Goal: Task Accomplishment & Management: Manage account settings

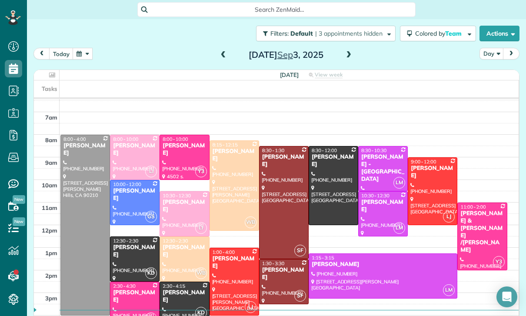
scroll to position [55, 0]
click at [82, 48] on button "button" at bounding box center [83, 54] width 20 height 12
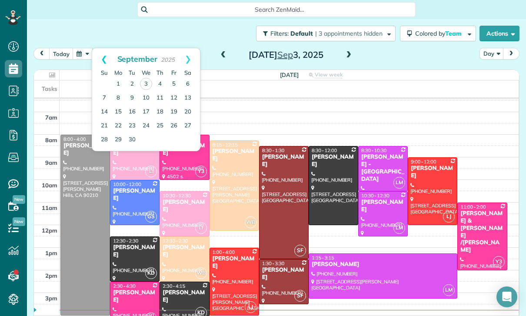
click at [100, 48] on link "Prev" at bounding box center [104, 59] width 24 height 22
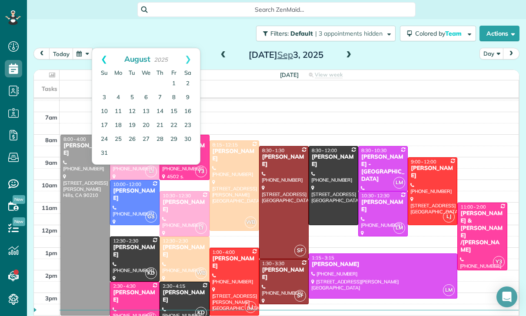
click at [99, 48] on link "Prev" at bounding box center [104, 59] width 24 height 22
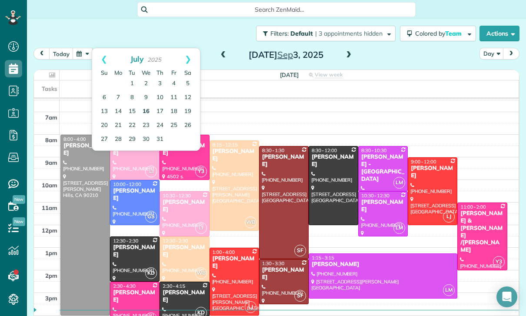
click at [143, 105] on link "16" at bounding box center [146, 112] width 14 height 14
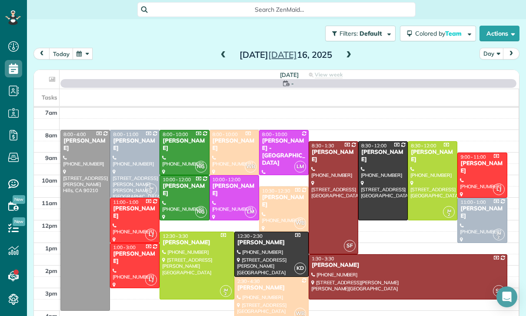
scroll to position [68, 0]
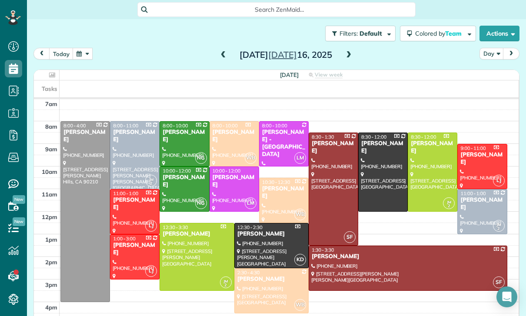
click at [226, 167] on div at bounding box center [234, 189] width 49 height 44
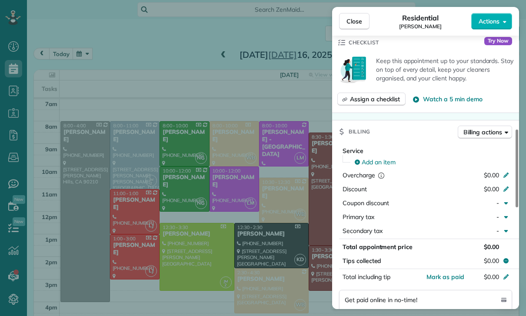
scroll to position [384, 0]
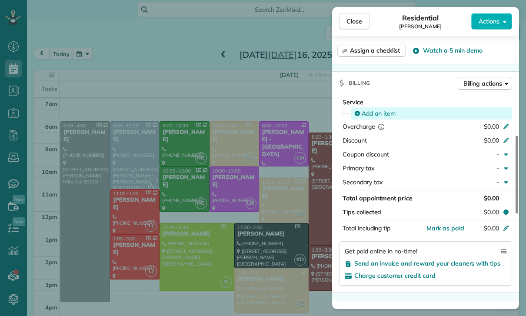
click at [374, 109] on span "Add an item" at bounding box center [378, 113] width 34 height 9
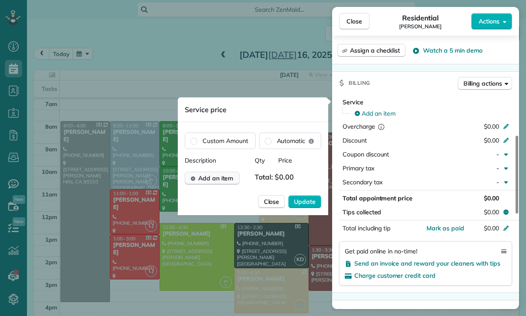
click at [220, 182] on span "Add an item" at bounding box center [215, 178] width 35 height 9
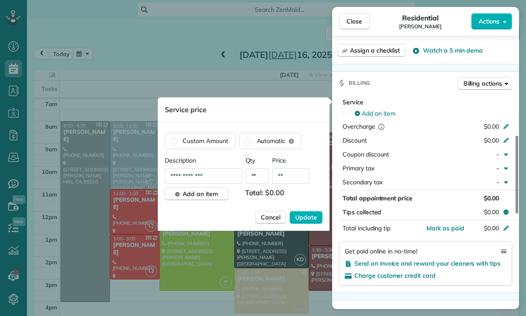
click at [294, 175] on input "**" at bounding box center [290, 176] width 37 height 16
type input "****"
click at [309, 214] on span "Update" at bounding box center [306, 217] width 22 height 9
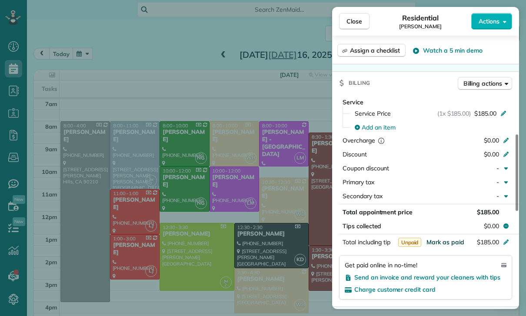
click at [439, 243] on span "Mark as paid" at bounding box center [445, 242] width 38 height 8
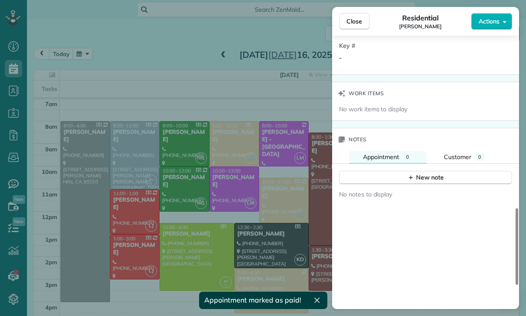
scroll to position [679, 0]
click at [424, 175] on div "New note" at bounding box center [425, 177] width 36 height 9
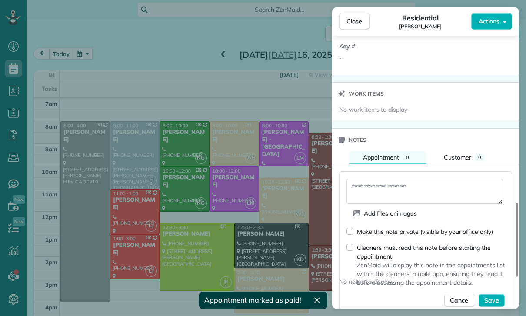
click at [365, 189] on textarea at bounding box center [424, 191] width 156 height 25
type textarea "*"
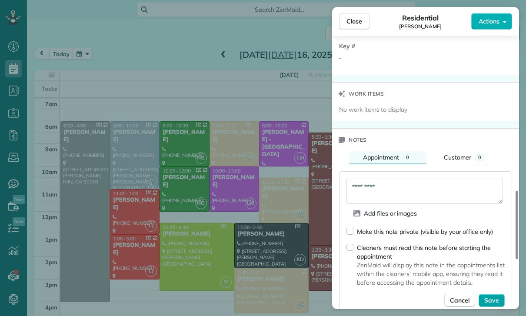
type textarea "*********"
click at [494, 296] on span "Save" at bounding box center [491, 300] width 15 height 9
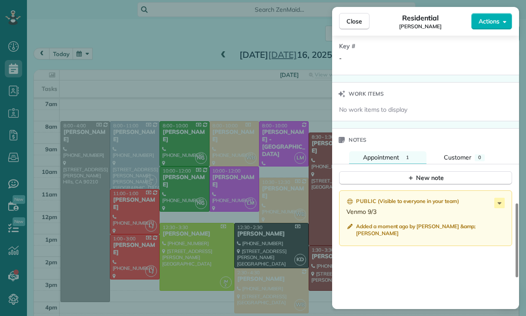
click at [210, 230] on div "Close Residential Alon Eida Actions Status Confirmed Alon Eida · Open profile M…" at bounding box center [263, 158] width 526 height 316
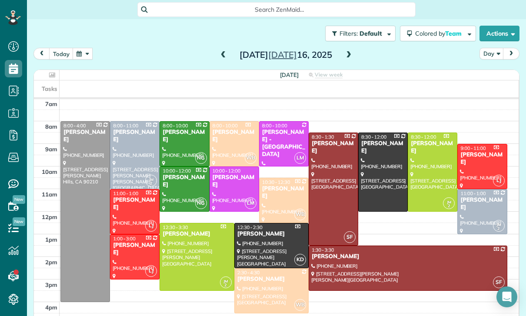
click at [82, 48] on button "button" at bounding box center [83, 54] width 20 height 12
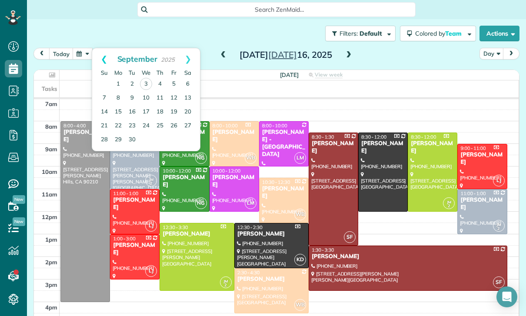
click at [102, 48] on link "Prev" at bounding box center [104, 59] width 24 height 22
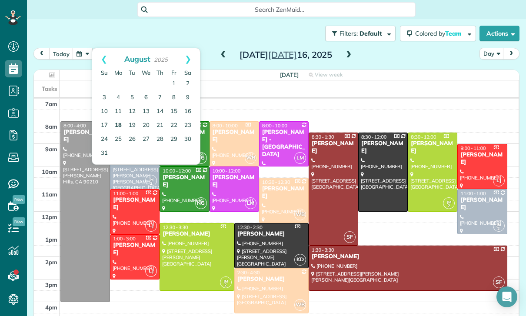
click at [116, 119] on link "18" at bounding box center [118, 126] width 14 height 14
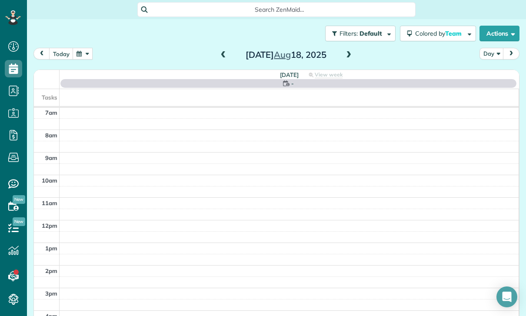
scroll to position [68, 0]
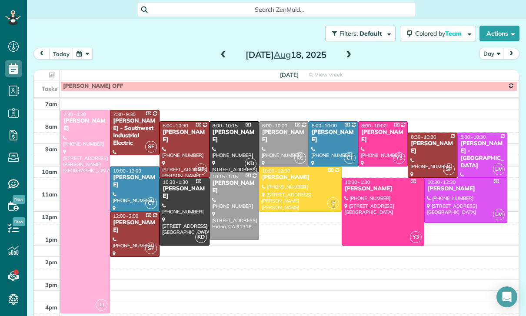
click at [221, 51] on span at bounding box center [223, 55] width 10 height 8
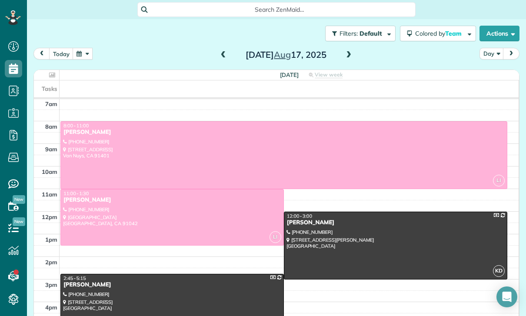
click at [267, 123] on div at bounding box center [284, 155] width 446 height 67
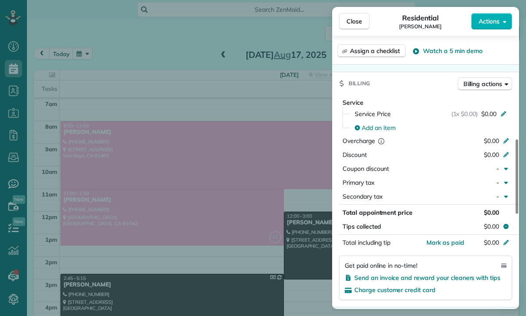
scroll to position [427, 0]
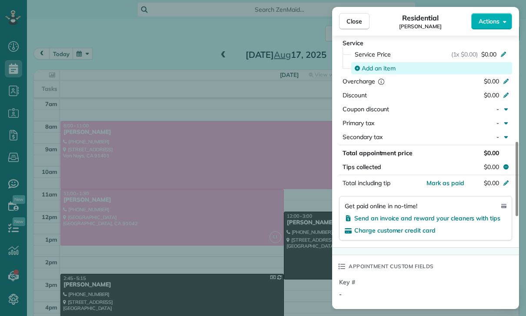
click at [381, 70] on span "Add an item" at bounding box center [378, 68] width 34 height 9
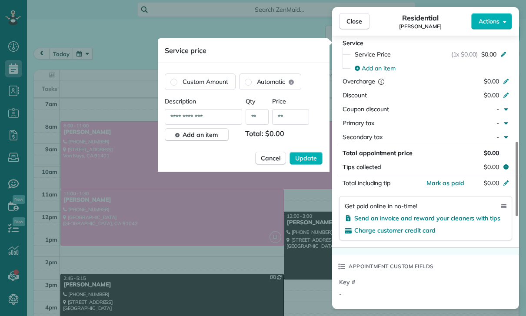
click at [298, 117] on input "**" at bounding box center [290, 117] width 37 height 16
type input "****"
click at [302, 154] on button "Update" at bounding box center [305, 158] width 33 height 13
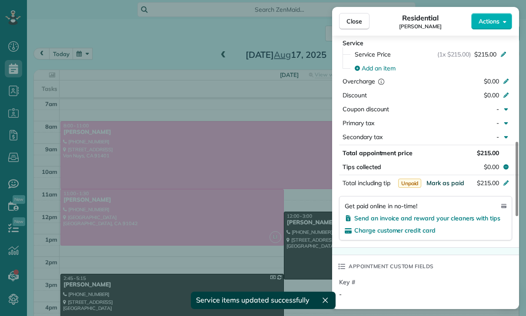
click at [440, 183] on span "Mark as paid" at bounding box center [445, 183] width 38 height 8
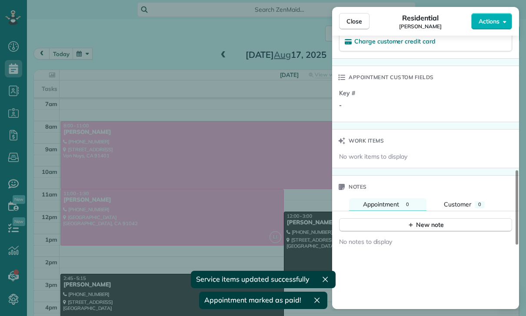
scroll to position [652, 0]
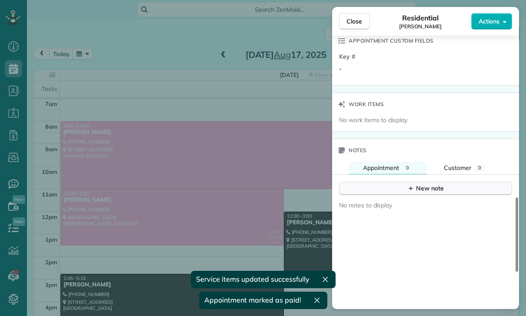
click at [424, 193] on button "New note" at bounding box center [425, 188] width 173 height 13
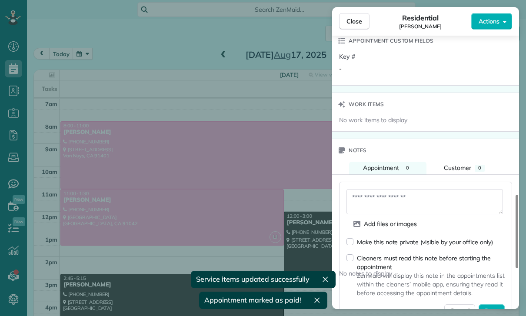
click at [381, 199] on textarea at bounding box center [424, 201] width 156 height 25
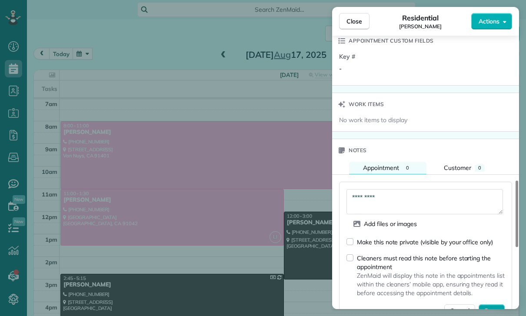
type textarea "*********"
click at [488, 311] on span "Save" at bounding box center [491, 310] width 15 height 9
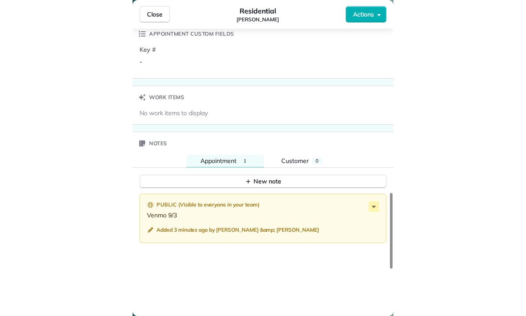
scroll to position [68, 0]
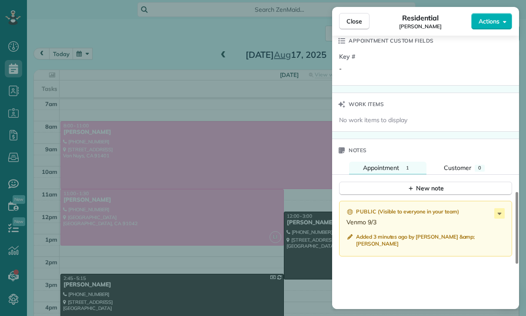
click at [234, 191] on div "Close Residential Ashley Shapiro Actions Status Confirmed Ashley Shapiro · Open…" at bounding box center [263, 158] width 526 height 316
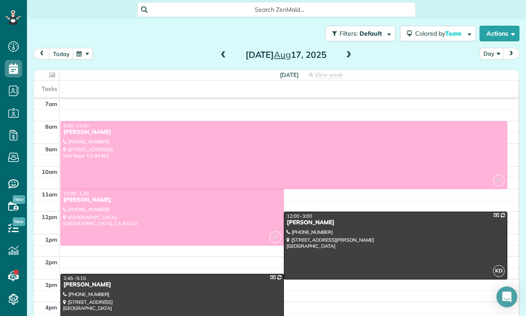
click at [85, 48] on button "button" at bounding box center [83, 54] width 20 height 12
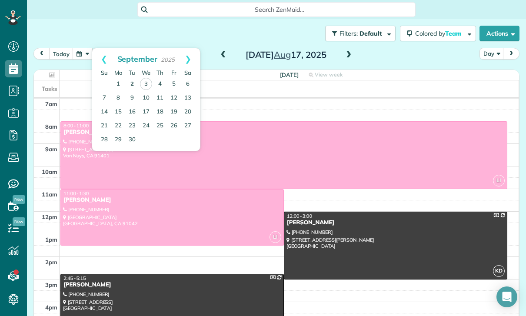
click at [130, 77] on link "2" at bounding box center [132, 84] width 14 height 14
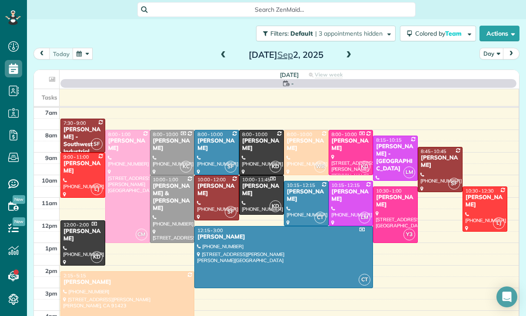
scroll to position [68, 0]
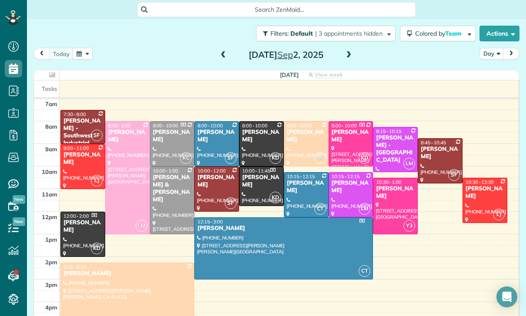
click at [86, 144] on div at bounding box center [83, 166] width 44 height 44
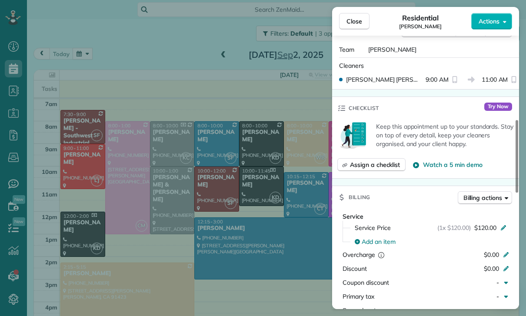
scroll to position [391, 0]
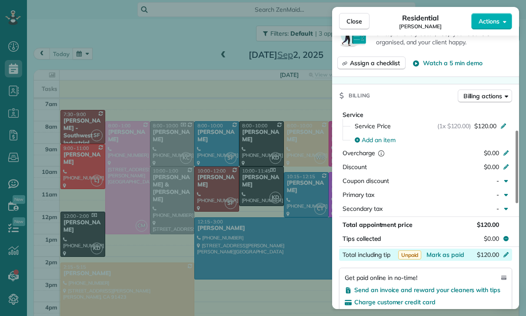
click at [453, 251] on div "$120.00" at bounding box center [459, 255] width 85 height 10
click at [449, 273] on div "Get paid online in no-time!" at bounding box center [425, 277] width 162 height 9
click at [453, 190] on div "Primary tax" at bounding box center [403, 194] width 122 height 9
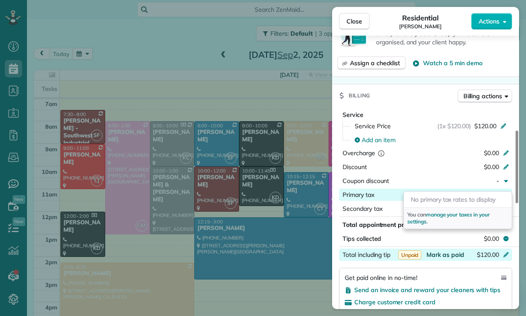
click at [447, 251] on span "Mark as paid" at bounding box center [445, 255] width 38 height 8
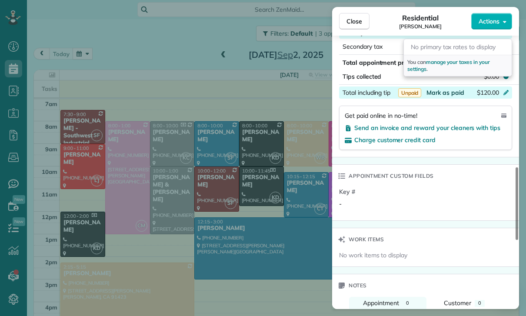
scroll to position [576, 0]
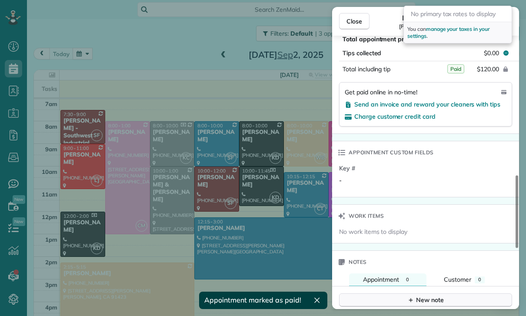
click at [397, 293] on button "New note" at bounding box center [425, 299] width 173 height 13
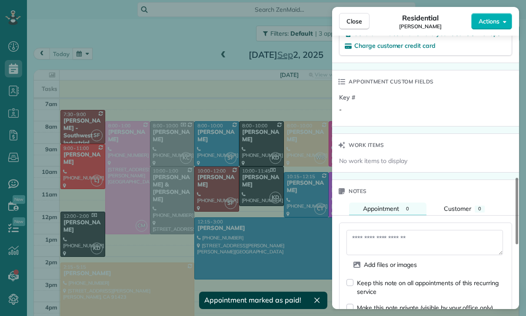
scroll to position [653, 0]
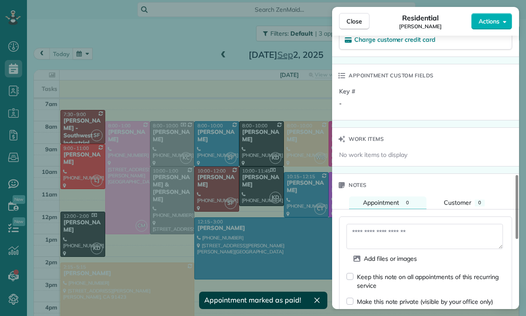
click at [389, 224] on textarea at bounding box center [424, 236] width 156 height 25
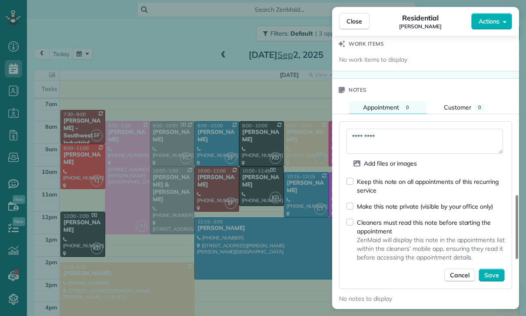
scroll to position [749, 0]
type textarea "*********"
click at [497, 270] on span "Save" at bounding box center [491, 274] width 15 height 9
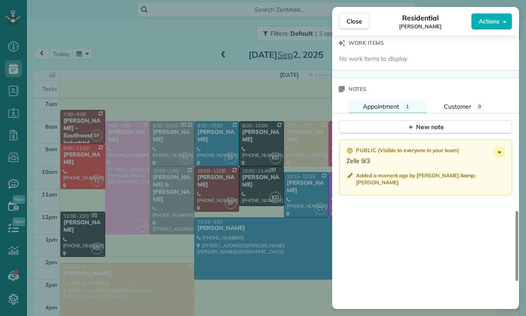
click at [232, 185] on div "Close Residential Jackie Biegel Actions Status Yet to Confirm Jackie Biegel · O…" at bounding box center [263, 158] width 526 height 316
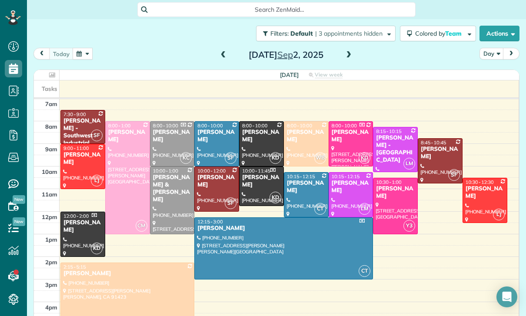
click at [81, 48] on button "button" at bounding box center [83, 54] width 20 height 12
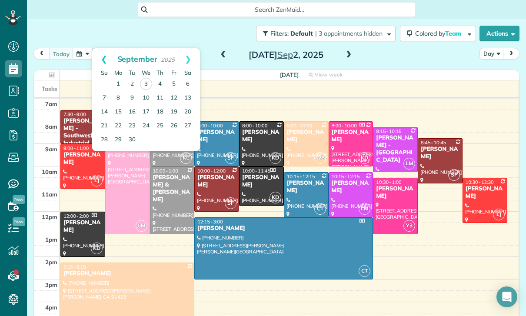
click at [97, 48] on link "Prev" at bounding box center [104, 59] width 24 height 22
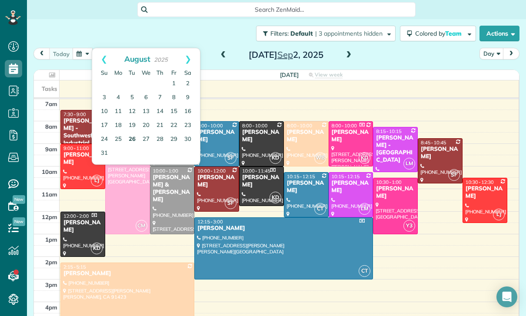
click at [130, 132] on link "26" at bounding box center [132, 139] width 14 height 14
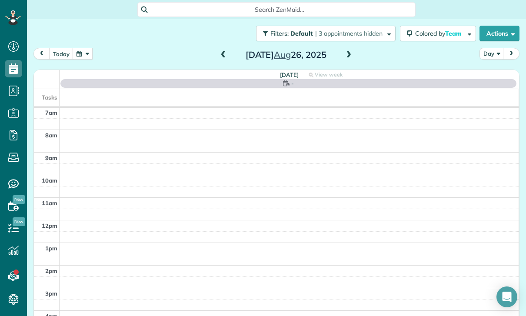
scroll to position [68, 0]
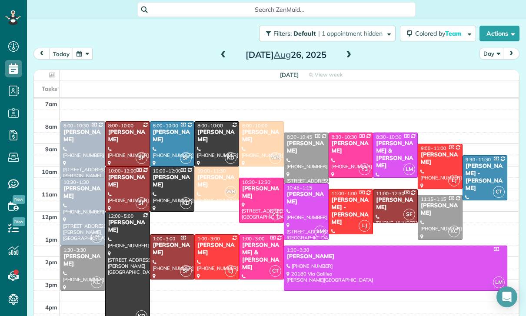
click at [122, 216] on div at bounding box center [128, 268] width 44 height 112
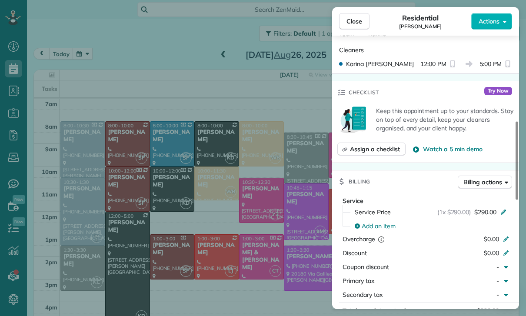
scroll to position [386, 0]
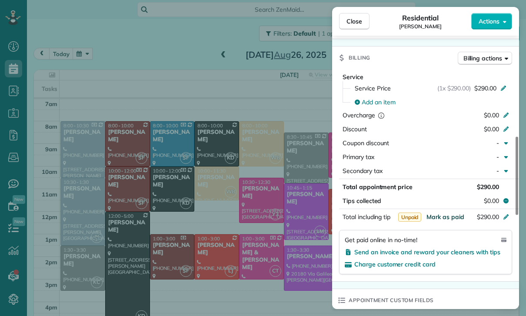
click at [444, 216] on span "Mark as paid" at bounding box center [445, 217] width 38 height 8
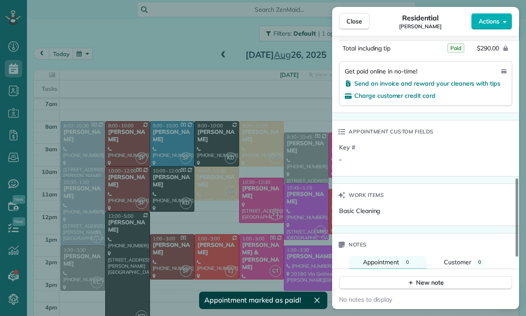
scroll to position [573, 0]
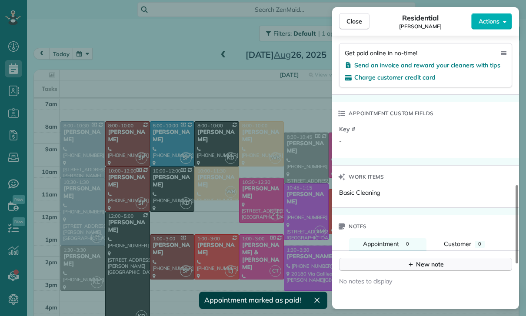
click at [417, 264] on div "New note" at bounding box center [425, 264] width 36 height 9
click at [396, 271] on textarea at bounding box center [424, 277] width 156 height 25
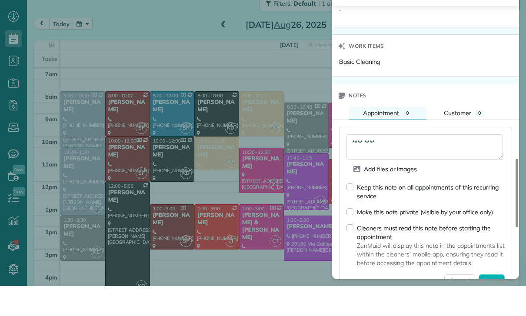
scroll to position [675, 0]
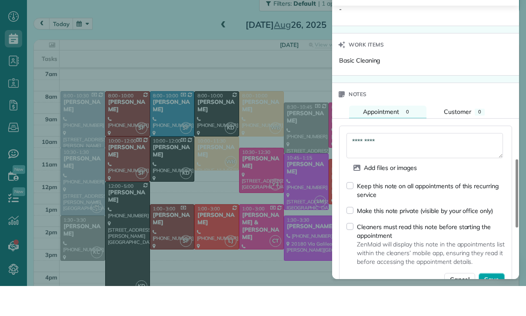
type textarea "*********"
click at [490, 305] on span "Save" at bounding box center [491, 309] width 15 height 9
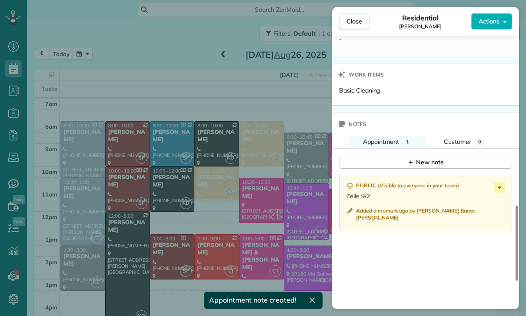
click at [139, 34] on div "Close Residential Marie Kuehne Actions Status Confirmed Marie Kuehne · Open pro…" at bounding box center [263, 158] width 526 height 316
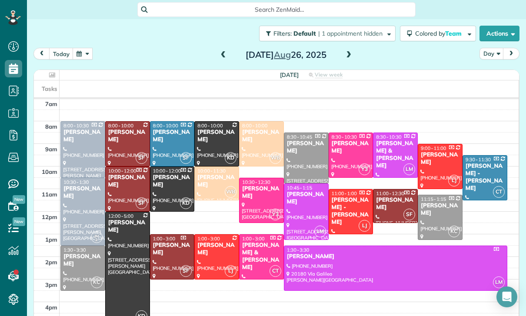
click at [80, 48] on button "button" at bounding box center [83, 54] width 20 height 12
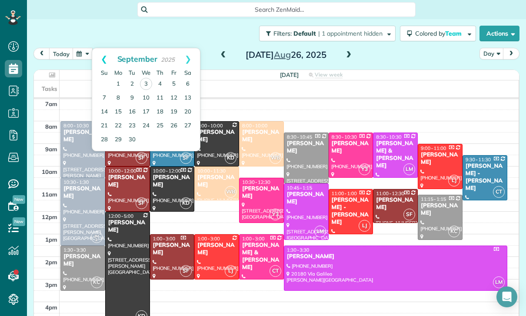
click at [96, 48] on link "Prev" at bounding box center [104, 59] width 24 height 22
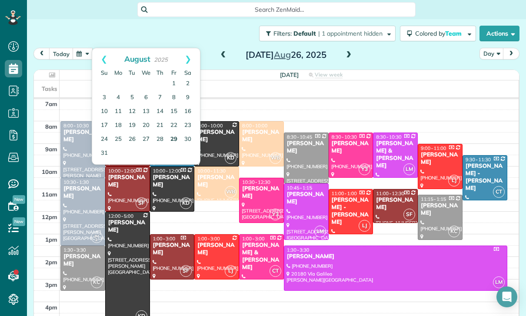
click at [170, 132] on link "29" at bounding box center [174, 139] width 14 height 14
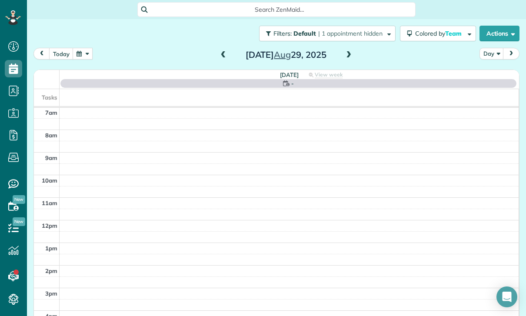
scroll to position [68, 0]
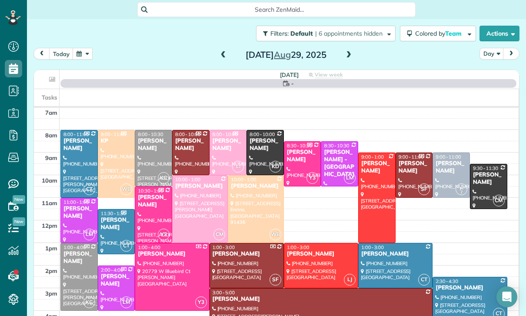
click at [196, 175] on div at bounding box center [199, 208] width 55 height 67
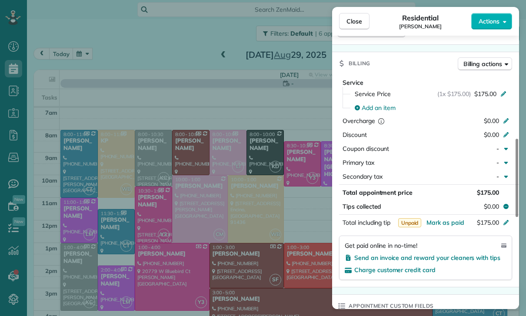
scroll to position [400, 0]
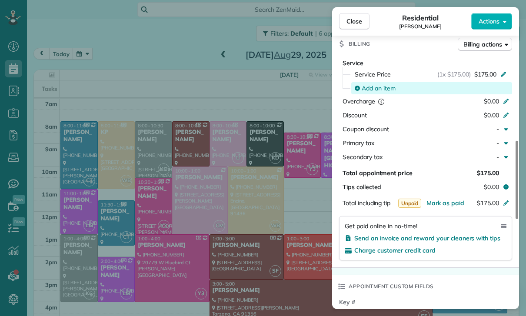
click at [372, 89] on span "Add an item" at bounding box center [378, 88] width 34 height 9
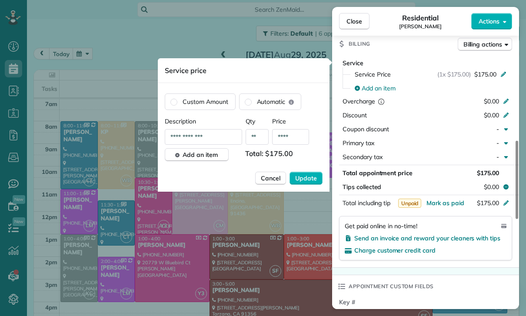
click at [296, 142] on input "****" at bounding box center [290, 137] width 37 height 16
type input "**"
type input "****"
click at [301, 182] on span "Update" at bounding box center [306, 178] width 22 height 9
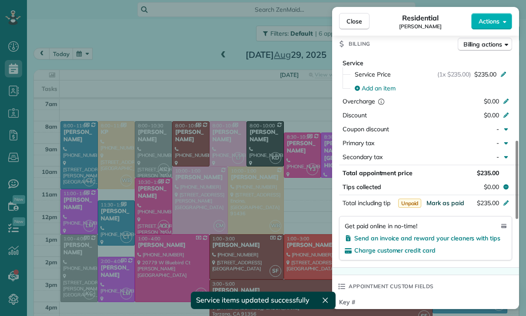
click at [448, 202] on span "Mark as paid" at bounding box center [445, 203] width 38 height 8
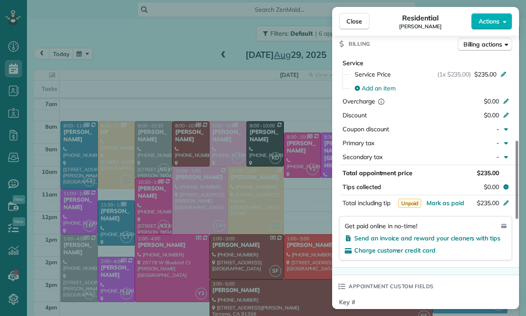
click at [448, 289] on div "Appointment custom fields" at bounding box center [425, 286] width 187 height 23
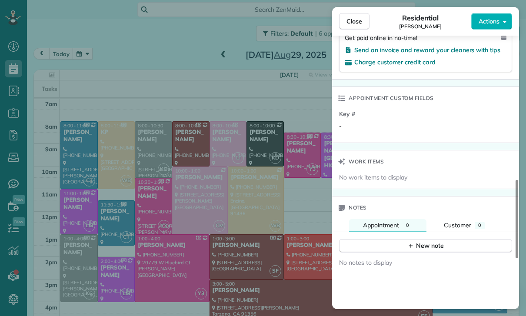
scroll to position [596, 0]
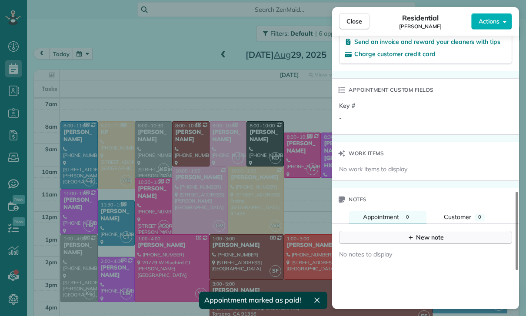
click at [430, 235] on div "New note" at bounding box center [425, 237] width 36 height 9
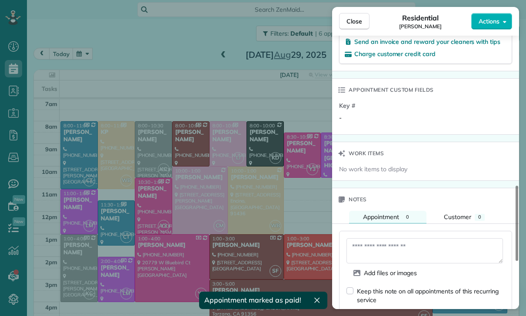
click at [399, 247] on textarea at bounding box center [424, 250] width 156 height 25
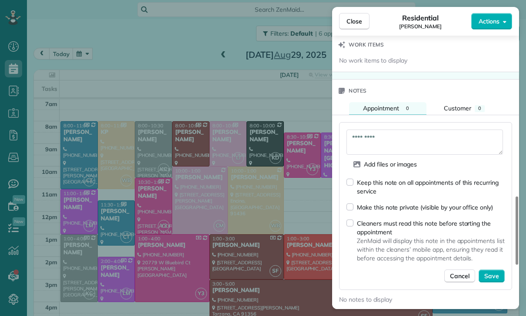
scroll to position [714, 0]
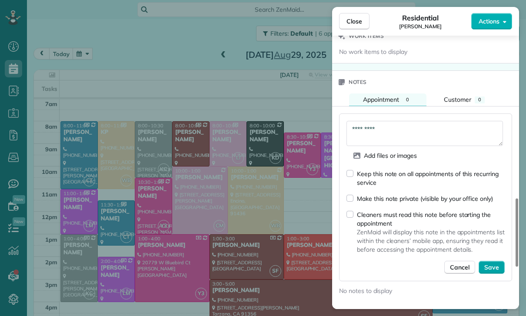
type textarea "*********"
click at [487, 265] on span "Save" at bounding box center [491, 267] width 15 height 9
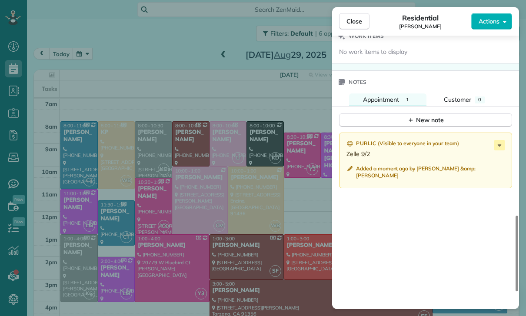
click at [211, 202] on div "Close Residential Marie Kuehne Actions Status Confirmed Marie Kuehne · Open pro…" at bounding box center [263, 158] width 526 height 316
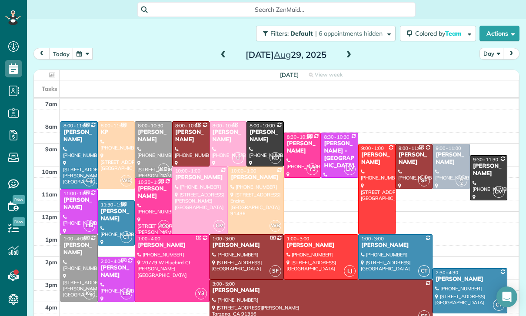
click at [80, 48] on button "button" at bounding box center [83, 54] width 20 height 12
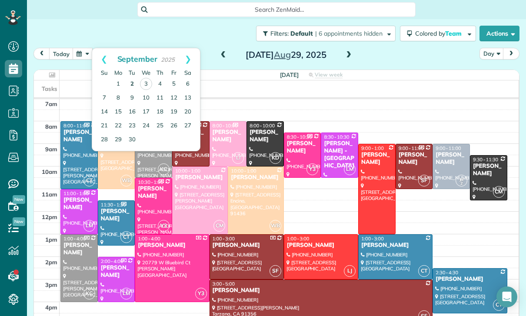
click at [132, 77] on link "2" at bounding box center [132, 84] width 14 height 14
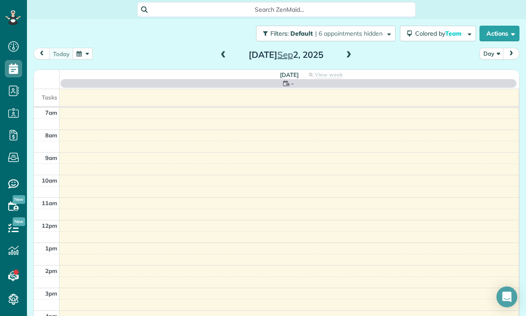
scroll to position [68, 0]
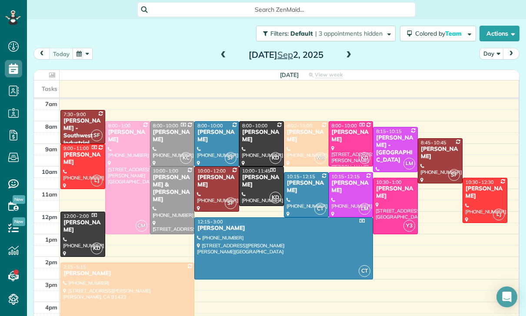
click at [303, 172] on div at bounding box center [306, 194] width 44 height 44
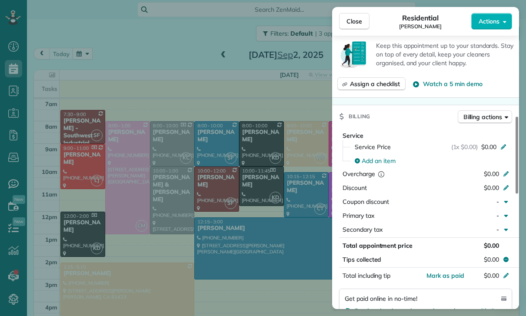
scroll to position [387, 0]
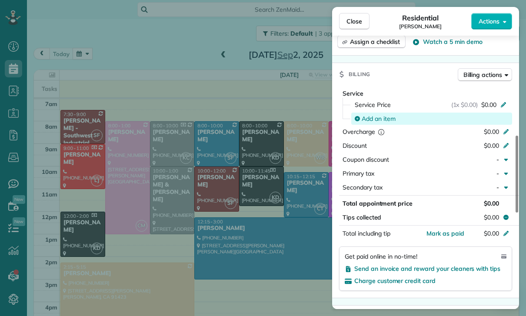
click at [380, 118] on span "Add an item" at bounding box center [378, 118] width 34 height 9
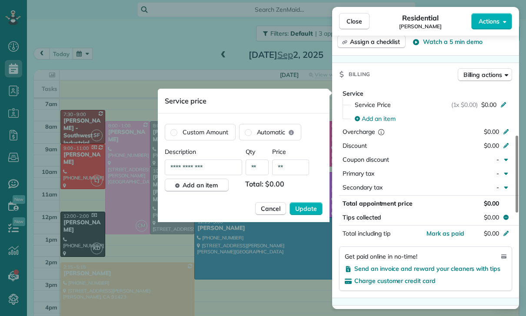
click at [291, 174] on input "**" at bounding box center [290, 167] width 37 height 16
type input "****"
click at [316, 199] on div "**********" at bounding box center [244, 184] width 158 height 75
click at [311, 210] on span "Update" at bounding box center [306, 208] width 22 height 9
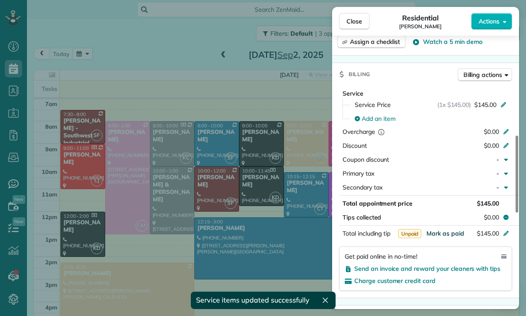
click at [439, 235] on span "Mark as paid" at bounding box center [445, 233] width 38 height 8
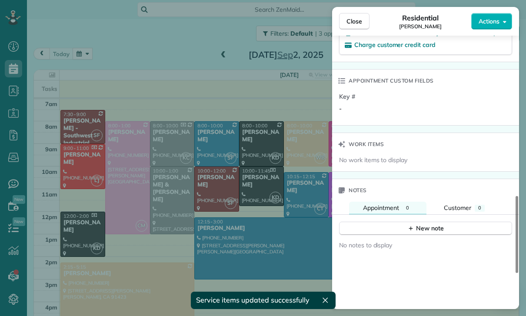
scroll to position [622, 0]
click at [414, 231] on div "New note" at bounding box center [425, 228] width 36 height 9
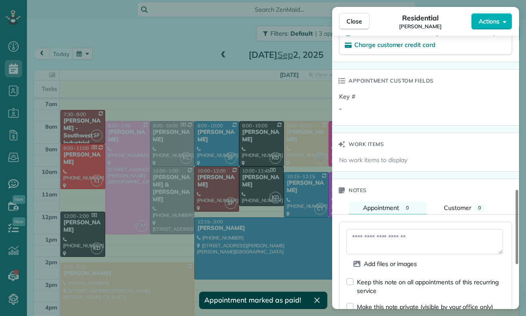
click at [414, 231] on textarea at bounding box center [424, 241] width 156 height 25
click at [373, 237] on textarea at bounding box center [424, 241] width 156 height 25
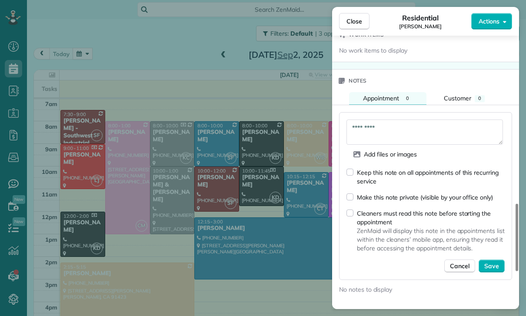
scroll to position [757, 0]
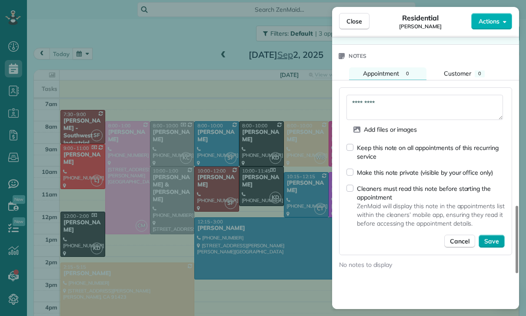
type textarea "*********"
click at [495, 241] on span "Save" at bounding box center [491, 241] width 15 height 9
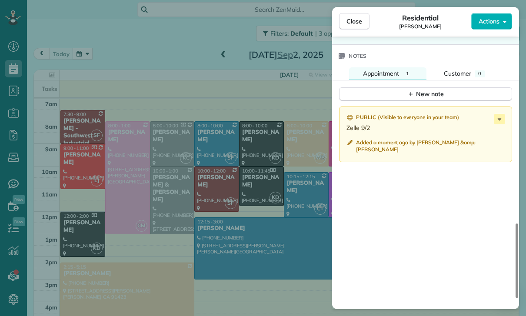
scroll to position [68, 0]
click at [244, 142] on div "Close Residential Marla Reyes Actions Status Confirmed Marla Reyes · Open profi…" at bounding box center [263, 158] width 526 height 316
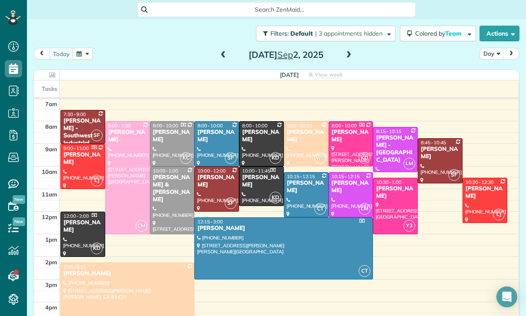
click at [84, 48] on button "button" at bounding box center [83, 54] width 20 height 12
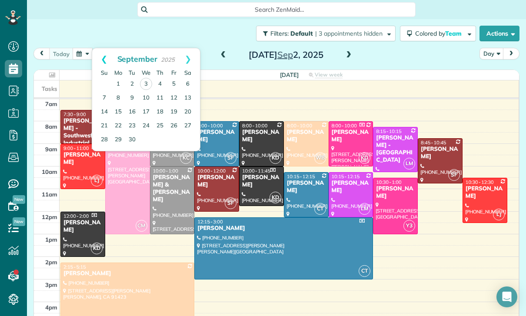
click at [96, 48] on link "Prev" at bounding box center [104, 59] width 24 height 22
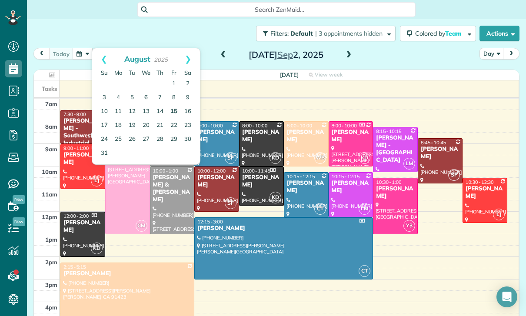
click at [172, 105] on link "15" at bounding box center [174, 112] width 14 height 14
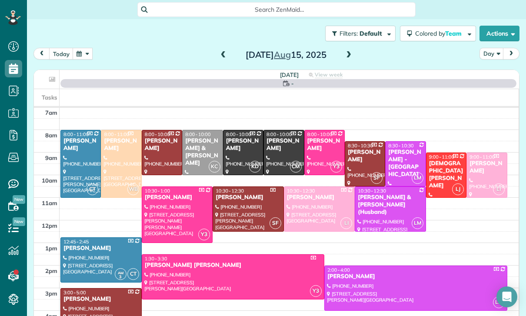
scroll to position [68, 0]
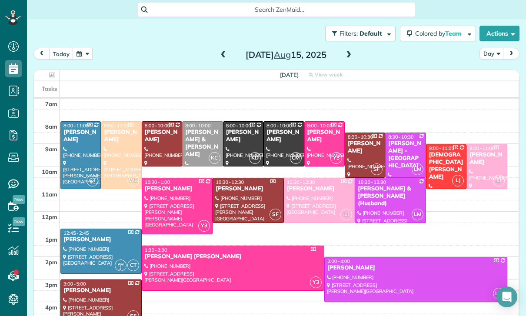
click at [195, 129] on div "Touraj & Parisa Kavandi" at bounding box center [202, 144] width 35 height 30
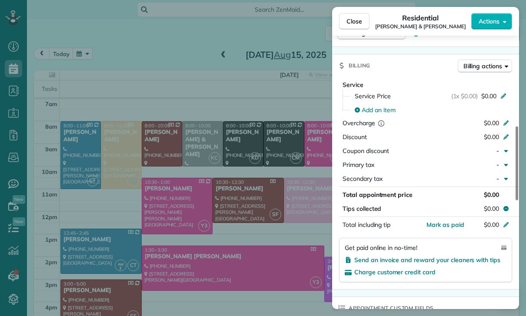
scroll to position [389, 0]
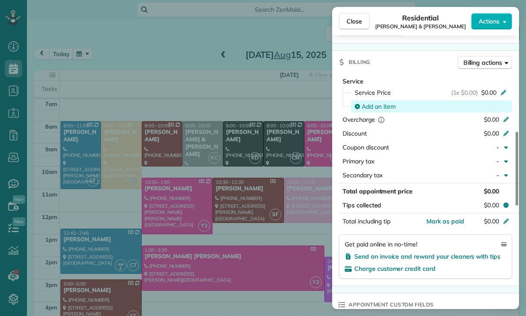
click at [379, 109] on span "Add an item" at bounding box center [378, 106] width 34 height 9
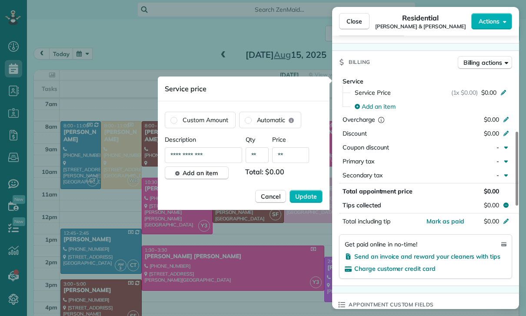
click at [292, 157] on input "**" at bounding box center [290, 155] width 37 height 16
type input "****"
click at [306, 196] on span "Update" at bounding box center [306, 196] width 22 height 9
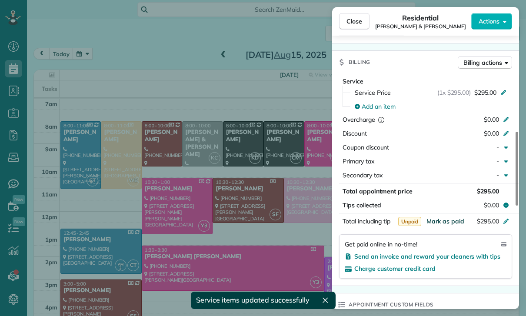
click at [437, 218] on span "Mark as paid" at bounding box center [445, 221] width 38 height 8
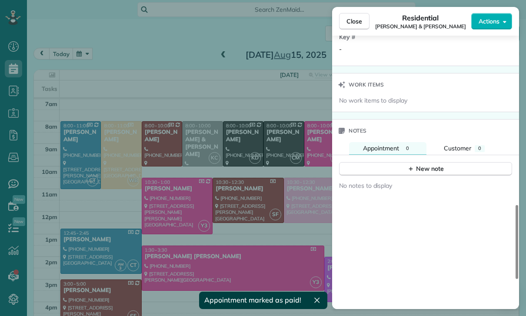
scroll to position [688, 0]
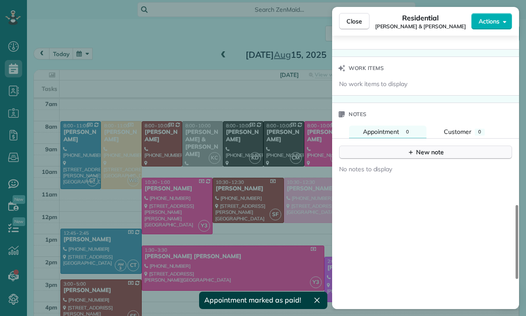
click at [433, 149] on div "New note" at bounding box center [425, 152] width 36 height 9
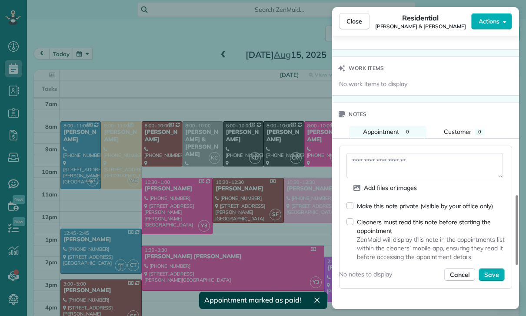
click at [394, 165] on textarea at bounding box center [424, 165] width 156 height 25
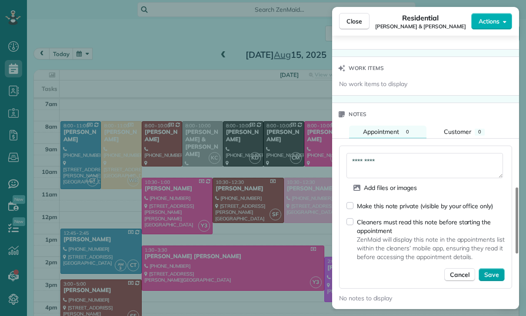
type textarea "*********"
click at [487, 270] on span "Save" at bounding box center [491, 274] width 15 height 9
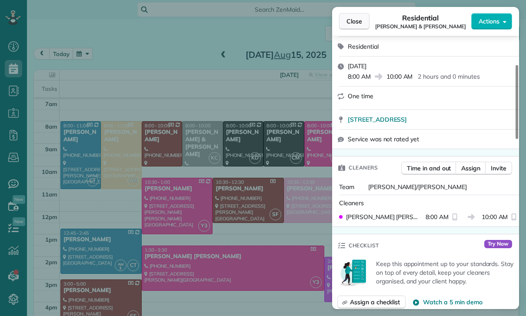
click at [348, 23] on span "Close" at bounding box center [354, 21] width 16 height 9
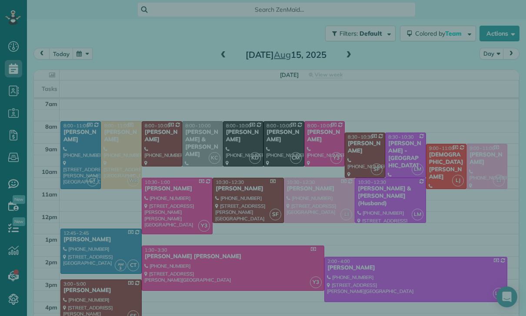
scroll to position [115, 0]
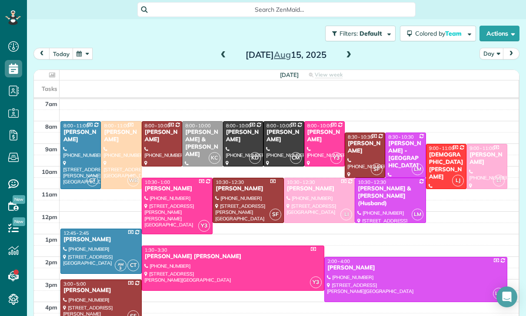
click at [79, 48] on button "button" at bounding box center [83, 54] width 20 height 12
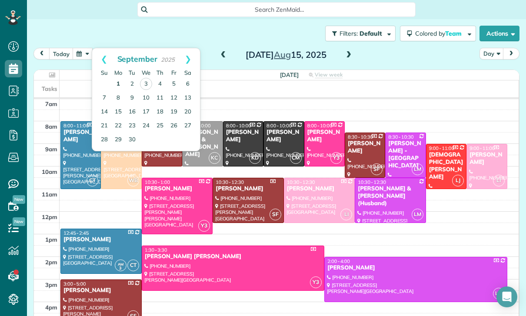
click at [116, 77] on link "1" at bounding box center [118, 84] width 14 height 14
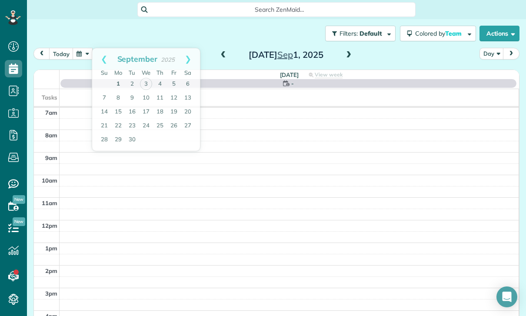
scroll to position [68, 0]
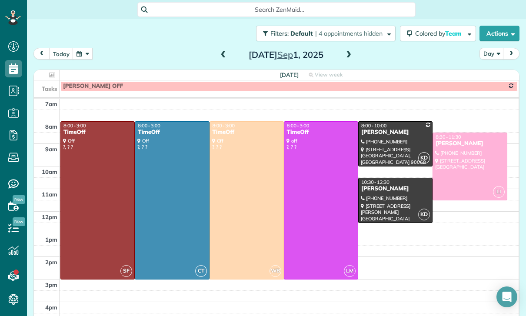
click at [221, 51] on span at bounding box center [223, 55] width 10 height 8
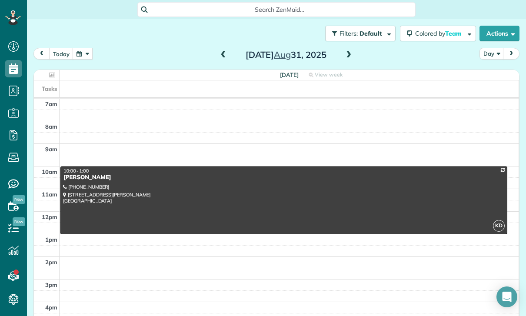
click at [218, 51] on span at bounding box center [223, 55] width 10 height 8
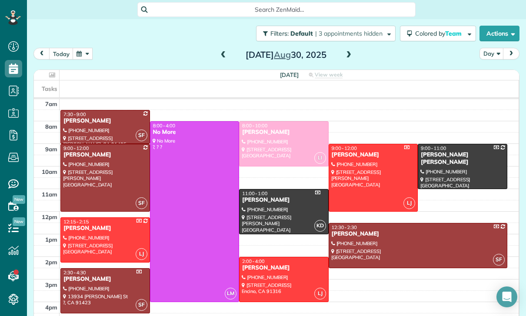
click at [222, 51] on span at bounding box center [223, 55] width 10 height 8
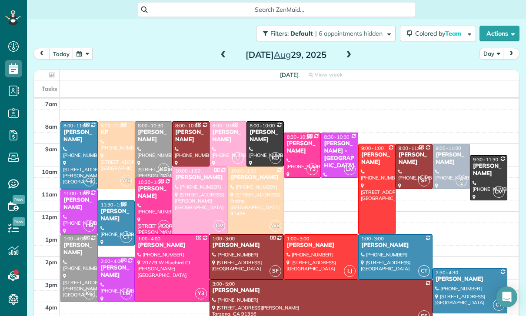
click at [224, 51] on span at bounding box center [223, 55] width 10 height 8
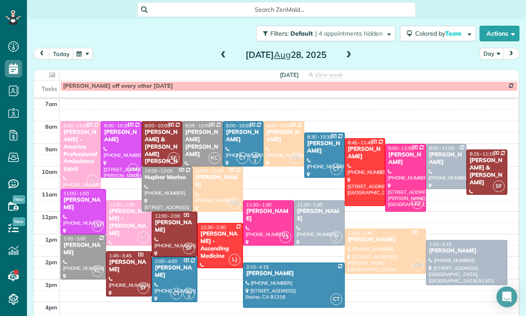
click at [219, 51] on span at bounding box center [223, 55] width 10 height 8
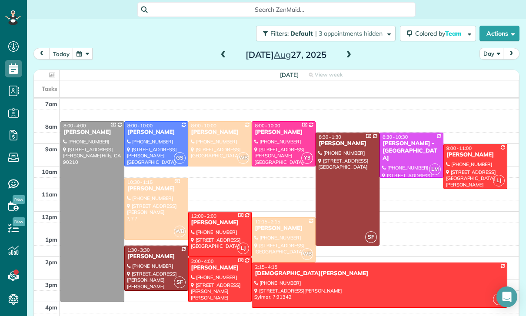
click at [211, 122] on div at bounding box center [220, 144] width 63 height 44
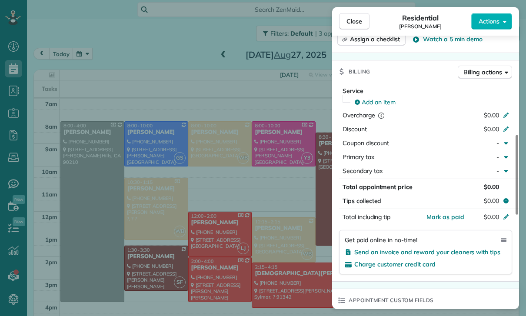
scroll to position [374, 0]
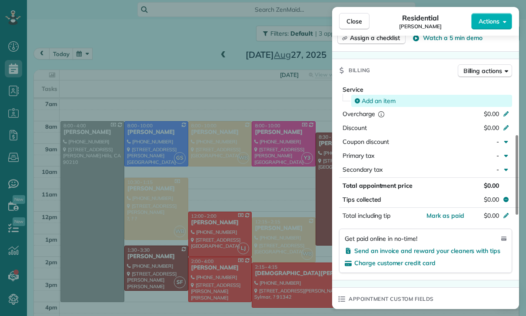
click at [381, 103] on span "Add an item" at bounding box center [378, 100] width 34 height 9
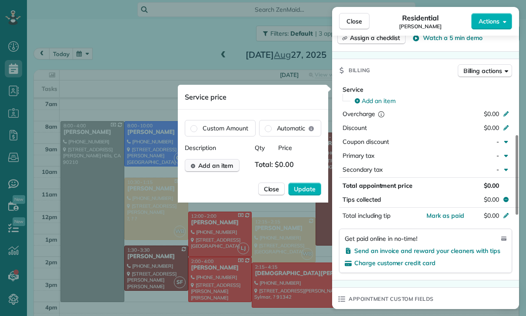
click at [227, 168] on span "Add an item" at bounding box center [215, 165] width 35 height 9
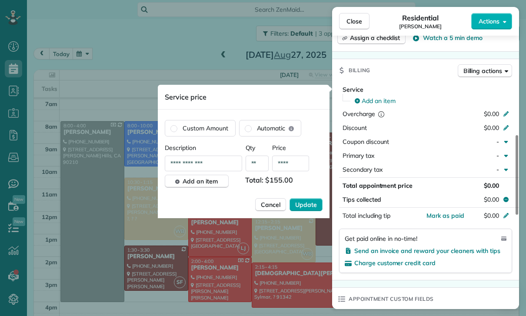
type input "****"
click at [303, 205] on span "Update" at bounding box center [306, 204] width 22 height 9
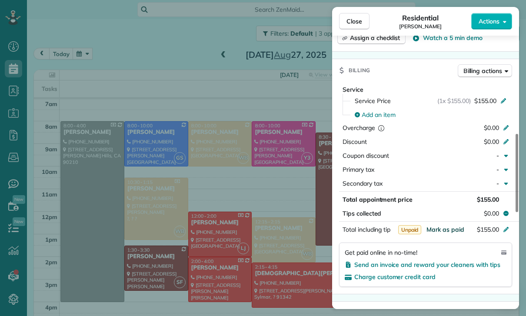
click at [439, 231] on span "Mark as paid" at bounding box center [445, 229] width 38 height 8
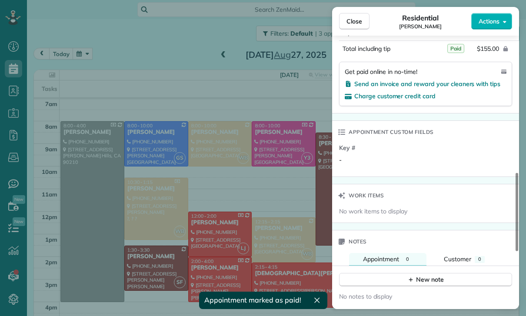
scroll to position [656, 0]
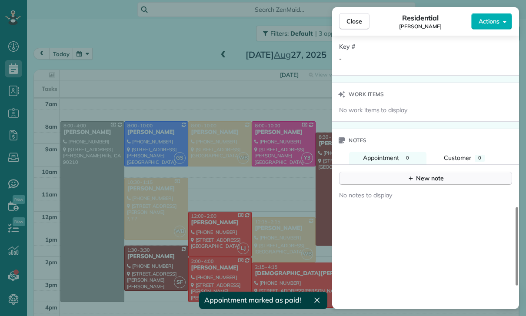
click at [427, 177] on div "New note" at bounding box center [425, 178] width 36 height 9
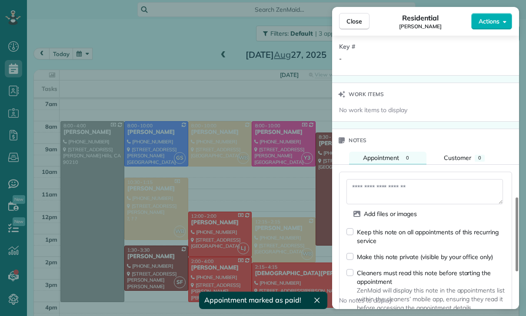
click at [382, 189] on textarea at bounding box center [424, 191] width 156 height 25
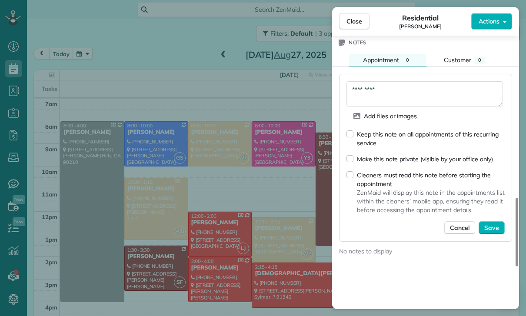
scroll to position [754, 0]
type textarea "*********"
click at [490, 225] on span "Save" at bounding box center [491, 227] width 15 height 9
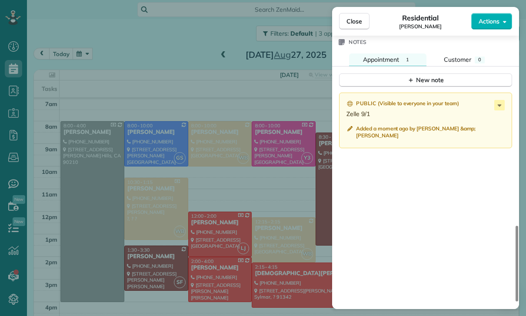
click at [228, 238] on div "Close Residential Christina Repola Actions Status Confirmed Christina Repola · …" at bounding box center [263, 158] width 526 height 316
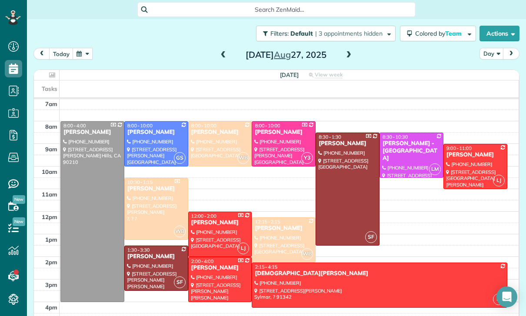
click at [79, 48] on button "button" at bounding box center [83, 54] width 20 height 12
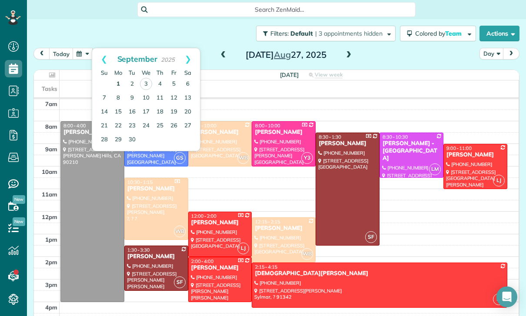
click at [118, 77] on link "1" at bounding box center [118, 84] width 14 height 14
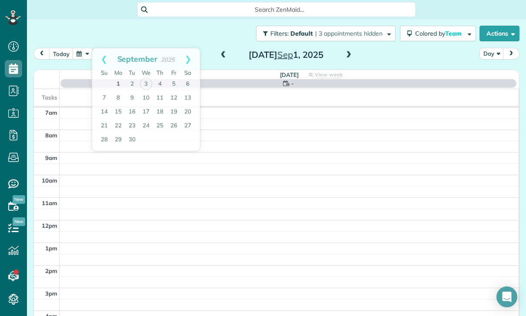
scroll to position [68, 0]
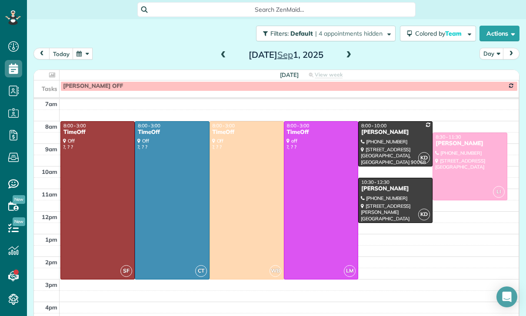
click at [224, 51] on span at bounding box center [223, 55] width 10 height 8
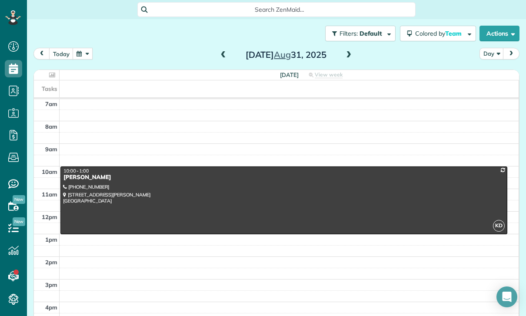
click at [222, 49] on span at bounding box center [223, 55] width 10 height 13
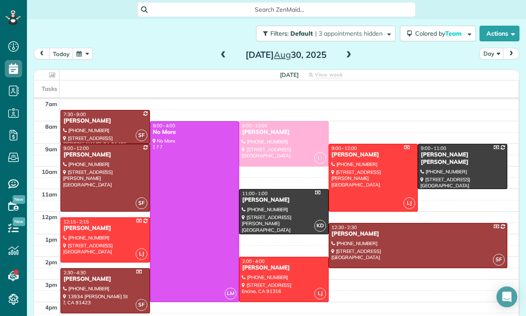
click at [218, 51] on span at bounding box center [223, 55] width 10 height 8
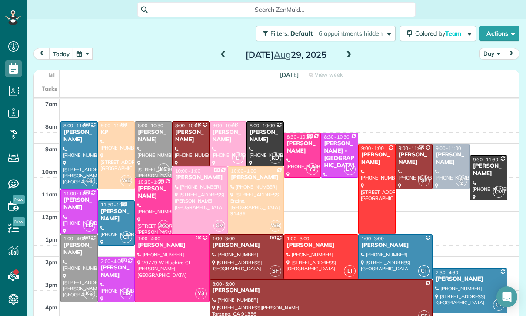
click at [219, 51] on span at bounding box center [223, 55] width 10 height 8
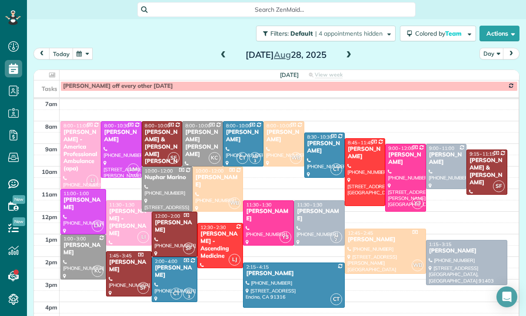
click at [225, 51] on span at bounding box center [223, 55] width 10 height 8
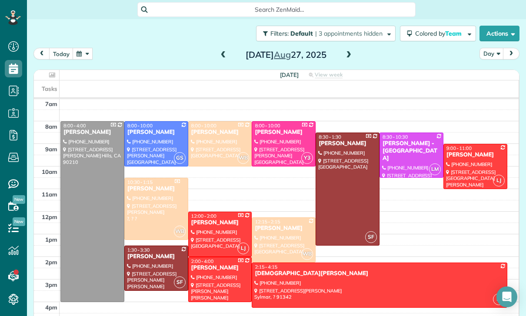
click at [224, 51] on span at bounding box center [223, 55] width 10 height 8
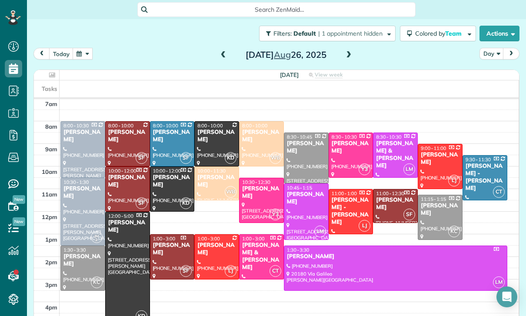
click at [253, 178] on div at bounding box center [261, 200] width 44 height 44
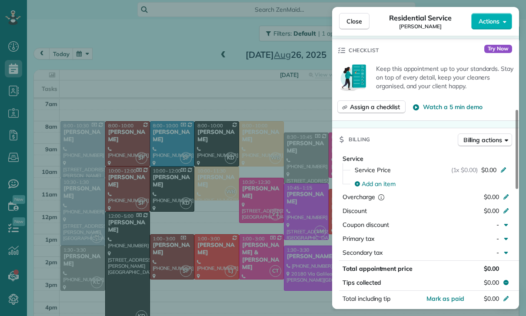
scroll to position [410, 0]
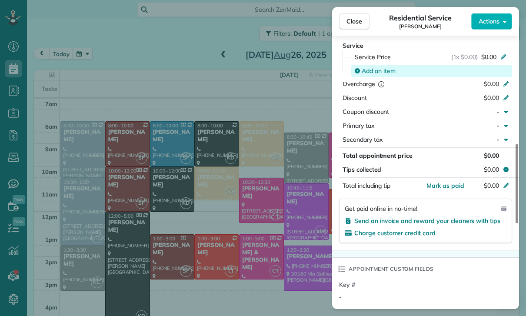
click at [369, 76] on div "Add an item" at bounding box center [431, 71] width 161 height 12
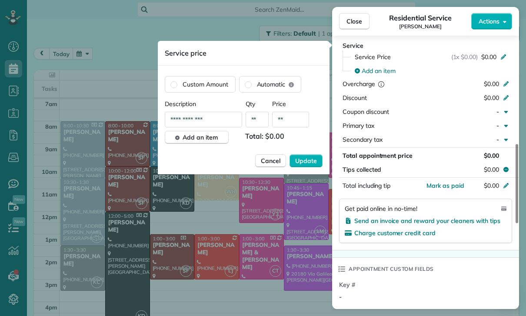
click at [291, 122] on input "**" at bounding box center [290, 120] width 37 height 16
type input "****"
click at [308, 160] on span "Update" at bounding box center [306, 160] width 22 height 9
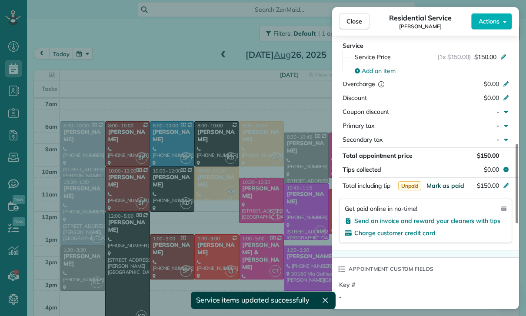
click at [443, 185] on span "Mark as paid" at bounding box center [445, 186] width 38 height 8
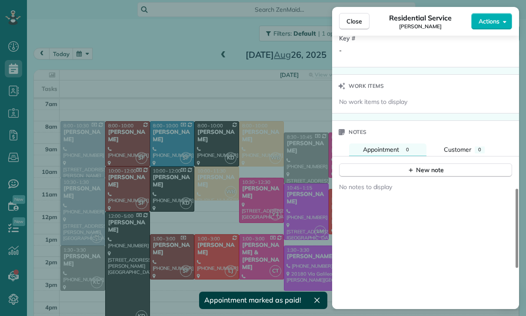
scroll to position [661, 0]
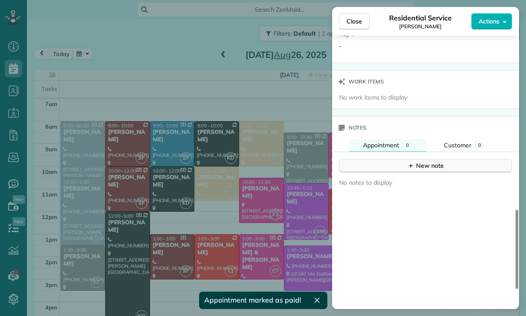
click at [429, 159] on button "New note" at bounding box center [425, 165] width 173 height 13
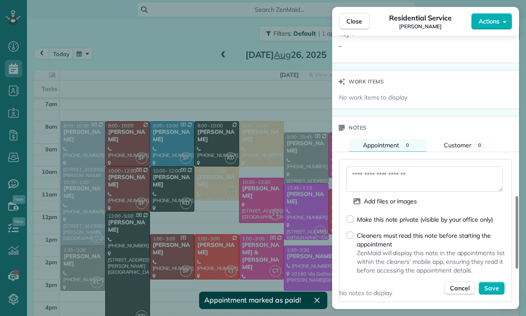
click at [391, 177] on textarea at bounding box center [424, 178] width 156 height 25
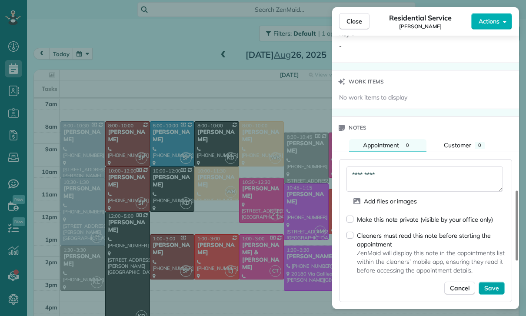
type textarea "*********"
click at [489, 284] on span "Save" at bounding box center [491, 288] width 15 height 9
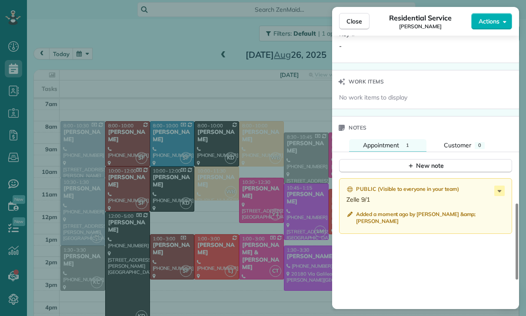
click at [269, 254] on div "Close Residential Service Leah Balecha Actions Status Confirmed Leah Balecha · …" at bounding box center [263, 158] width 526 height 316
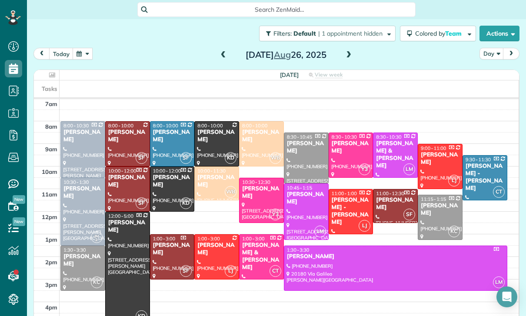
click at [87, 48] on button "button" at bounding box center [83, 54] width 20 height 12
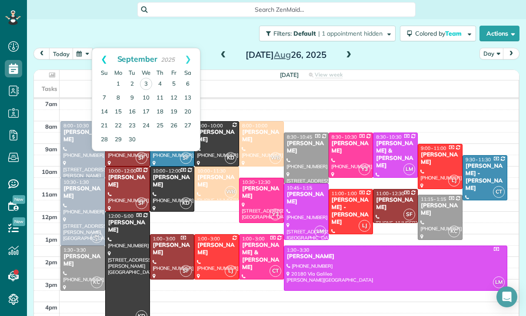
click at [109, 48] on link "Prev" at bounding box center [104, 59] width 24 height 22
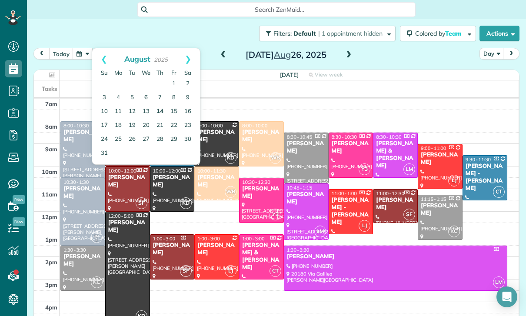
click at [159, 105] on link "14" at bounding box center [160, 112] width 14 height 14
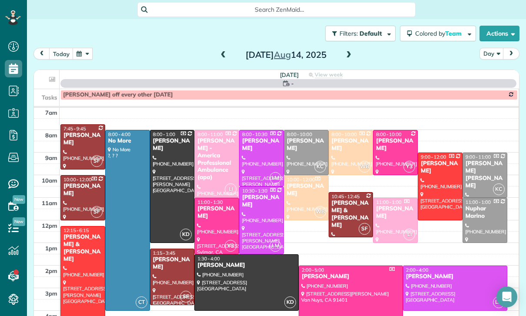
scroll to position [68, 0]
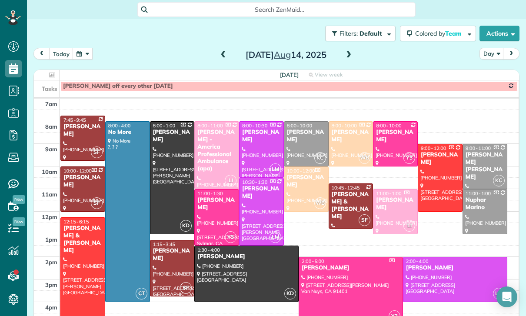
click at [435, 257] on div at bounding box center [454, 279] width 103 height 44
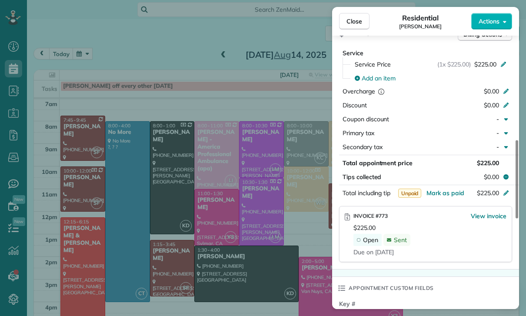
scroll to position [401, 0]
click at [446, 191] on span "Mark as paid" at bounding box center [445, 192] width 38 height 8
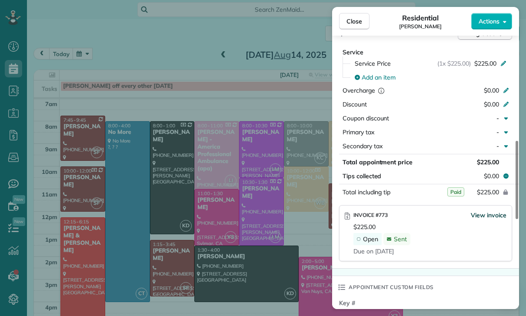
click at [488, 218] on span "View invoice" at bounding box center [488, 215] width 36 height 9
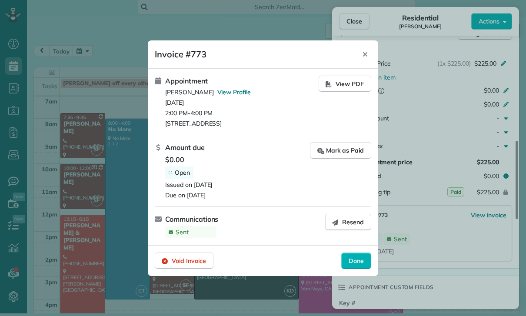
click at [483, 214] on div at bounding box center [263, 158] width 526 height 316
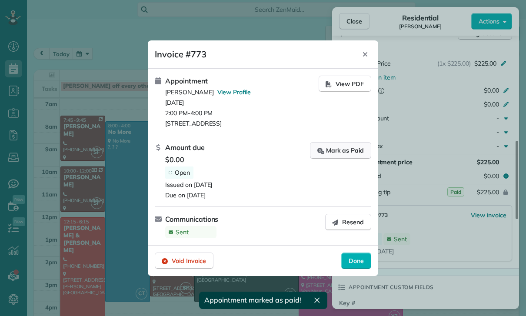
click at [332, 152] on div "Mark as Paid" at bounding box center [340, 150] width 46 height 9
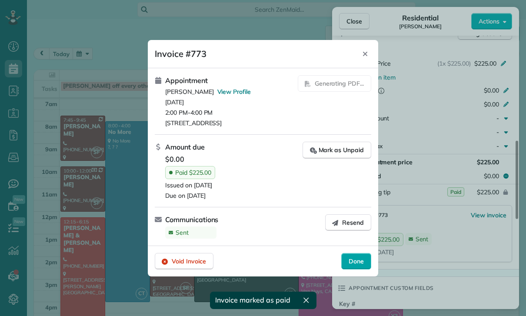
click at [364, 269] on div "Done" at bounding box center [356, 261] width 30 height 17
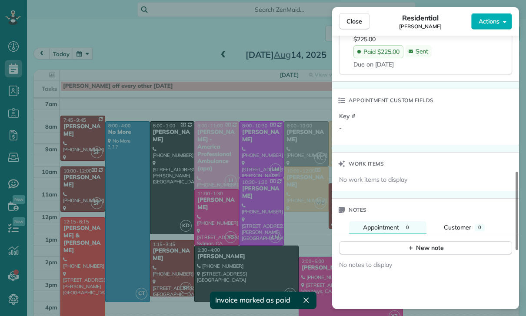
scroll to position [621, 0]
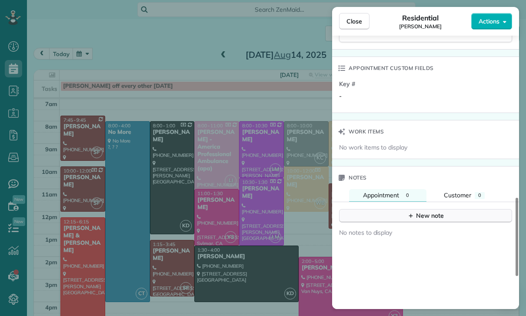
click at [424, 214] on div "New note" at bounding box center [425, 215] width 36 height 9
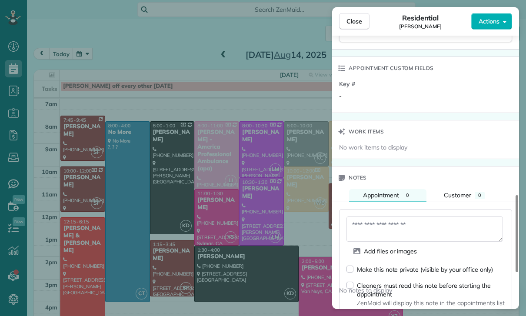
click at [377, 228] on textarea at bounding box center [424, 228] width 156 height 25
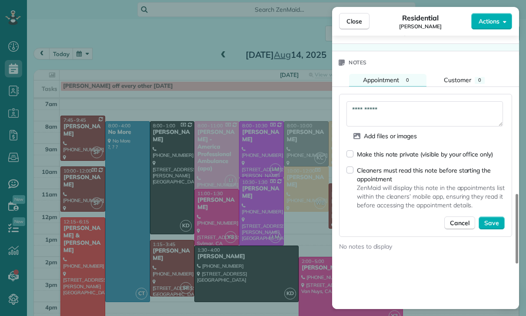
scroll to position [737, 0]
type textarea "**********"
click at [489, 219] on span "Save" at bounding box center [491, 222] width 15 height 9
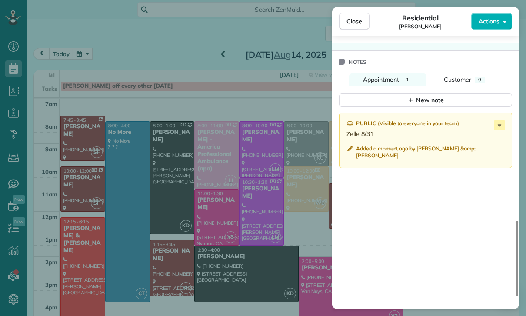
click at [260, 222] on div "Close Residential David Gervasi Actions Status Confirmed David Gervasi · Open p…" at bounding box center [263, 158] width 526 height 316
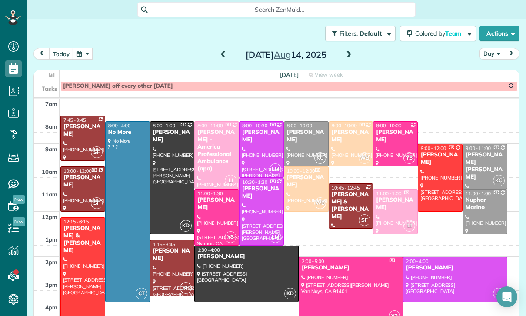
click at [84, 48] on button "button" at bounding box center [83, 54] width 20 height 12
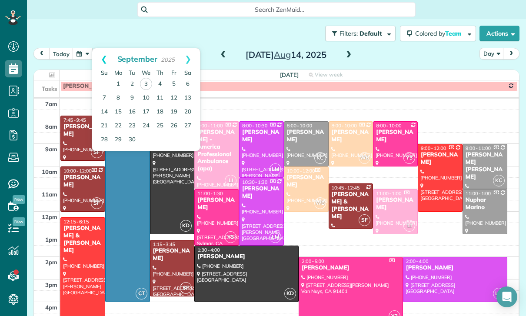
click at [94, 48] on link "Prev" at bounding box center [104, 59] width 24 height 22
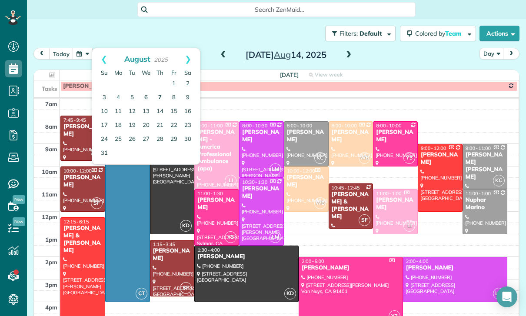
click at [156, 91] on link "7" at bounding box center [160, 98] width 14 height 14
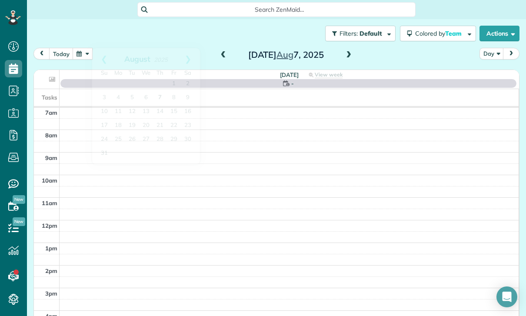
scroll to position [68, 0]
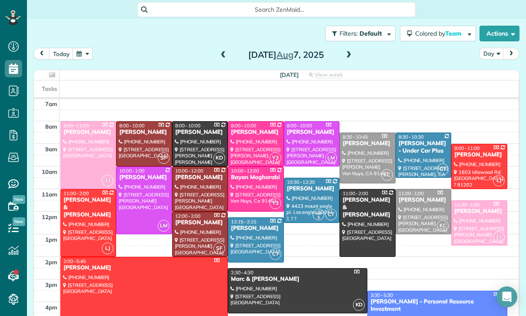
click at [137, 167] on div at bounding box center [143, 200] width 55 height 67
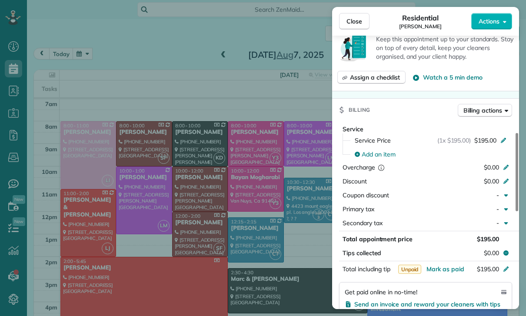
scroll to position [371, 0]
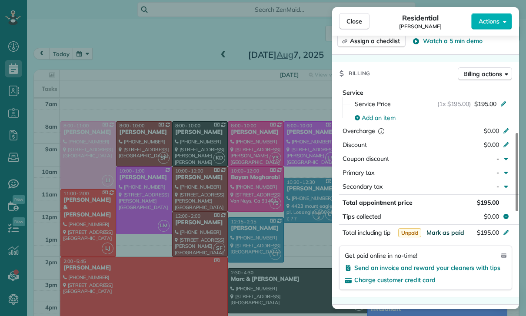
click at [437, 232] on span "Mark as paid" at bounding box center [445, 232] width 38 height 8
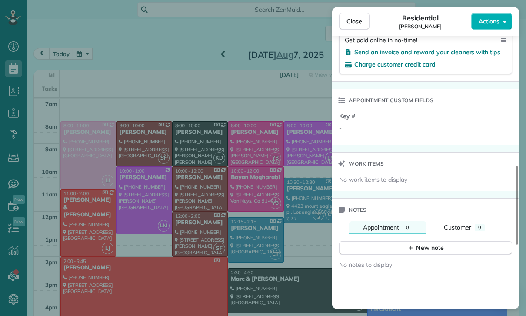
scroll to position [625, 0]
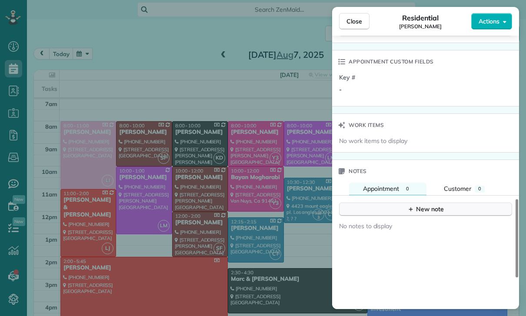
click at [423, 210] on div "New note" at bounding box center [425, 209] width 36 height 9
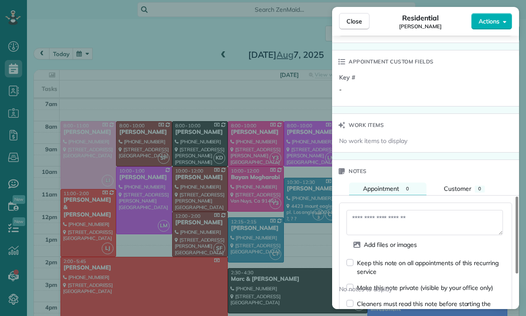
click at [384, 222] on textarea at bounding box center [424, 222] width 156 height 25
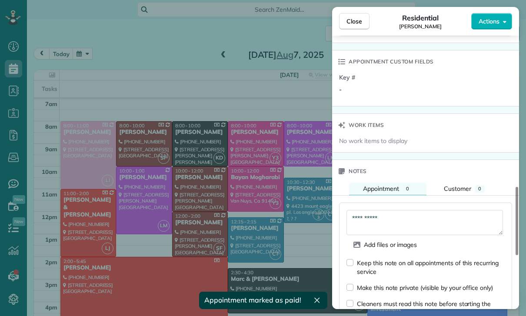
scroll to position [692, 0]
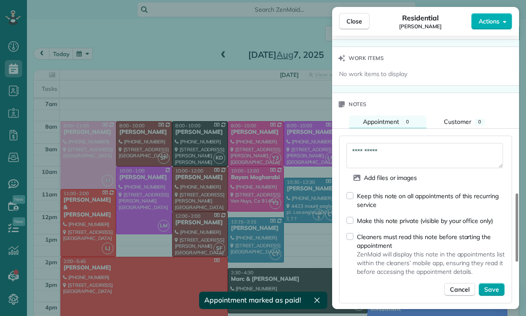
type textarea "**********"
click at [490, 291] on span "Save" at bounding box center [491, 289] width 15 height 9
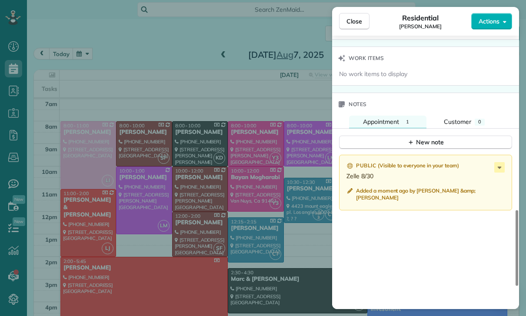
click at [107, 26] on div "Close Residential Erin Oremland Actions Status Confirmed Erin Oremland · Open p…" at bounding box center [263, 158] width 526 height 316
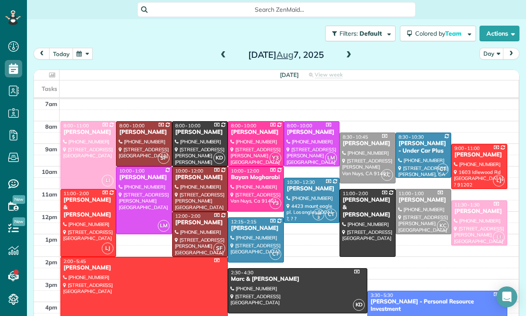
click at [81, 48] on button "button" at bounding box center [83, 54] width 20 height 12
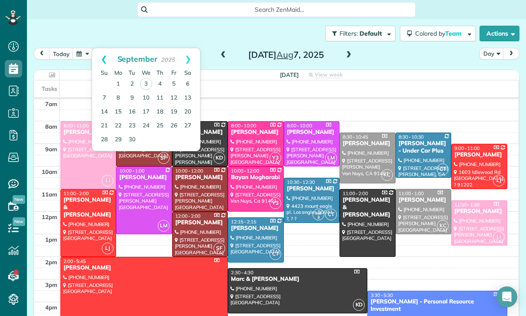
click at [96, 48] on link "Prev" at bounding box center [104, 59] width 24 height 22
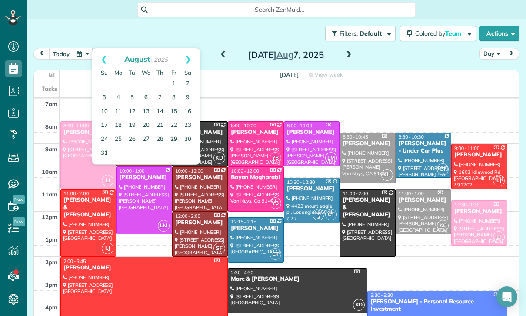
click at [174, 132] on link "29" at bounding box center [174, 139] width 14 height 14
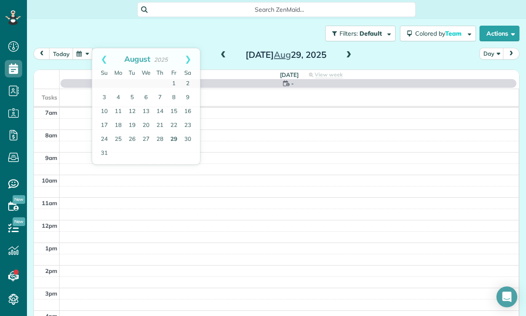
scroll to position [68, 0]
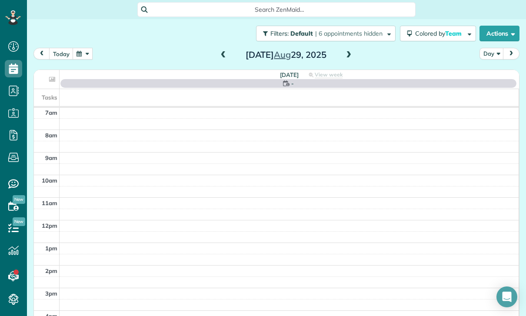
click at [349, 51] on span at bounding box center [349, 55] width 10 height 8
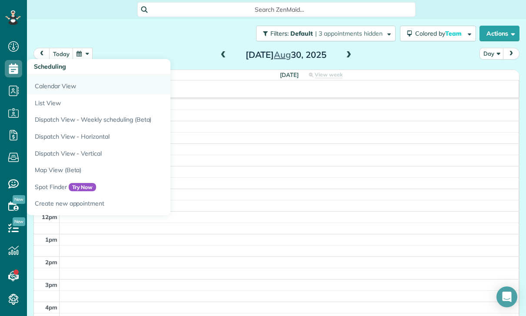
click at [56, 75] on link "Calendar View" at bounding box center [135, 85] width 217 height 20
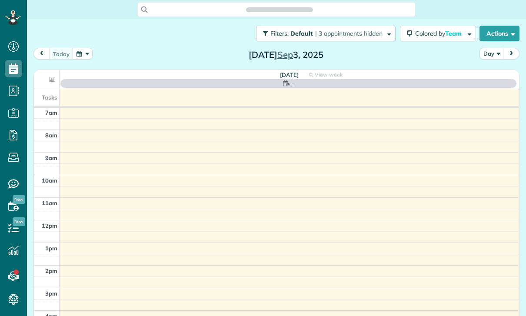
scroll to position [4, 4]
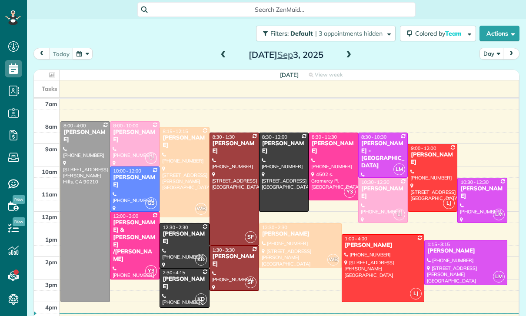
click at [92, 53] on button "button" at bounding box center [83, 54] width 20 height 12
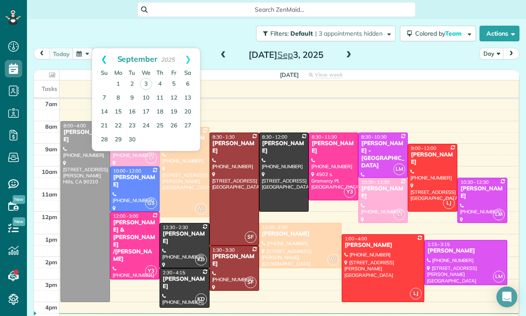
click at [100, 54] on link "Prev" at bounding box center [104, 59] width 24 height 22
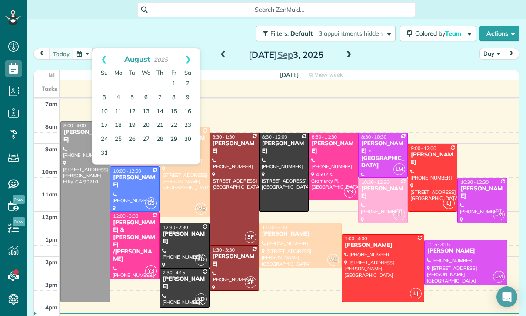
click at [179, 146] on link "29" at bounding box center [174, 139] width 14 height 14
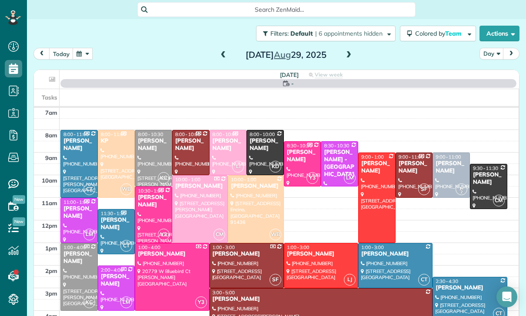
scroll to position [68, 0]
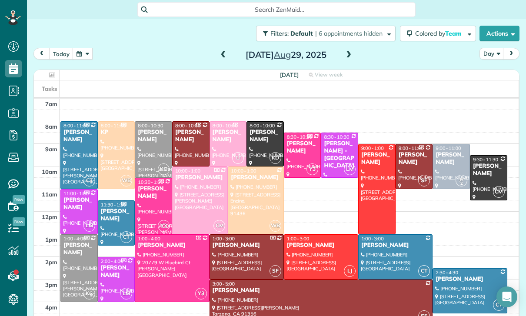
click at [356, 49] on div "today Day Friday Aug 29, 2025" at bounding box center [276, 56] width 486 height 16
click at [348, 57] on span at bounding box center [349, 55] width 10 height 8
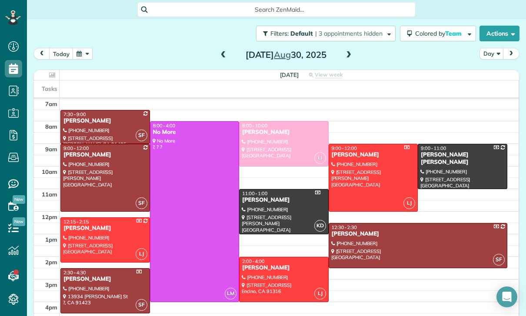
click at [108, 175] on div at bounding box center [105, 177] width 89 height 67
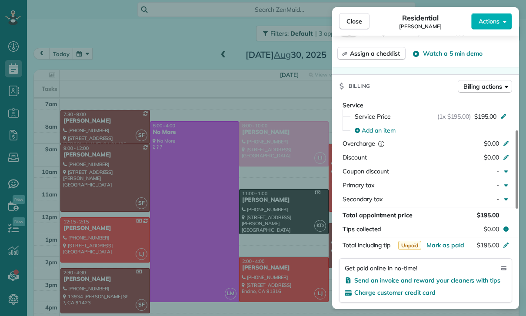
scroll to position [370, 0]
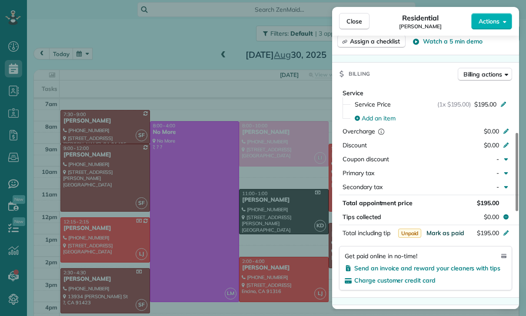
click at [447, 234] on span "Mark as paid" at bounding box center [445, 233] width 38 height 8
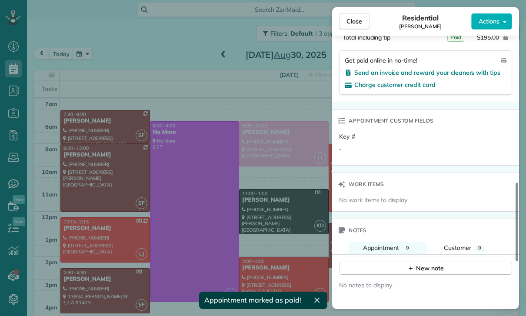
scroll to position [606, 0]
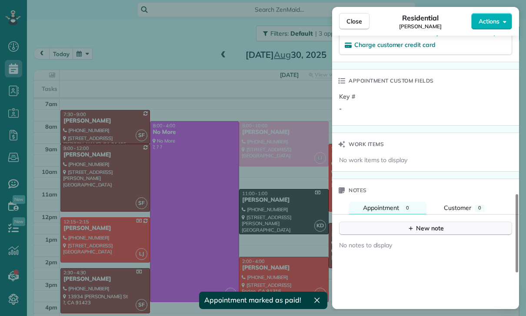
click at [427, 231] on div "New note" at bounding box center [425, 228] width 36 height 9
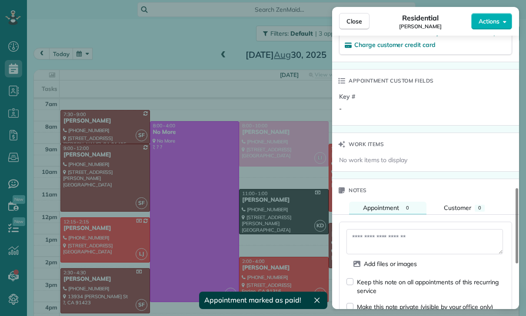
click at [397, 238] on textarea at bounding box center [424, 241] width 156 height 25
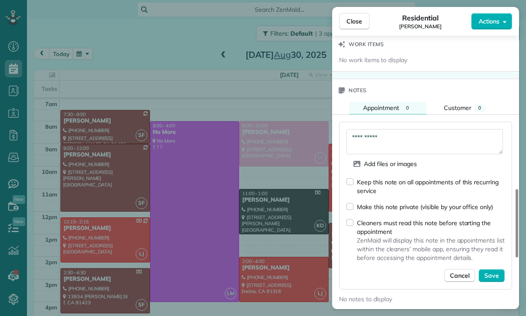
scroll to position [710, 0]
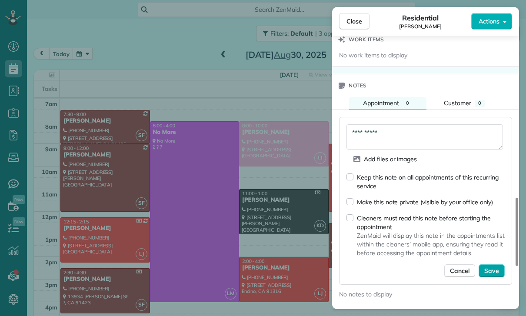
type textarea "**********"
click at [495, 273] on span "Save" at bounding box center [491, 270] width 15 height 9
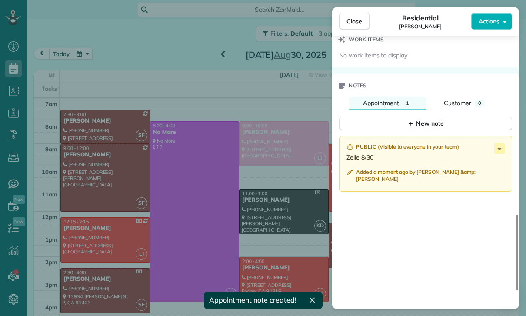
click at [102, 54] on div "Close Residential Erin Oremland Actions Status Confirmed Erin Oremland · Open p…" at bounding box center [263, 158] width 526 height 316
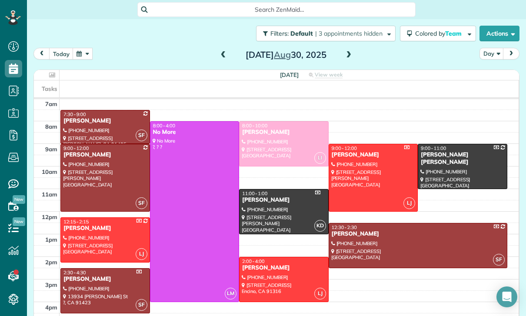
click at [80, 54] on button "button" at bounding box center [83, 54] width 20 height 12
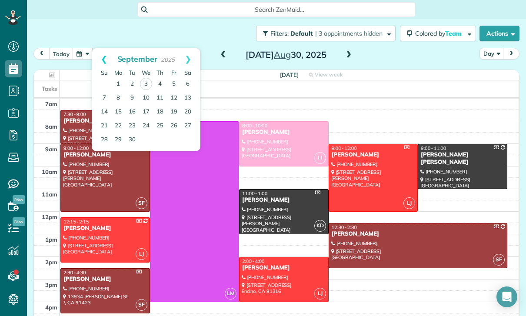
click at [97, 54] on link "Prev" at bounding box center [104, 59] width 24 height 22
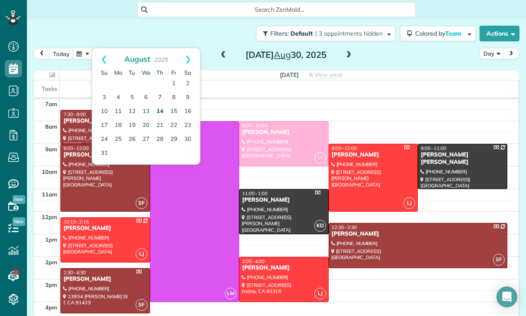
click at [159, 113] on link "14" at bounding box center [160, 112] width 14 height 14
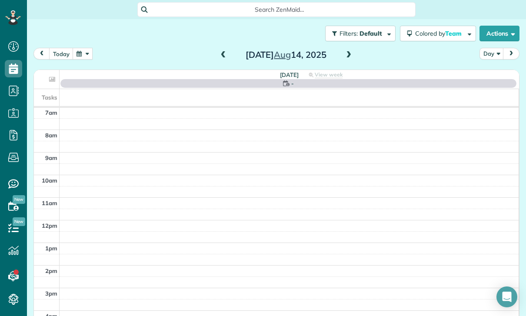
scroll to position [68, 0]
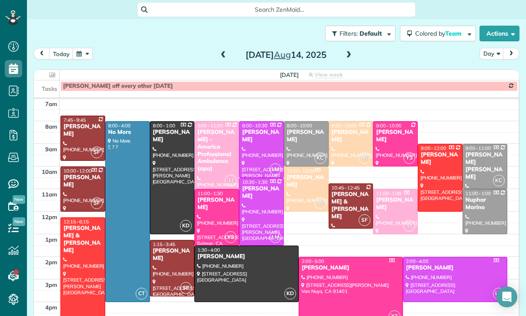
click at [389, 137] on div at bounding box center [395, 144] width 44 height 44
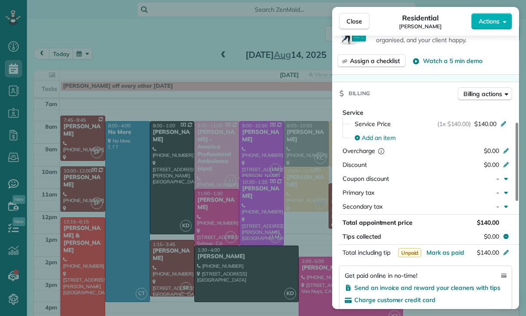
scroll to position [405, 0]
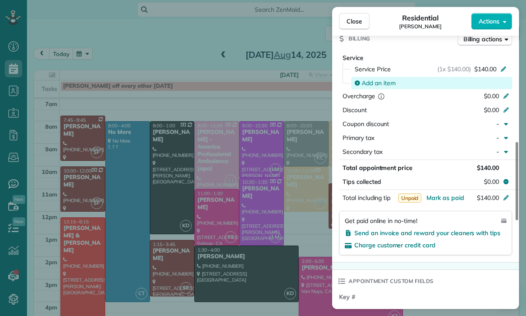
click at [370, 83] on span "Add an item" at bounding box center [378, 83] width 34 height 9
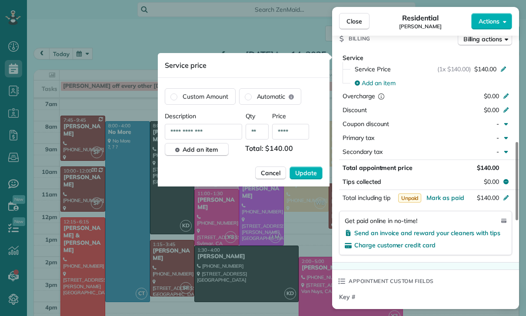
click at [297, 136] on input "****" at bounding box center [290, 132] width 37 height 16
type input "****"
click at [306, 172] on span "Update" at bounding box center [306, 173] width 22 height 9
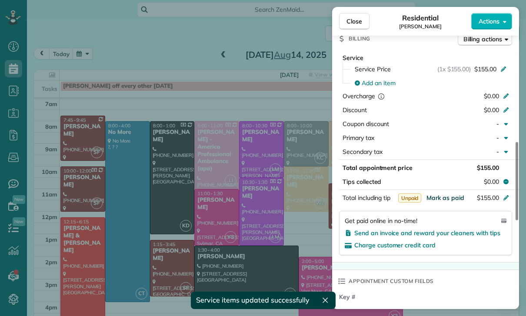
click at [443, 199] on span "Mark as paid" at bounding box center [445, 198] width 38 height 8
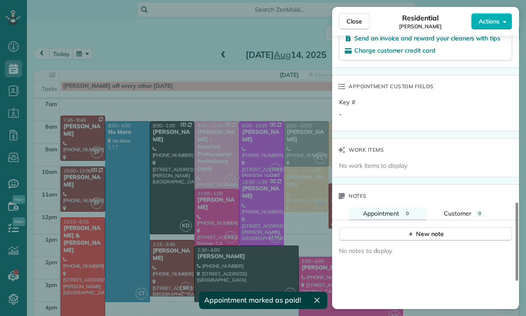
scroll to position [664, 0]
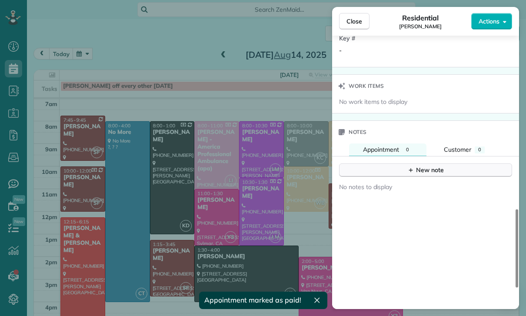
click at [434, 170] on div "New note" at bounding box center [425, 169] width 36 height 9
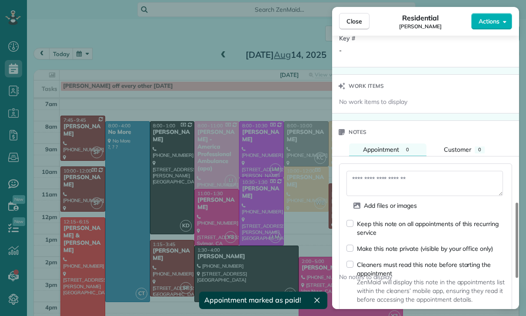
click at [374, 180] on textarea at bounding box center [424, 183] width 156 height 25
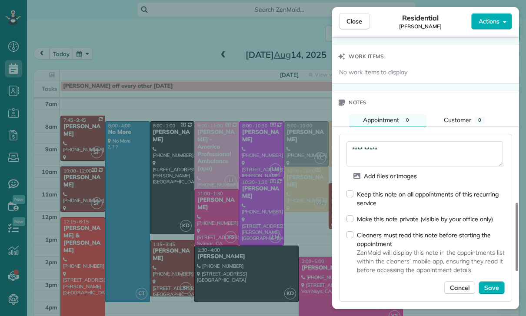
scroll to position [745, 0]
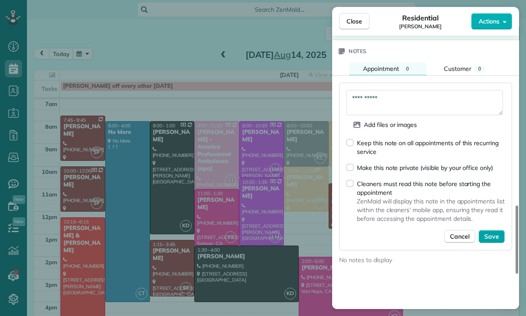
type textarea "**********"
click at [494, 232] on span "Save" at bounding box center [491, 236] width 15 height 9
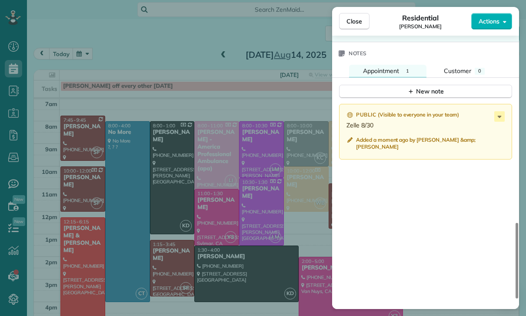
scroll to position [68, 0]
click at [122, 42] on div "Close Residential Nick Koenig Actions Status Confirmed Nick Koenig · Open profi…" at bounding box center [263, 158] width 526 height 316
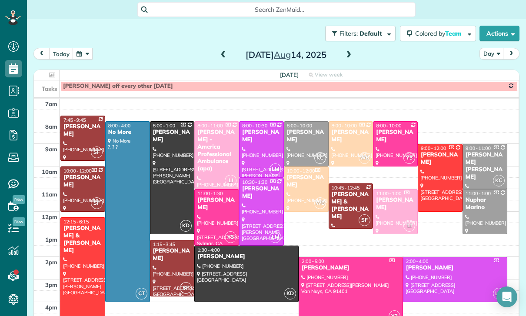
click at [81, 48] on button "button" at bounding box center [83, 54] width 20 height 12
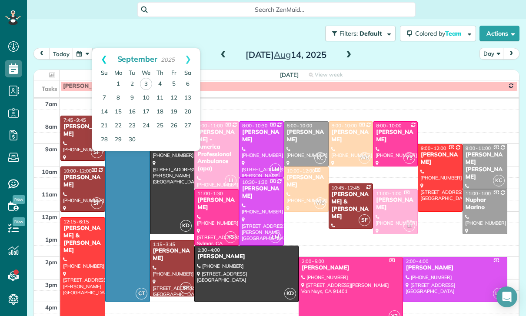
click at [101, 48] on link "Prev" at bounding box center [104, 59] width 24 height 22
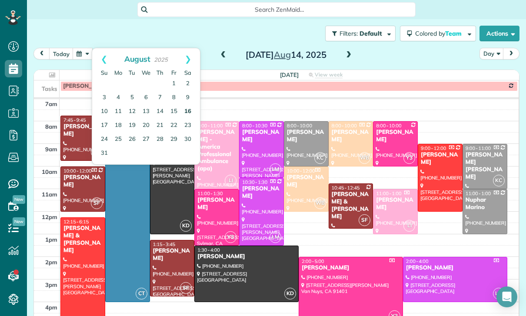
click at [188, 105] on link "16" at bounding box center [188, 112] width 14 height 14
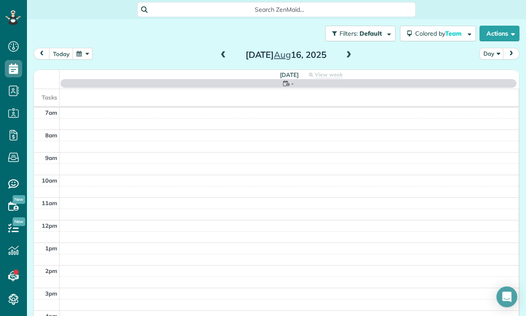
scroll to position [68, 0]
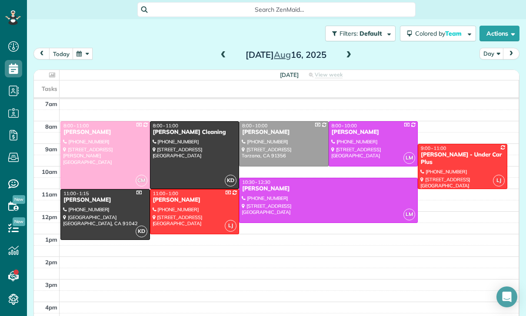
click at [309, 178] on div at bounding box center [328, 200] width 178 height 44
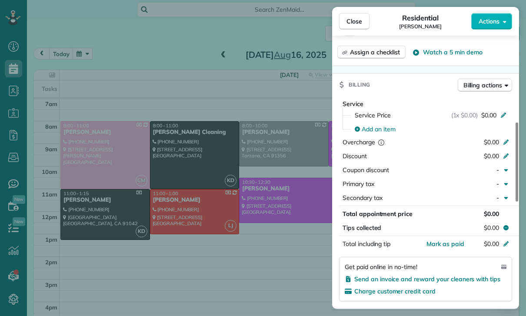
scroll to position [370, 0]
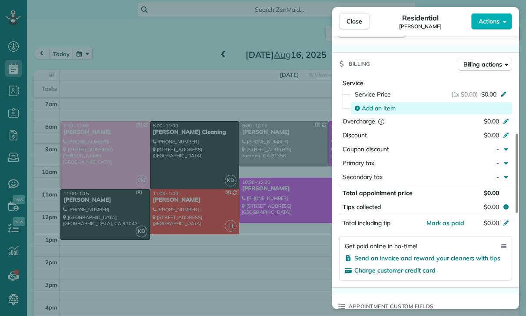
click at [375, 108] on span "Add an item" at bounding box center [378, 108] width 34 height 9
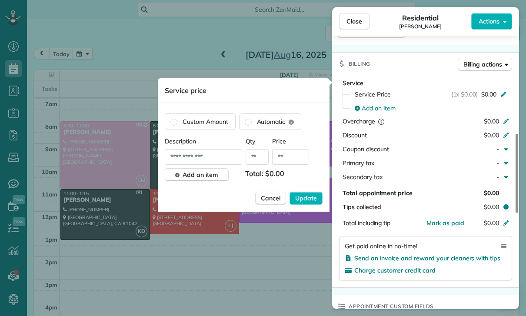
click at [295, 159] on input "**" at bounding box center [290, 157] width 37 height 16
type input "****"
click at [305, 194] on button "Update" at bounding box center [305, 198] width 33 height 13
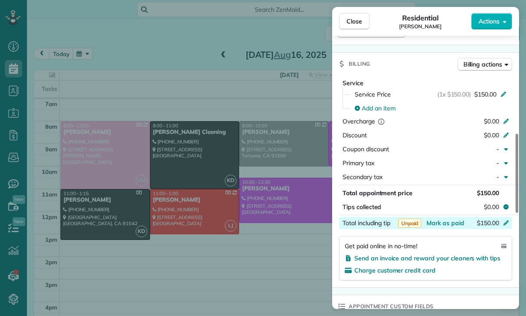
click at [452, 217] on div "Total including tip $150.00" at bounding box center [425, 223] width 173 height 12
click at [469, 285] on div "Service Service Price (1x $150.00) $150.00 Add an item Overcharge $0.00 Discoun…" at bounding box center [425, 181] width 187 height 212
click at [446, 224] on span "Mark as paid" at bounding box center [445, 223] width 38 height 8
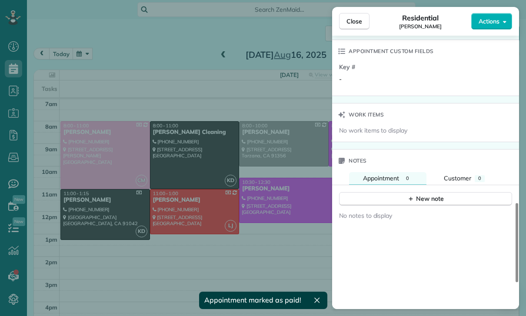
scroll to position [634, 0]
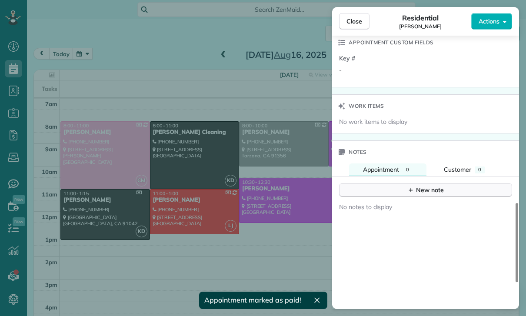
click at [439, 192] on div "New note" at bounding box center [425, 189] width 36 height 9
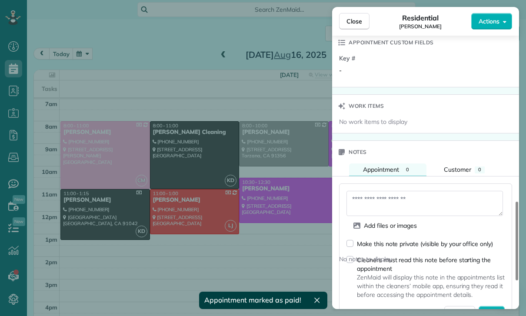
click at [413, 202] on textarea at bounding box center [424, 203] width 156 height 25
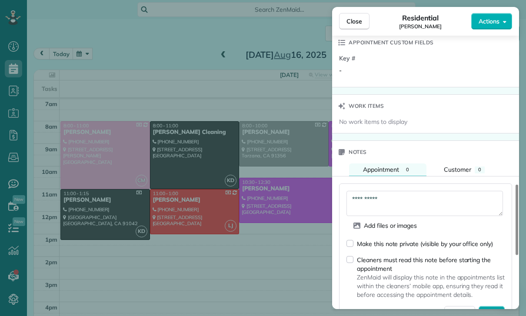
type textarea "**********"
click at [488, 312] on span "Save" at bounding box center [491, 312] width 15 height 9
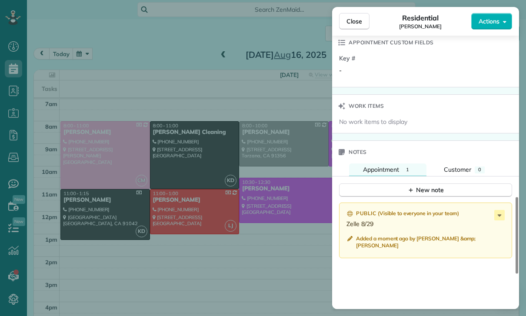
click at [114, 241] on div "Close Residential Gayane Gamil Actions Status Confirmed Gayane Gamil · Open pro…" at bounding box center [263, 158] width 526 height 316
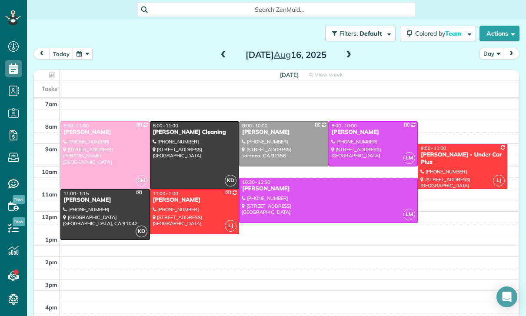
click at [222, 51] on span at bounding box center [223, 55] width 10 height 8
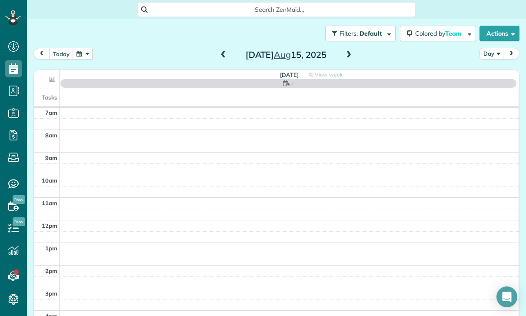
scroll to position [68, 0]
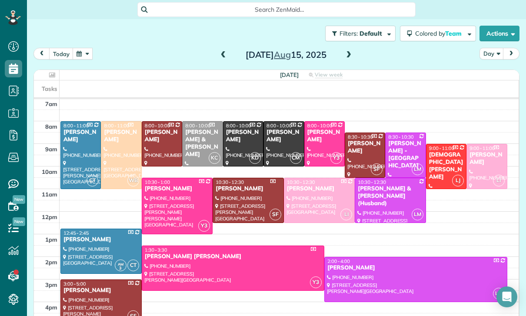
click at [382, 185] on div "Olivia power-Li & Cheng Li (Husband)" at bounding box center [390, 196] width 66 height 22
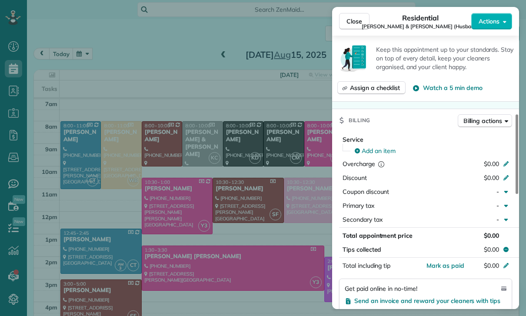
scroll to position [332, 0]
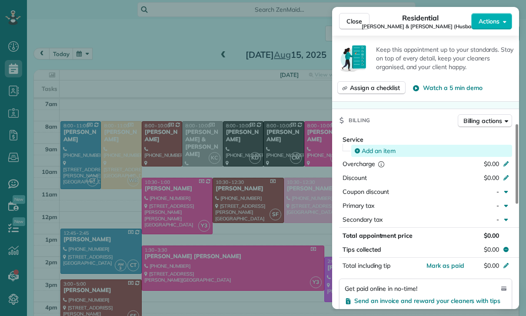
click at [373, 146] on span "Add an item" at bounding box center [378, 150] width 34 height 9
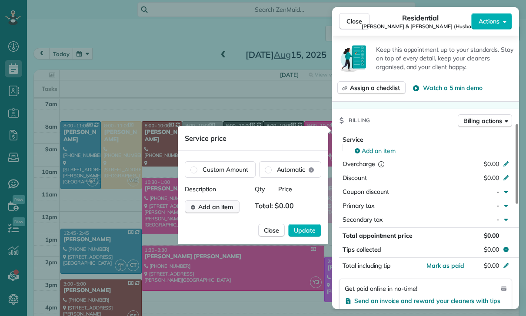
click at [219, 205] on span "Add an item" at bounding box center [215, 206] width 35 height 9
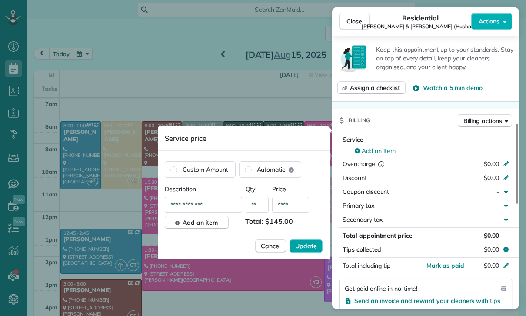
type input "****"
click at [299, 244] on span "Update" at bounding box center [306, 246] width 22 height 9
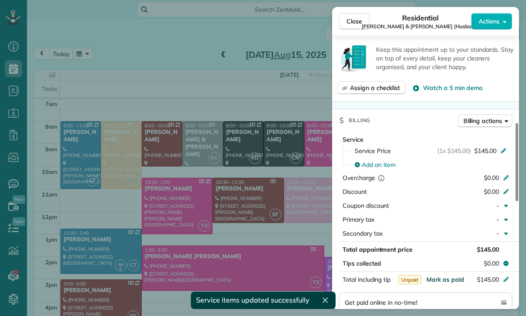
click at [440, 275] on span "Mark as paid" at bounding box center [445, 279] width 38 height 8
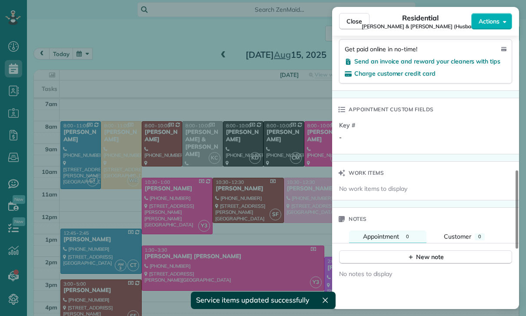
scroll to position [630, 0]
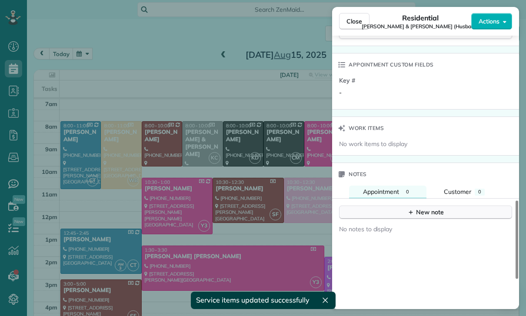
click at [421, 208] on div "New note" at bounding box center [425, 212] width 36 height 9
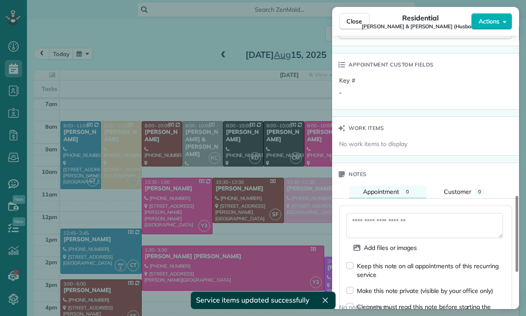
click at [387, 215] on textarea at bounding box center [424, 225] width 156 height 25
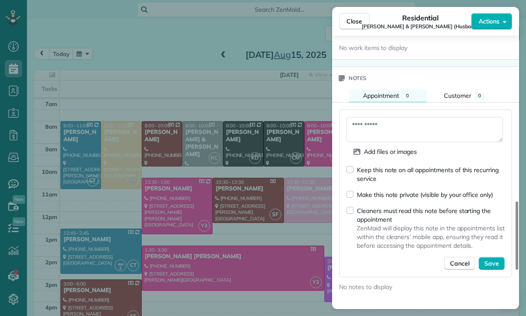
scroll to position [727, 0]
type textarea "**********"
click at [494, 258] on span "Save" at bounding box center [491, 262] width 15 height 9
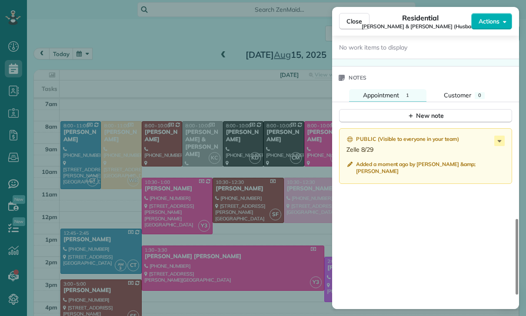
click at [255, 221] on div "Close Residential Olivia power-Li & Cheng Li (Husband) Actions Status Confirmed…" at bounding box center [263, 158] width 526 height 316
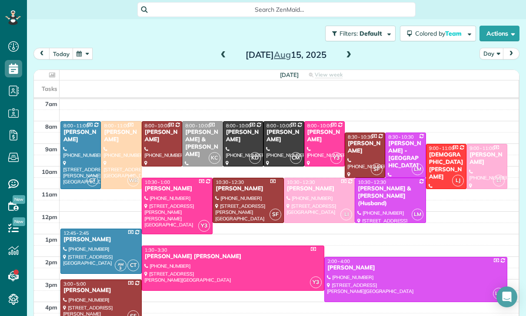
click at [81, 48] on button "button" at bounding box center [83, 54] width 20 height 12
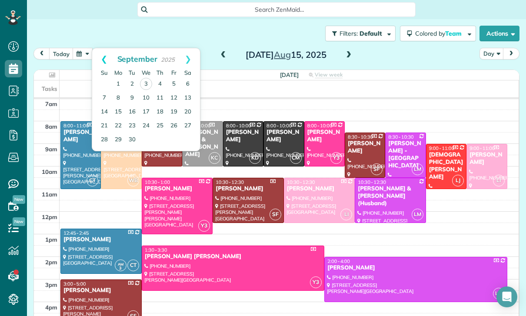
click at [102, 48] on link "Prev" at bounding box center [104, 59] width 24 height 22
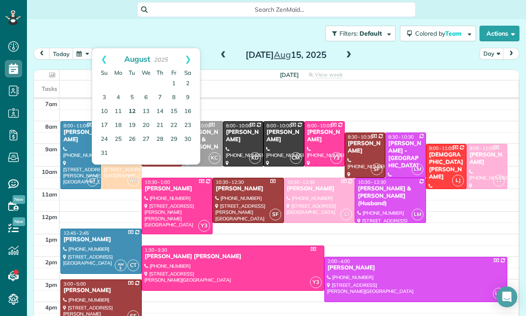
click at [133, 105] on link "12" at bounding box center [132, 112] width 14 height 14
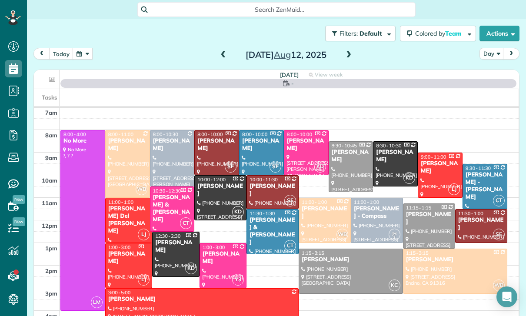
scroll to position [68, 0]
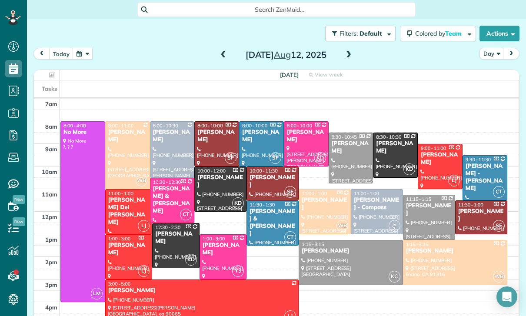
click at [165, 122] on div at bounding box center [172, 150] width 44 height 56
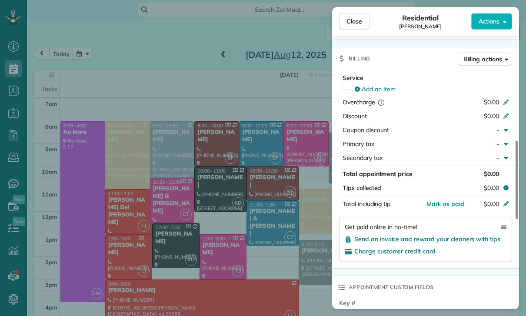
scroll to position [403, 0]
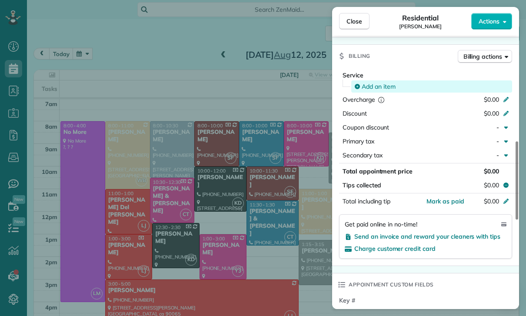
click at [374, 82] on span "Add an item" at bounding box center [378, 86] width 34 height 9
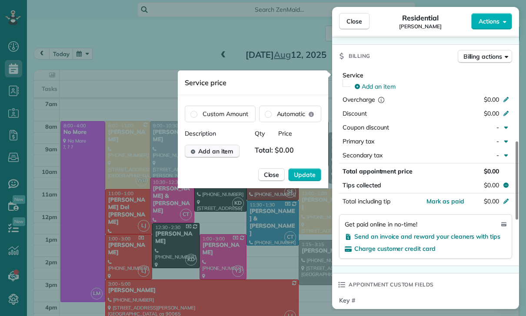
click at [218, 152] on span "Add an item" at bounding box center [215, 151] width 35 height 9
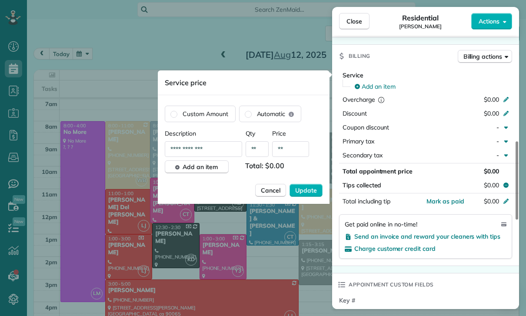
click at [291, 154] on input "**" at bounding box center [290, 149] width 37 height 16
type input "****"
click at [309, 190] on span "Update" at bounding box center [306, 190] width 22 height 9
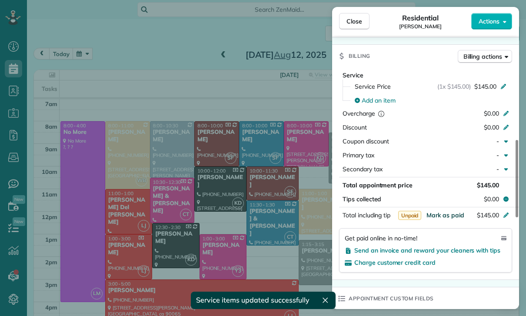
click at [443, 215] on span "Mark as paid" at bounding box center [445, 215] width 38 height 8
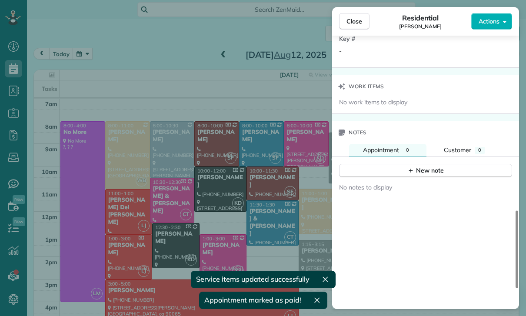
scroll to position [679, 0]
click at [424, 171] on div "New note" at bounding box center [425, 170] width 36 height 9
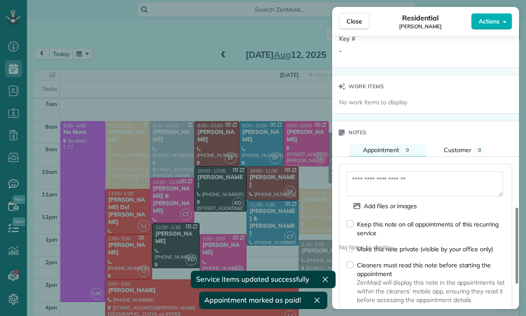
click at [374, 184] on textarea at bounding box center [424, 183] width 156 height 25
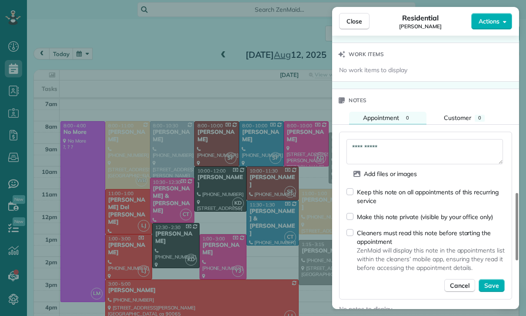
scroll to position [747, 0]
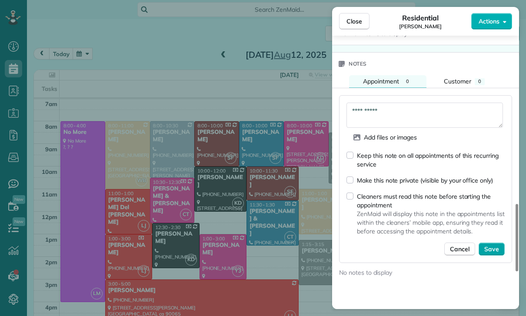
type textarea "**********"
click at [493, 252] on span "Save" at bounding box center [491, 249] width 15 height 9
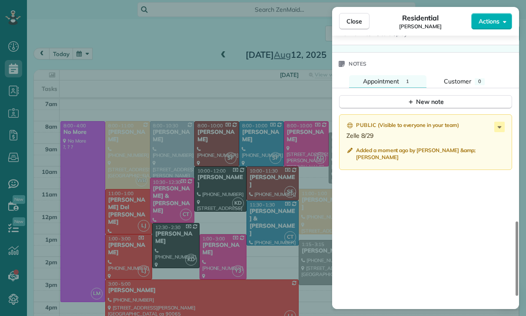
click at [204, 199] on div "Close Residential Megan Comisky Actions Status Confirmed Megan Comisky · Open p…" at bounding box center [263, 158] width 526 height 316
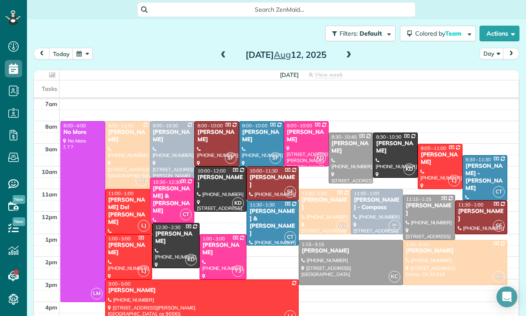
click at [83, 48] on button "button" at bounding box center [83, 54] width 20 height 12
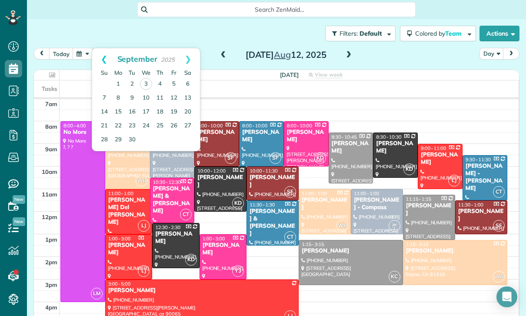
click at [100, 48] on link "Prev" at bounding box center [104, 59] width 24 height 22
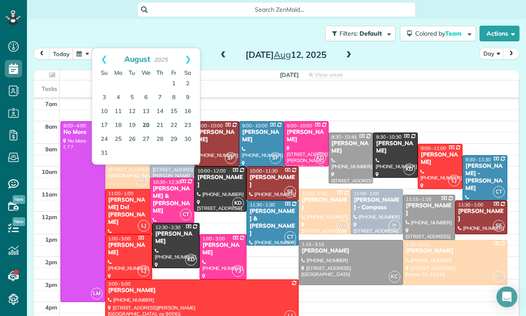
click at [146, 119] on link "20" at bounding box center [146, 126] width 14 height 14
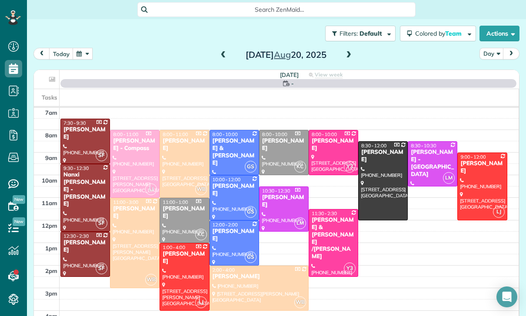
scroll to position [68, 0]
click at [473, 153] on div at bounding box center [481, 186] width 49 height 67
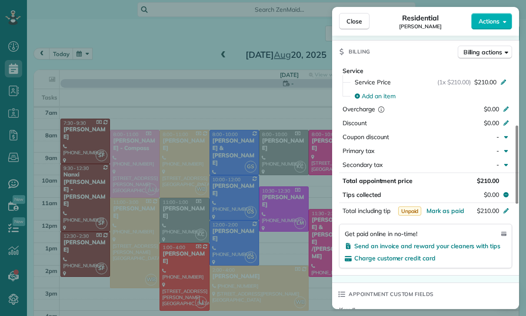
scroll to position [395, 0]
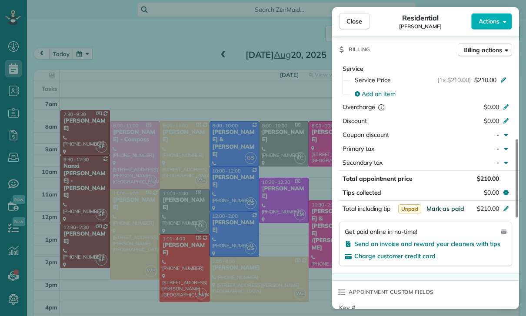
click at [436, 211] on span "Mark as paid" at bounding box center [445, 209] width 38 height 8
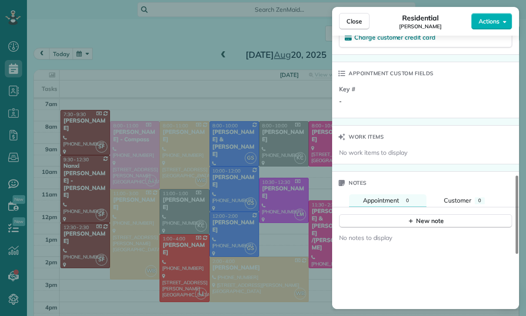
scroll to position [656, 0]
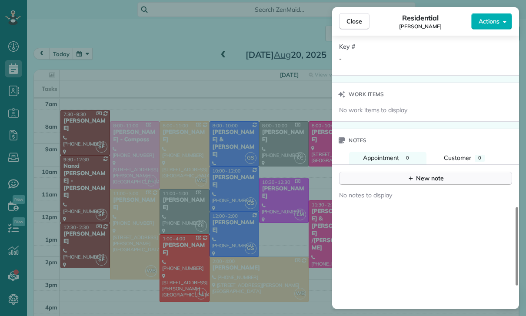
click at [436, 178] on div "New note" at bounding box center [425, 178] width 36 height 9
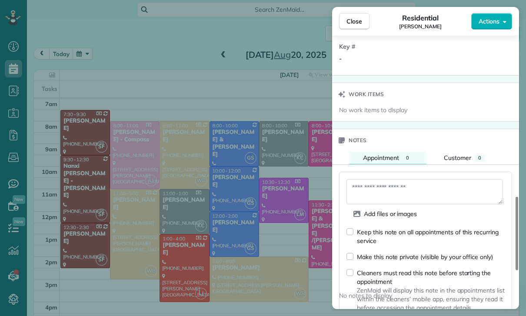
click at [397, 189] on textarea at bounding box center [424, 191] width 156 height 25
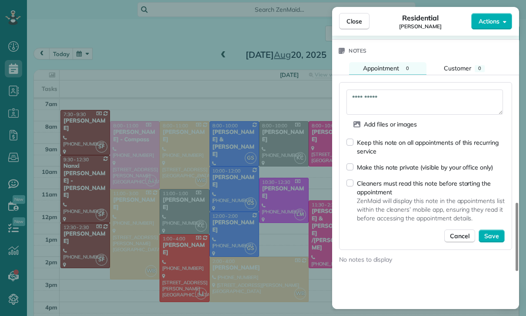
scroll to position [751, 0]
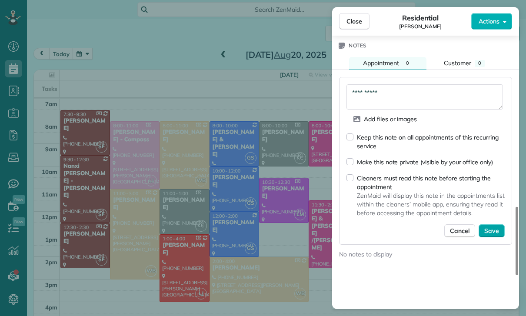
type textarea "**********"
click at [493, 227] on span "Save" at bounding box center [491, 230] width 15 height 9
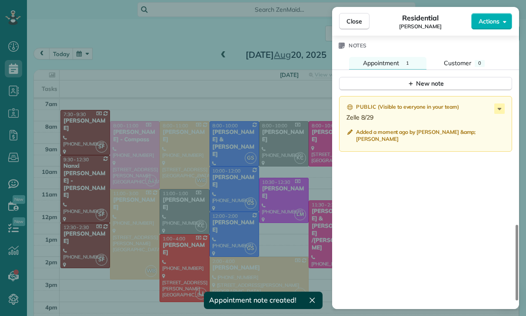
click at [221, 205] on div "Close Residential Will Jacobs Actions Status Confirmed Will Jacobs · Open profi…" at bounding box center [263, 158] width 526 height 316
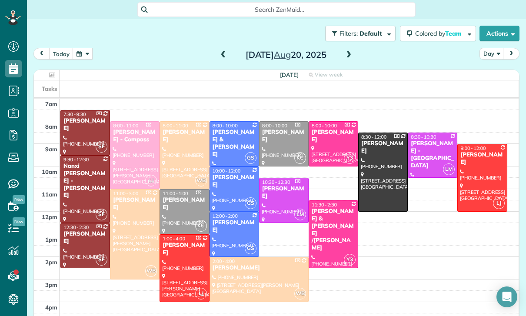
click at [79, 48] on button "button" at bounding box center [83, 54] width 20 height 12
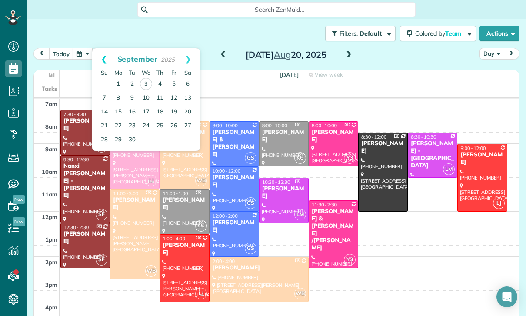
click at [103, 48] on link "Prev" at bounding box center [104, 59] width 24 height 22
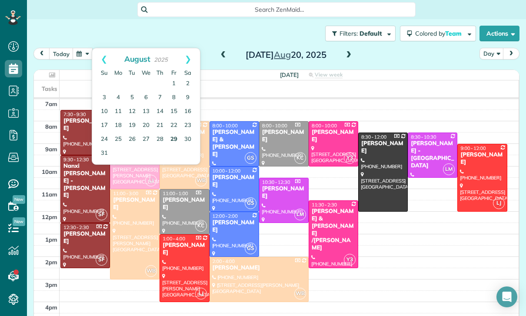
click at [172, 132] on link "29" at bounding box center [174, 139] width 14 height 14
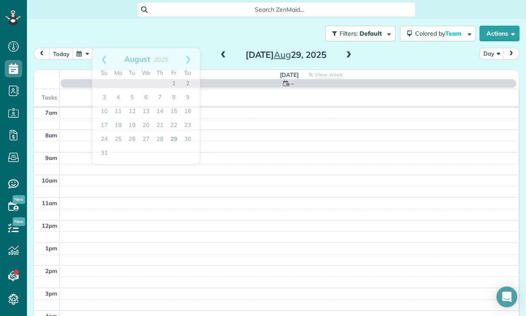
scroll to position [68, 0]
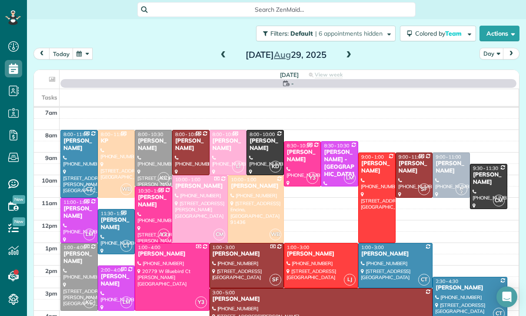
click at [389, 250] on div "Stephanie Blair Thompson" at bounding box center [395, 253] width 69 height 7
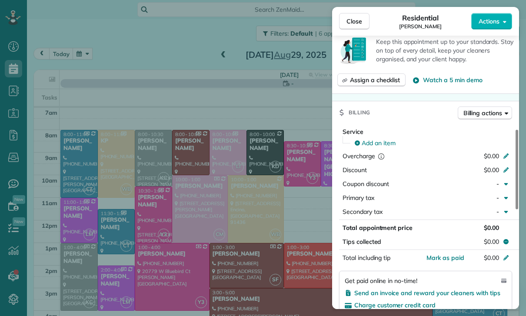
scroll to position [360, 0]
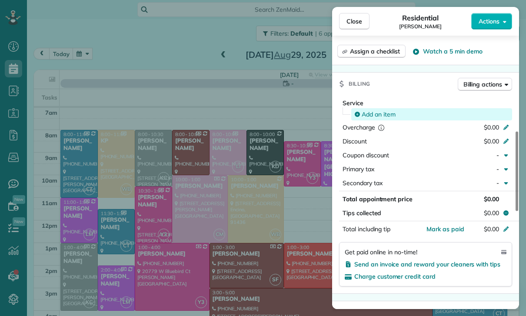
click at [372, 110] on span "Add an item" at bounding box center [378, 114] width 34 height 9
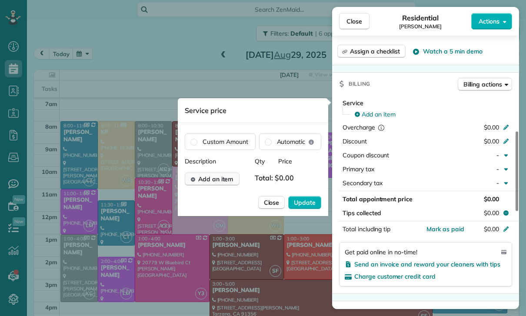
click at [219, 183] on span "Add an item" at bounding box center [215, 179] width 35 height 9
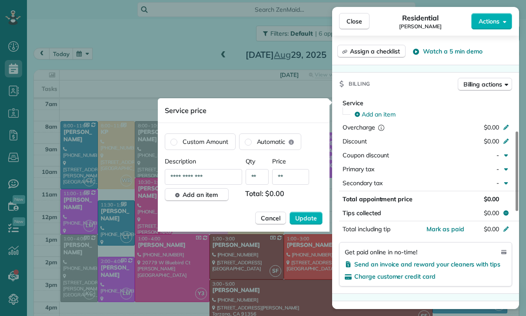
click at [294, 181] on input "**" at bounding box center [290, 177] width 37 height 16
type input "****"
click at [307, 220] on span "Update" at bounding box center [306, 218] width 22 height 9
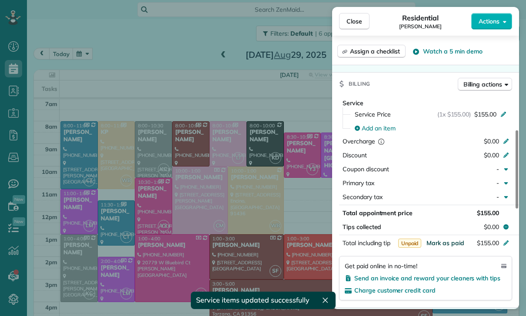
click at [449, 245] on span "Mark as paid" at bounding box center [445, 243] width 38 height 8
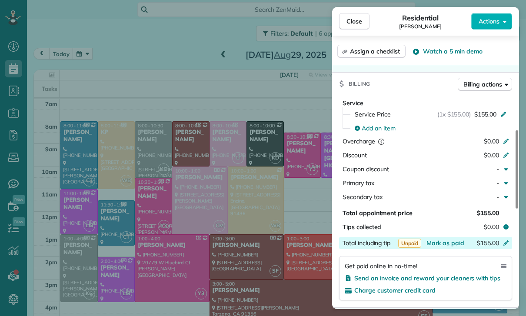
click at [445, 248] on div "$155.00" at bounding box center [459, 243] width 85 height 10
click at [427, 184] on div "Primary tax" at bounding box center [403, 183] width 122 height 9
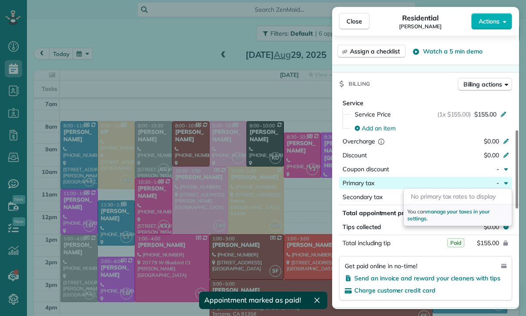
click at [445, 243] on button "$155.00" at bounding box center [465, 243] width 82 height 12
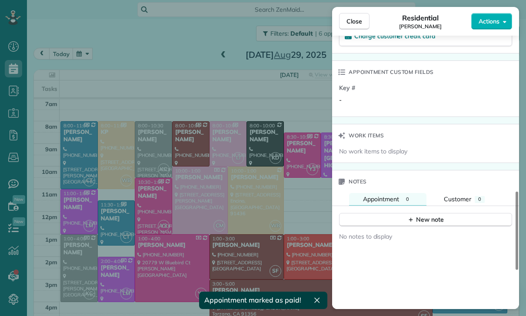
scroll to position [617, 0]
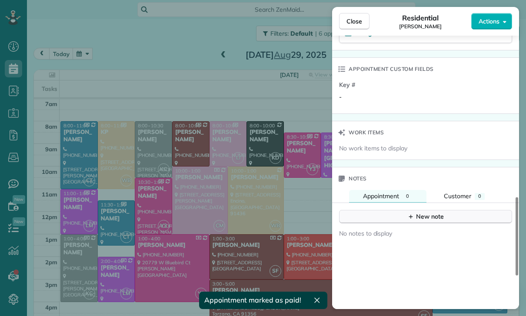
click at [423, 211] on button "New note" at bounding box center [425, 216] width 173 height 13
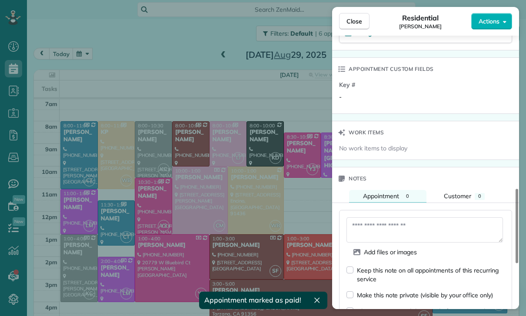
click at [389, 230] on textarea at bounding box center [424, 229] width 156 height 25
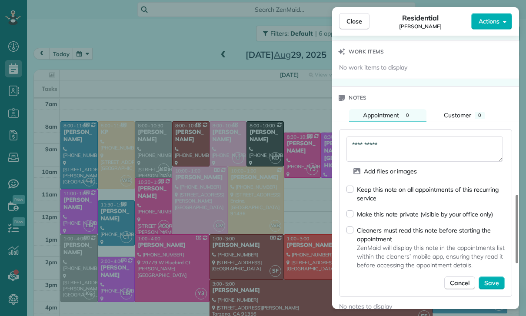
scroll to position [708, 0]
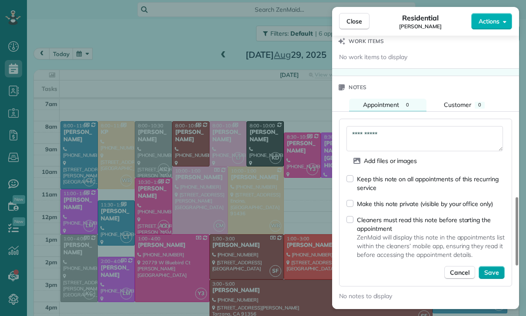
type textarea "**********"
click at [492, 272] on span "Save" at bounding box center [491, 272] width 15 height 9
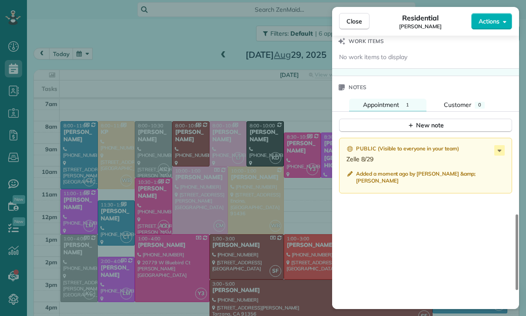
click at [222, 239] on div "Close Residential Stephanie Blair Thompson Actions Status Confirmed Stephanie B…" at bounding box center [263, 158] width 526 height 316
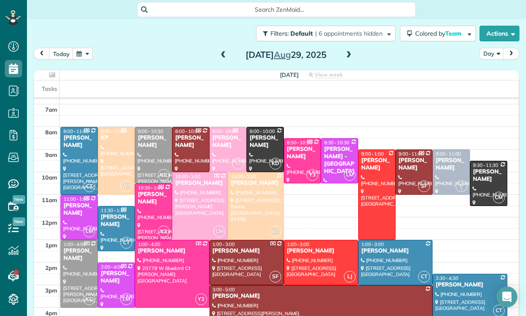
scroll to position [68, 0]
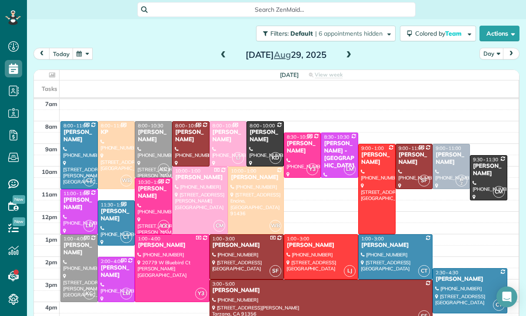
click at [86, 48] on button "button" at bounding box center [83, 54] width 20 height 12
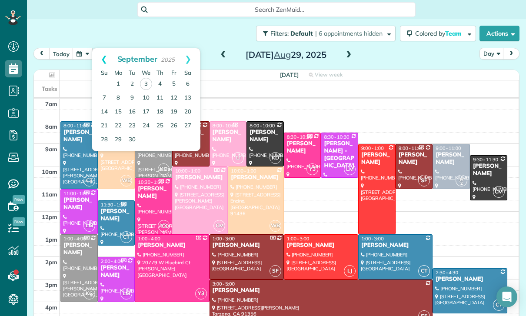
click at [100, 48] on link "Prev" at bounding box center [104, 59] width 24 height 22
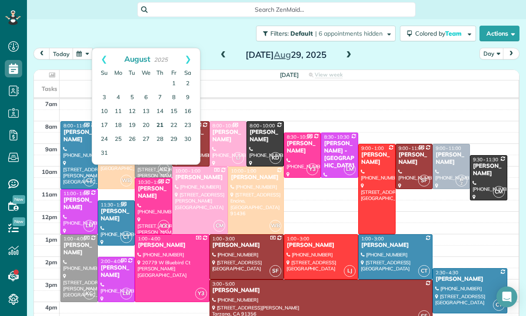
click at [162, 119] on link "21" at bounding box center [160, 126] width 14 height 14
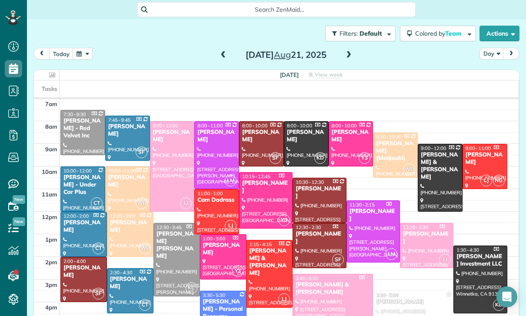
click at [168, 131] on div at bounding box center [172, 166] width 44 height 89
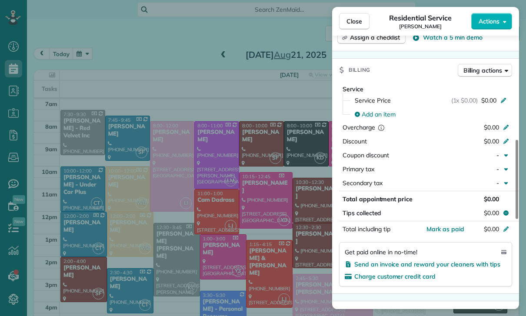
scroll to position [364, 0]
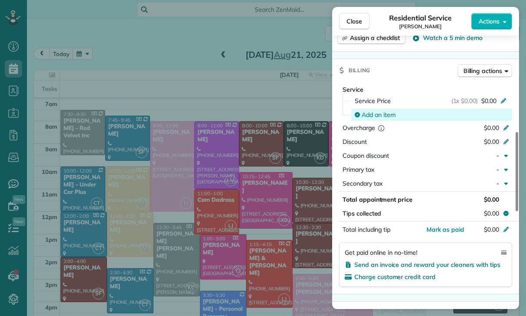
click at [377, 114] on span "Add an item" at bounding box center [378, 114] width 34 height 9
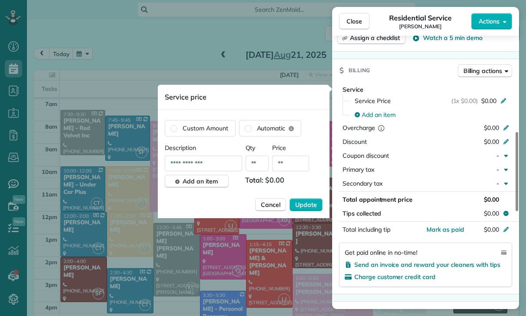
click at [295, 165] on input "**" at bounding box center [290, 164] width 37 height 16
type input "****"
click at [306, 206] on span "Update" at bounding box center [306, 204] width 22 height 9
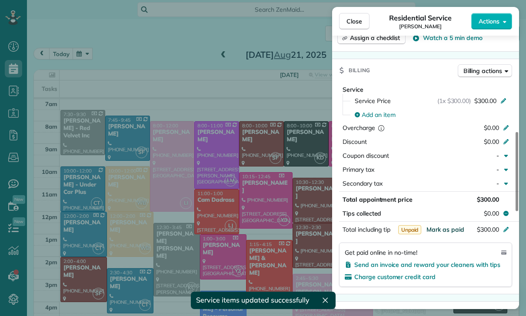
click at [444, 231] on span "Mark as paid" at bounding box center [445, 229] width 38 height 8
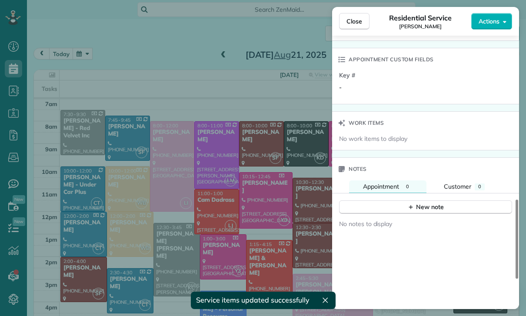
scroll to position [620, 0]
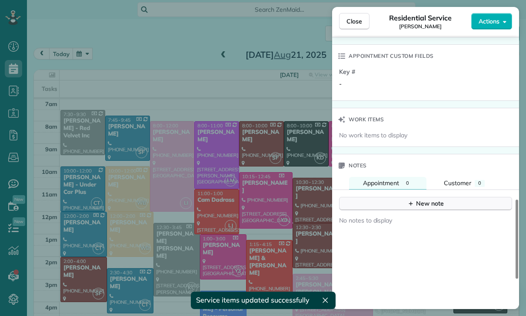
click at [420, 206] on div "New note" at bounding box center [425, 203] width 36 height 9
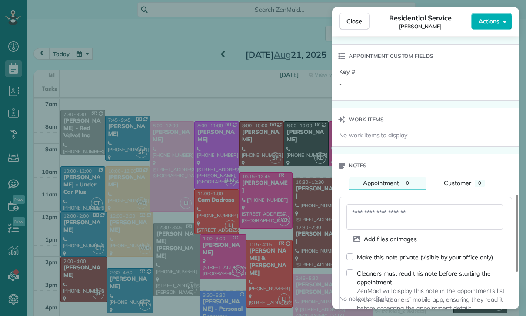
click at [381, 215] on textarea at bounding box center [424, 216] width 156 height 25
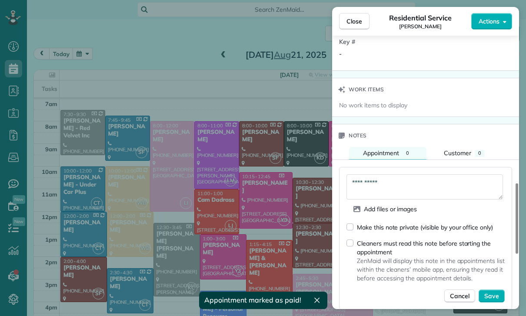
scroll to position [702, 0]
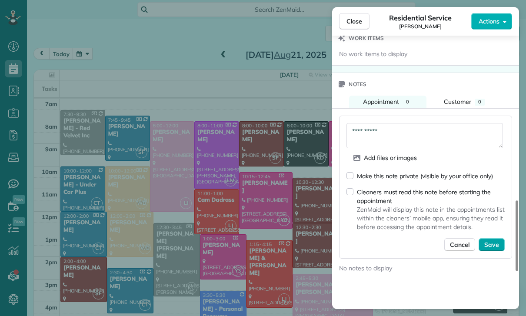
type textarea "**********"
click at [492, 243] on span "Save" at bounding box center [491, 244] width 15 height 9
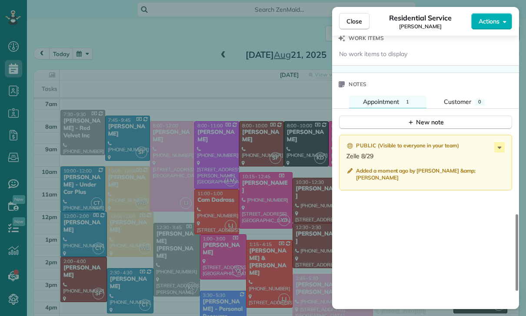
click at [262, 235] on div "Close Residential Service William Hill Actions Status Confirmed William Hill · …" at bounding box center [263, 158] width 526 height 316
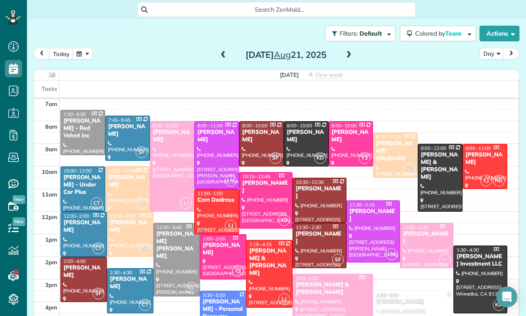
click at [347, 51] on span at bounding box center [349, 55] width 10 height 8
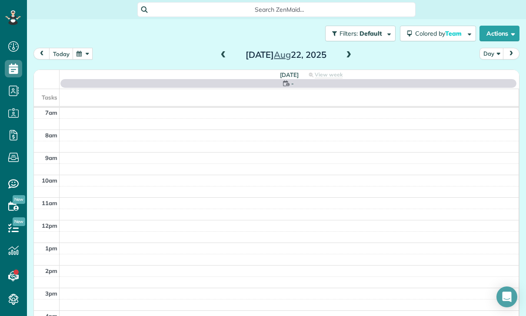
scroll to position [68, 0]
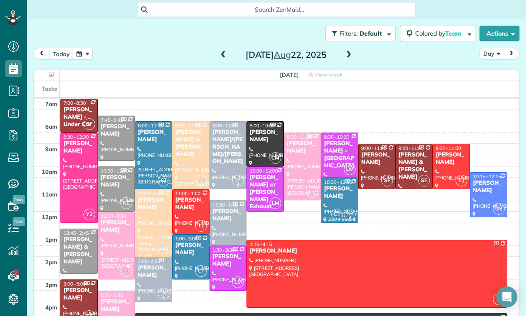
click at [74, 236] on div "Gary & Lindsey Gevorkian" at bounding box center [79, 251] width 32 height 30
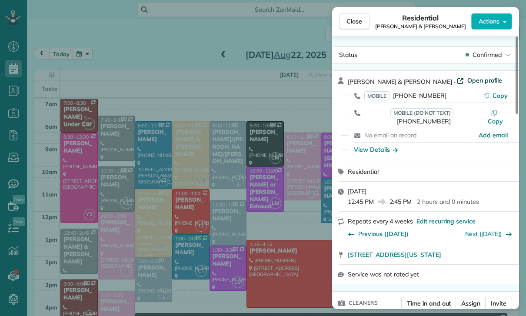
click at [467, 82] on span "Open profile" at bounding box center [484, 80] width 35 height 9
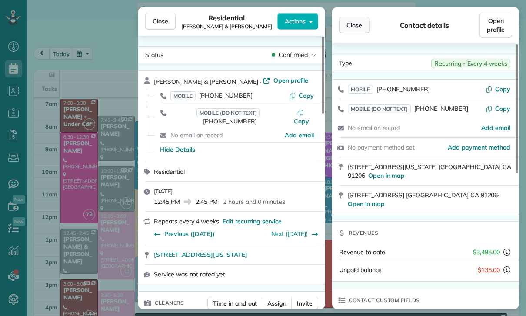
click at [354, 23] on span "Close" at bounding box center [354, 25] width 16 height 9
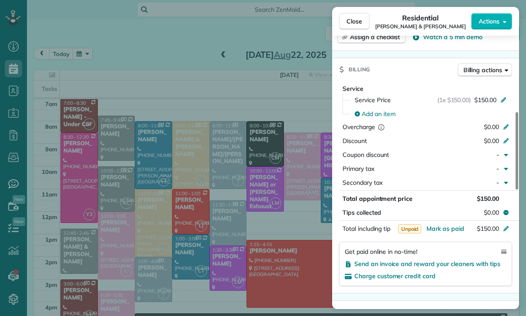
scroll to position [404, 0]
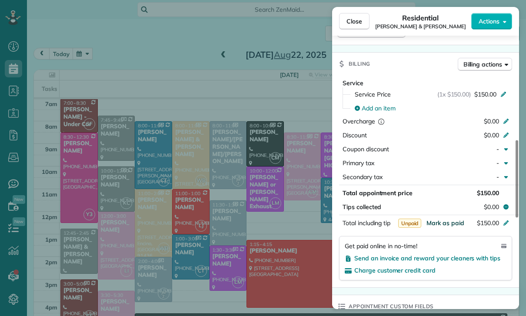
click at [434, 219] on span "Mark as paid" at bounding box center [445, 223] width 38 height 8
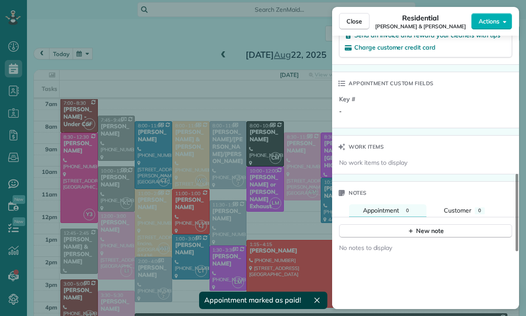
scroll to position [676, 0]
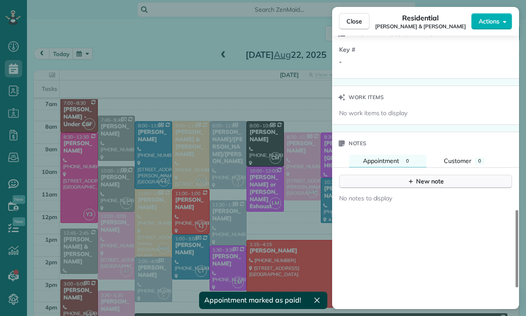
click at [428, 177] on div "New note" at bounding box center [425, 181] width 36 height 9
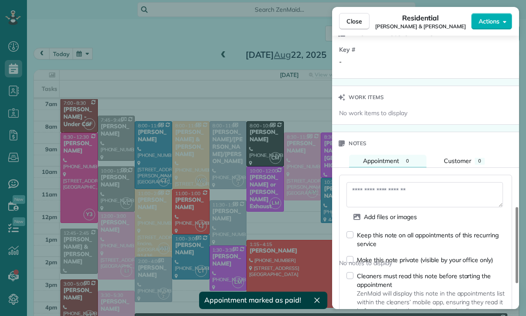
click at [391, 186] on textarea at bounding box center [424, 194] width 156 height 25
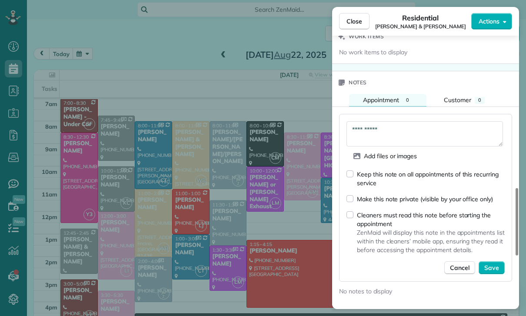
scroll to position [762, 0]
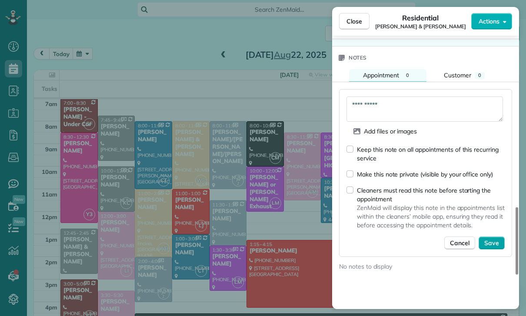
type textarea "**********"
click at [487, 238] on span "Save" at bounding box center [491, 242] width 15 height 9
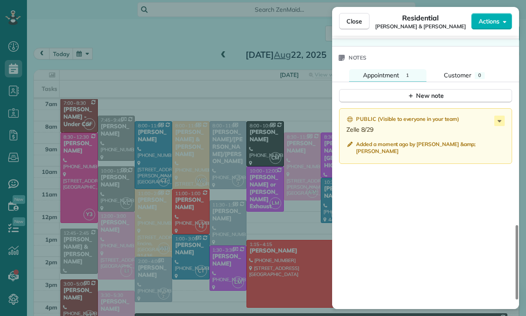
click at [255, 241] on div "Close Residential Gary & Lindsey Gevorkian Actions Status Confirmed Gary & Lind…" at bounding box center [263, 158] width 526 height 316
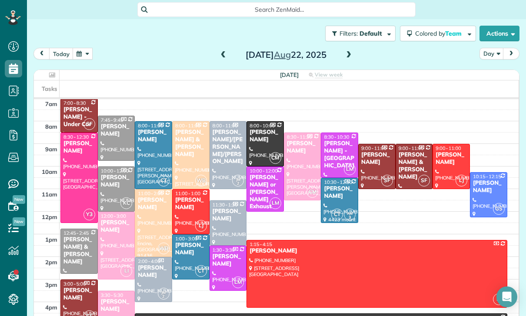
click at [88, 48] on button "button" at bounding box center [83, 54] width 20 height 12
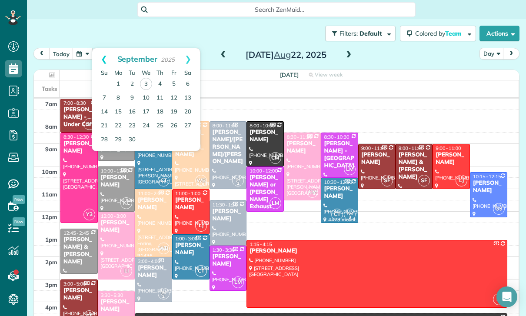
click at [98, 48] on link "Prev" at bounding box center [104, 59] width 24 height 22
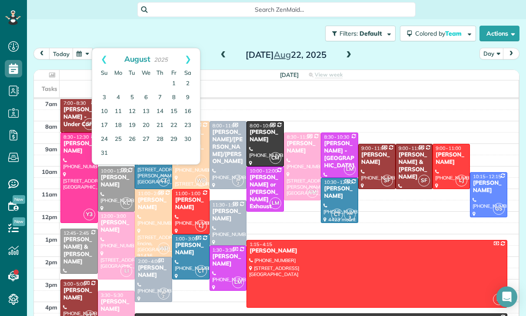
click at [344, 49] on span at bounding box center [349, 55] width 10 height 13
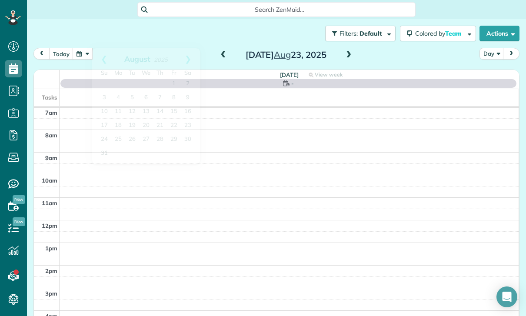
scroll to position [68, 0]
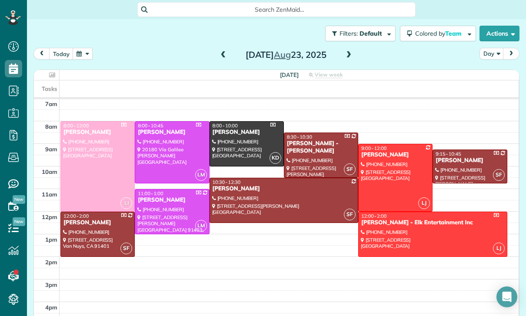
click at [392, 144] on div at bounding box center [394, 177] width 73 height 67
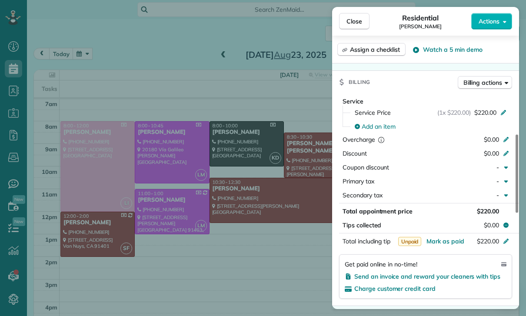
scroll to position [377, 0]
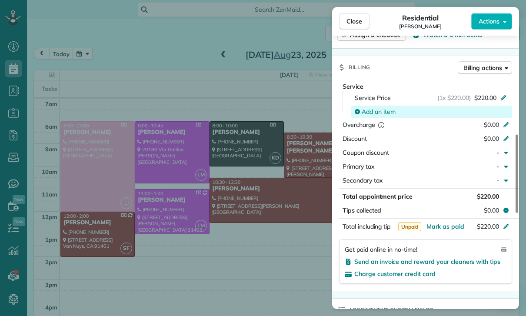
click at [374, 110] on span "Add an item" at bounding box center [378, 111] width 34 height 9
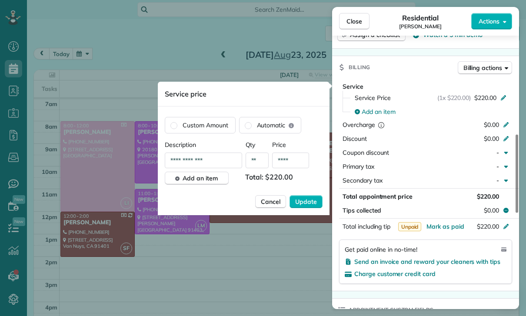
click at [296, 164] on input "****" at bounding box center [290, 160] width 37 height 16
type input "**"
type input "****"
click at [310, 202] on span "Update" at bounding box center [306, 201] width 22 height 9
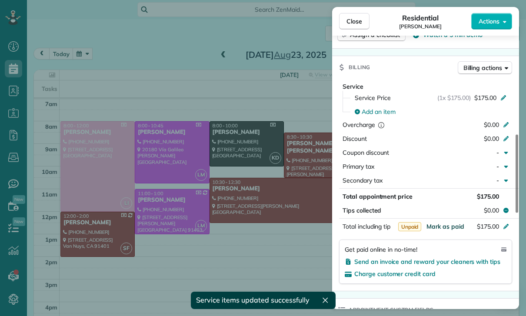
click at [447, 228] on span "Mark as paid" at bounding box center [445, 226] width 38 height 8
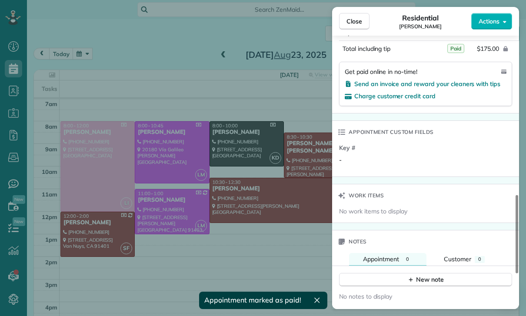
scroll to position [613, 0]
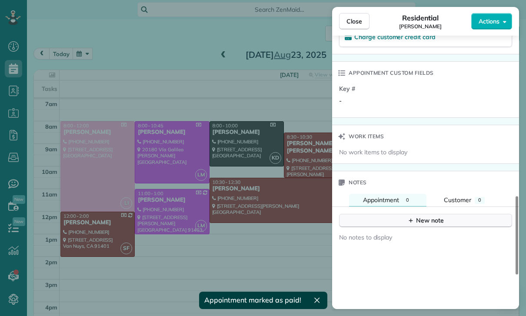
click at [424, 219] on div "New note" at bounding box center [425, 220] width 36 height 9
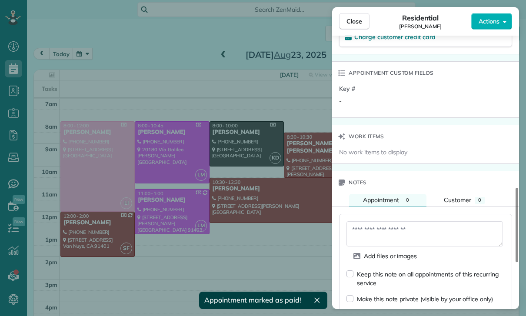
click at [373, 231] on textarea at bounding box center [424, 233] width 156 height 25
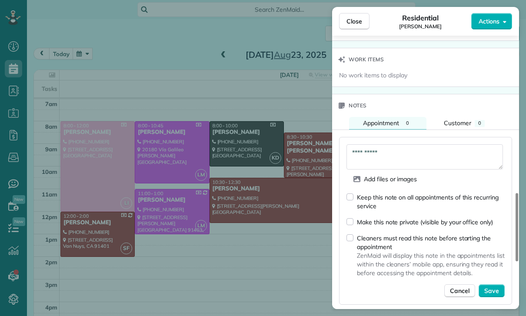
scroll to position [698, 0]
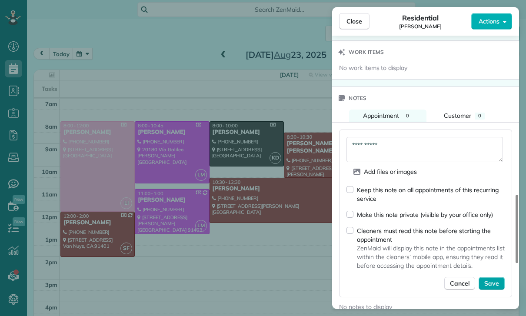
type textarea "**********"
click at [498, 279] on span "Save" at bounding box center [491, 283] width 15 height 9
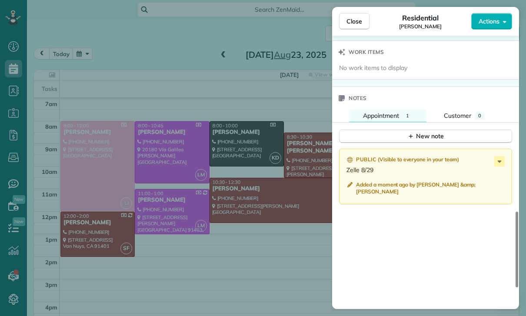
click at [293, 254] on div "Close Residential Rachel Belrose Actions Status Confirmed Rachel Belrose · Open…" at bounding box center [263, 158] width 526 height 316
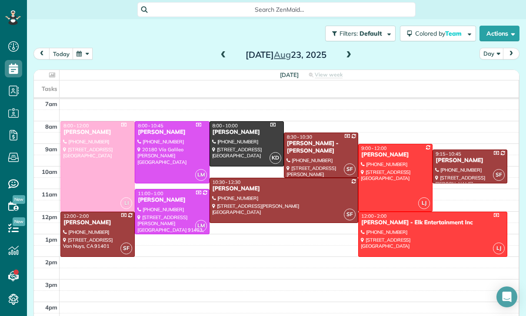
click at [219, 51] on span at bounding box center [223, 55] width 10 height 8
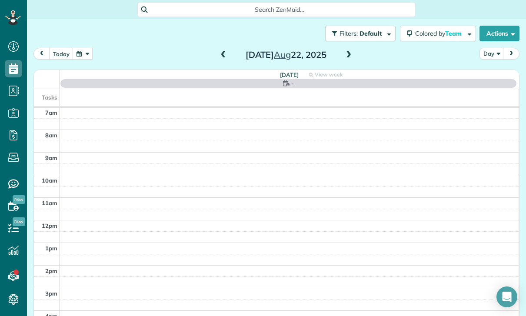
click at [225, 51] on span at bounding box center [223, 55] width 10 height 8
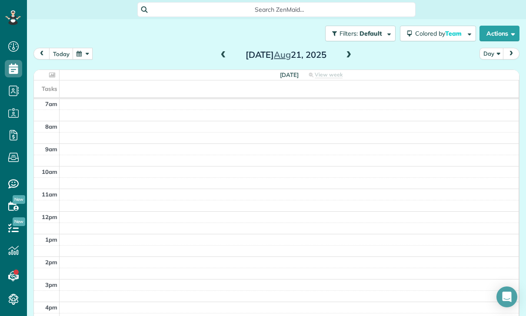
click at [87, 48] on button "button" at bounding box center [83, 54] width 20 height 12
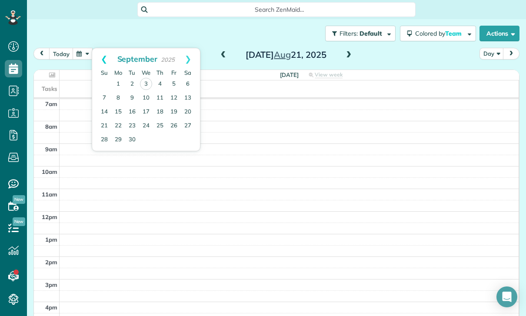
click at [101, 48] on link "Prev" at bounding box center [104, 59] width 24 height 22
click at [132, 132] on link "26" at bounding box center [132, 139] width 14 height 14
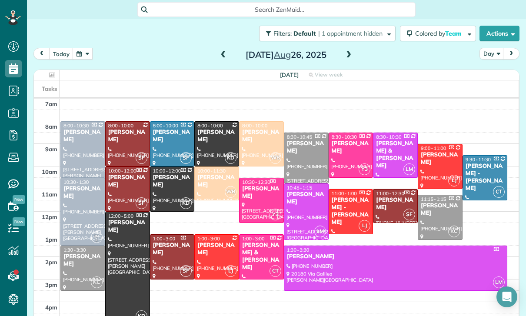
click at [83, 129] on div "Megan Comisky" at bounding box center [83, 136] width 40 height 15
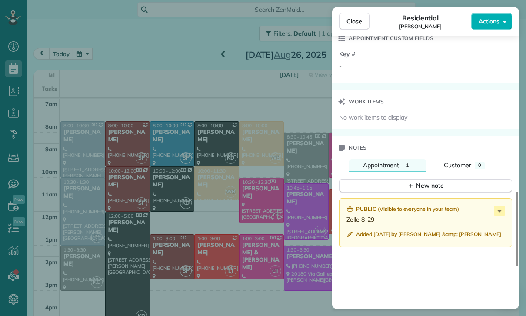
scroll to position [665, 0]
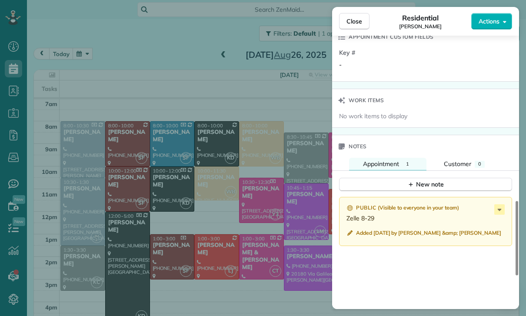
click at [262, 240] on div "Close Residential Megan Comisky Actions Status Confirmed Megan Comisky · Open p…" at bounding box center [263, 158] width 526 height 316
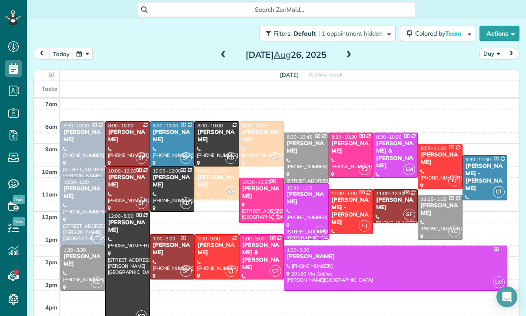
click at [349, 51] on span at bounding box center [349, 55] width 10 height 8
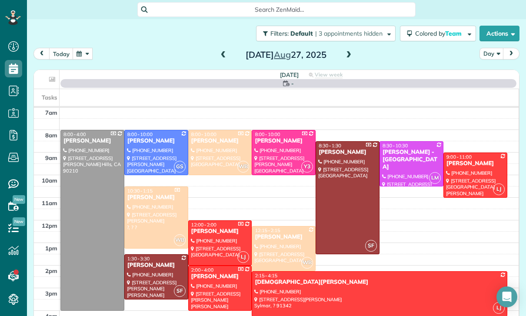
scroll to position [68, 0]
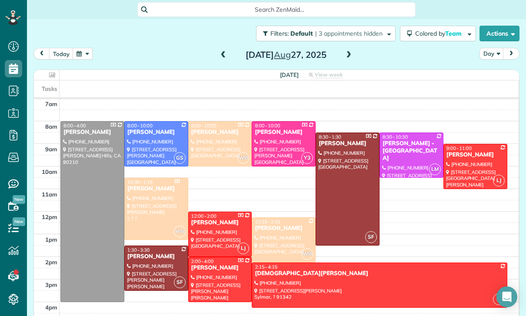
click at [270, 122] on div at bounding box center [283, 144] width 63 height 44
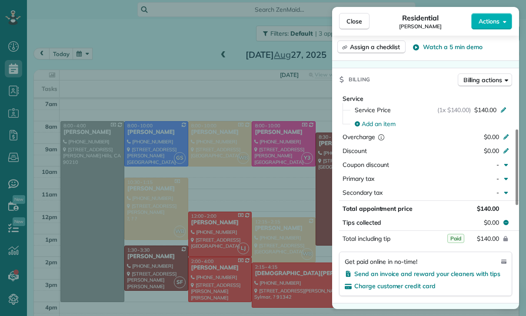
scroll to position [381, 0]
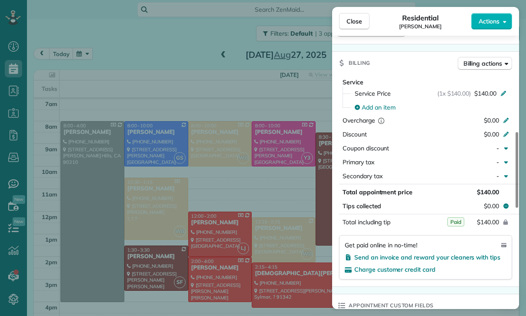
click at [209, 175] on div "Close Residential Nick Koenig Actions Status Confirmed Nick Koenig · Open profi…" at bounding box center [263, 158] width 526 height 316
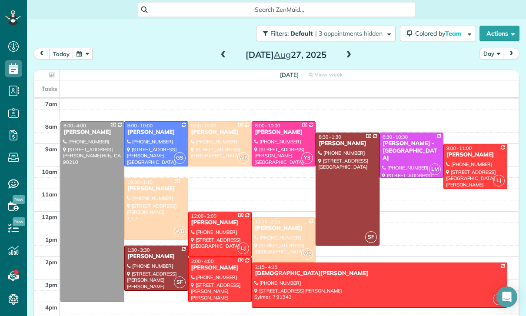
click at [82, 48] on button "button" at bounding box center [83, 54] width 20 height 12
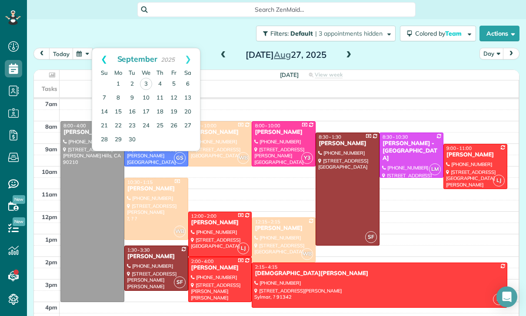
click at [96, 48] on link "Prev" at bounding box center [104, 59] width 24 height 22
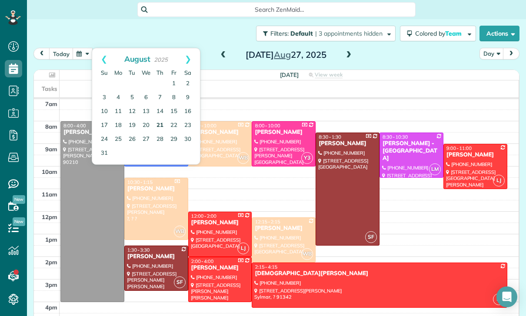
click at [159, 119] on link "21" at bounding box center [160, 126] width 14 height 14
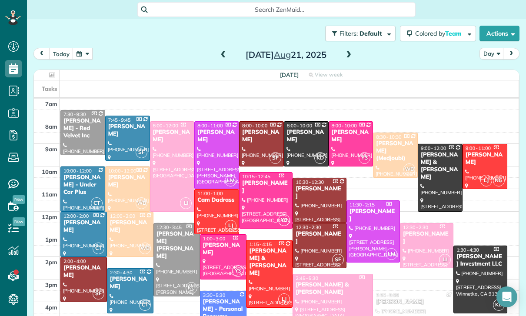
scroll to position [63, 0]
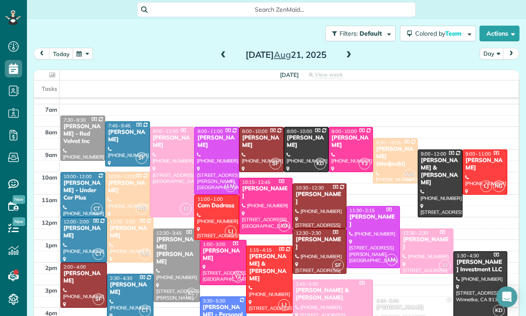
click at [84, 48] on button "button" at bounding box center [83, 54] width 20 height 12
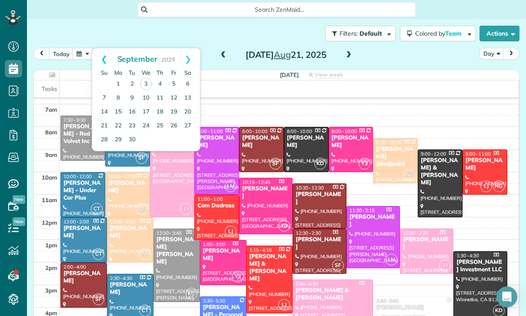
click at [100, 48] on link "Prev" at bounding box center [104, 59] width 24 height 22
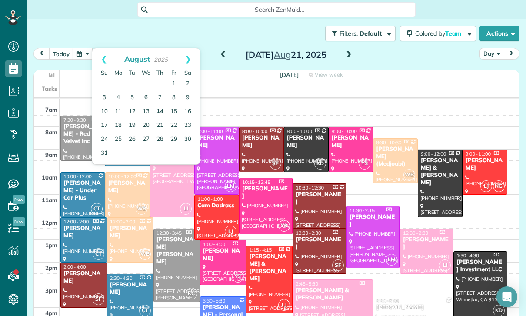
click at [160, 105] on link "14" at bounding box center [160, 112] width 14 height 14
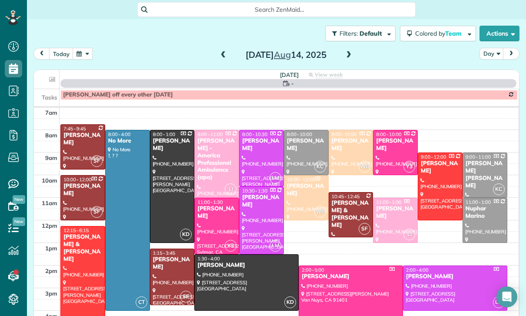
scroll to position [68, 0]
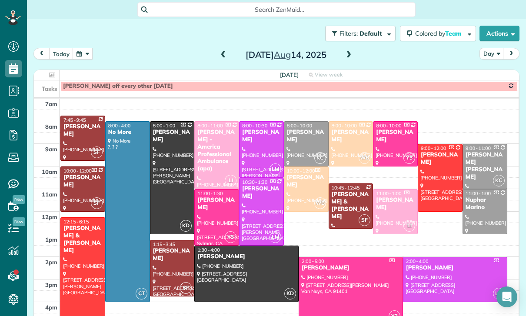
click at [214, 189] on div at bounding box center [217, 217] width 44 height 56
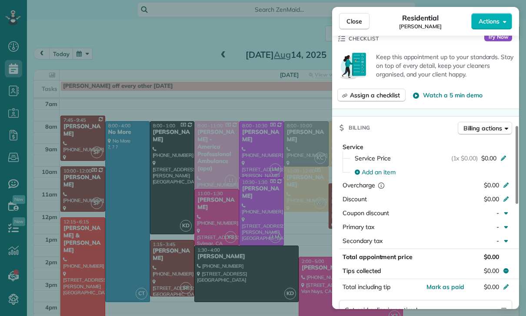
scroll to position [380, 0]
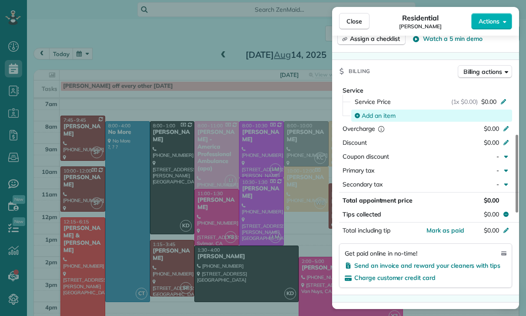
click at [375, 117] on span "Add an item" at bounding box center [378, 115] width 34 height 9
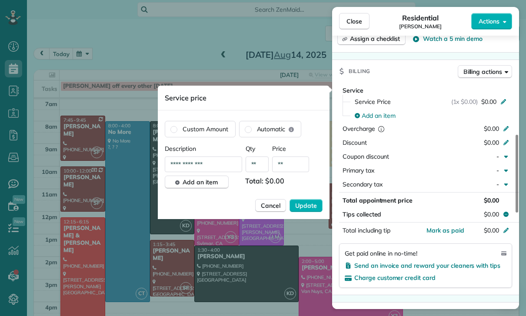
click at [290, 164] on input "**" at bounding box center [290, 164] width 37 height 16
type input "****"
click at [304, 202] on span "Update" at bounding box center [306, 205] width 22 height 9
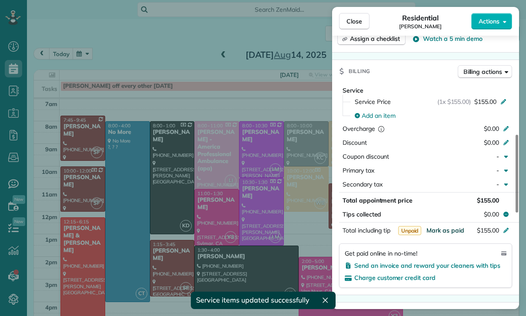
click at [438, 231] on span "Mark as paid" at bounding box center [445, 230] width 38 height 8
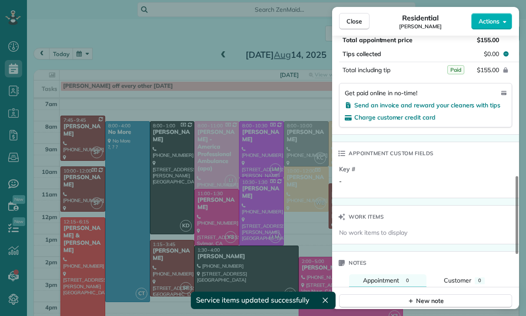
scroll to position [556, 0]
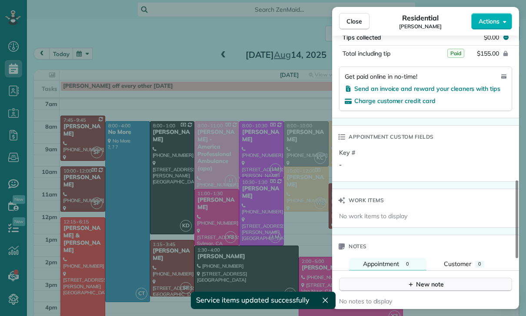
click at [425, 283] on div "New note" at bounding box center [425, 284] width 36 height 9
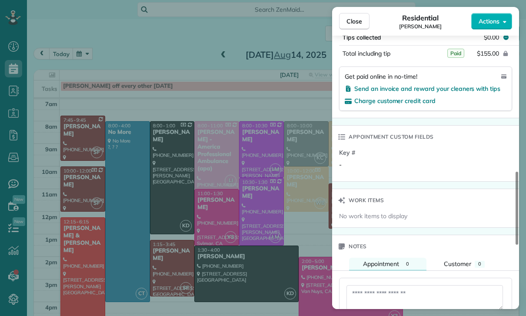
click at [374, 298] on textarea at bounding box center [424, 297] width 156 height 25
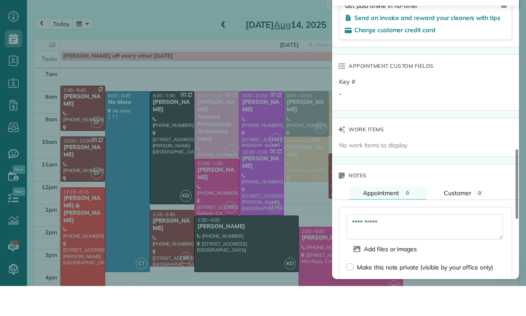
scroll to position [669, 0]
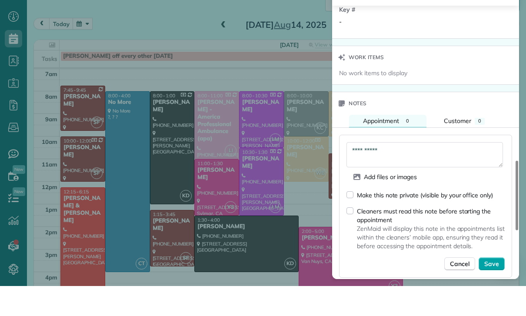
type textarea "**********"
click at [492, 289] on span "Save" at bounding box center [491, 293] width 15 height 9
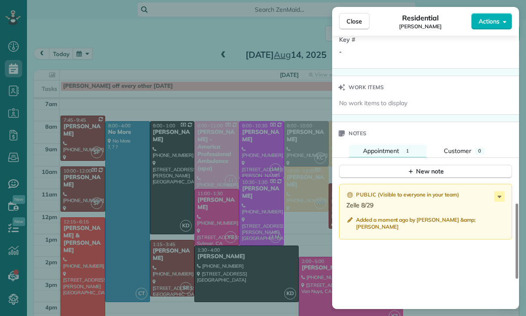
scroll to position [68, 0]
click at [212, 120] on div "Close Residential Quenton Locklear Actions Status Confirmed Quenton Locklear · …" at bounding box center [263, 158] width 526 height 316
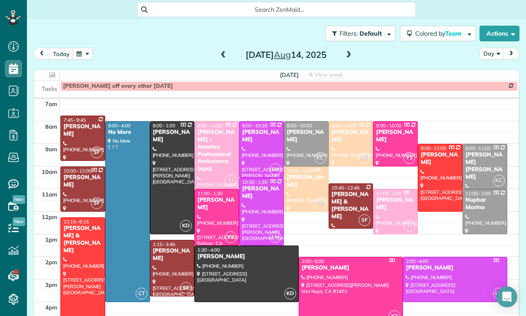
click at [78, 48] on button "button" at bounding box center [83, 54] width 20 height 12
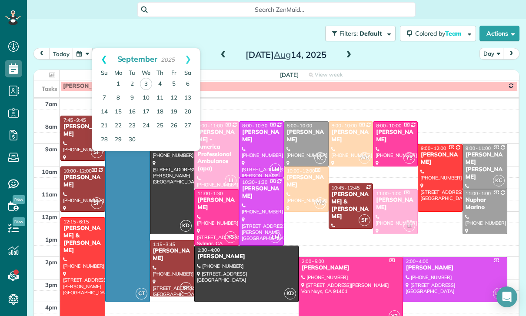
click at [105, 48] on link "Prev" at bounding box center [104, 59] width 24 height 22
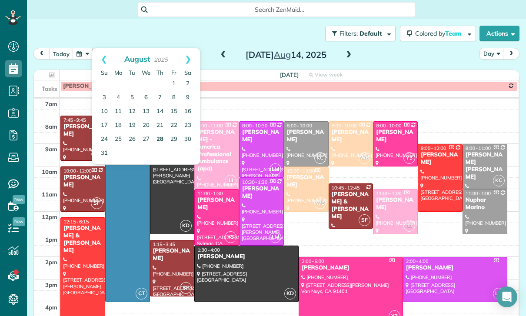
click at [164, 132] on link "28" at bounding box center [160, 139] width 14 height 14
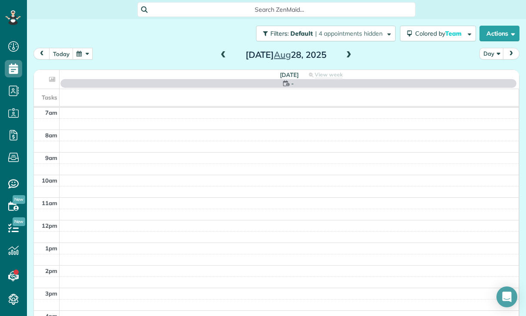
scroll to position [68, 0]
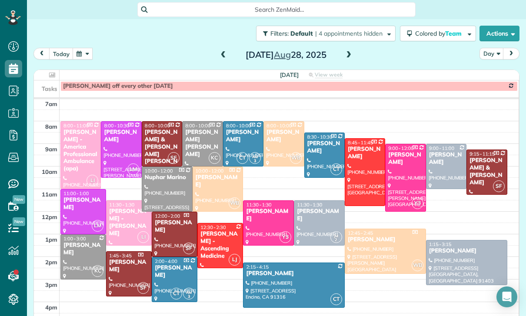
click at [88, 48] on button "button" at bounding box center [83, 54] width 20 height 12
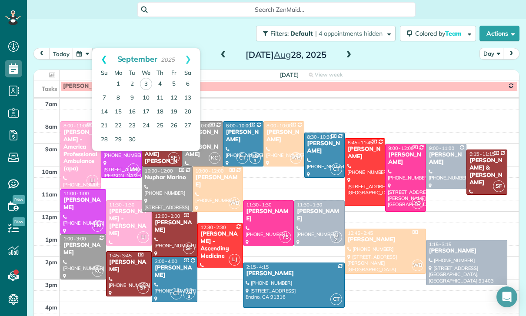
click at [93, 48] on link "Prev" at bounding box center [104, 59] width 24 height 22
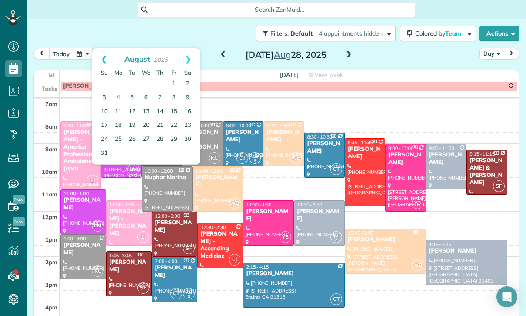
click at [99, 48] on link "Prev" at bounding box center [104, 59] width 24 height 22
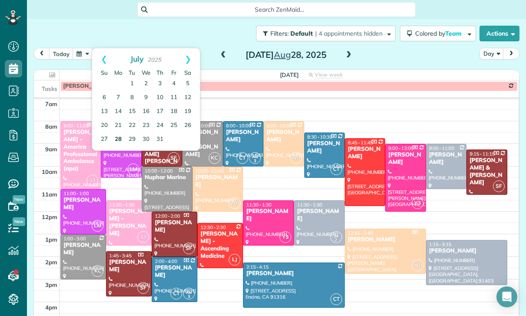
click at [114, 132] on link "28" at bounding box center [118, 139] width 14 height 14
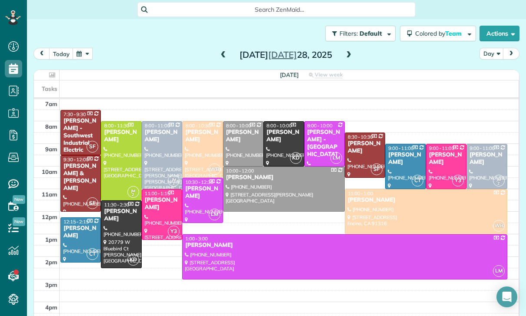
click at [199, 122] on div at bounding box center [202, 150] width 40 height 56
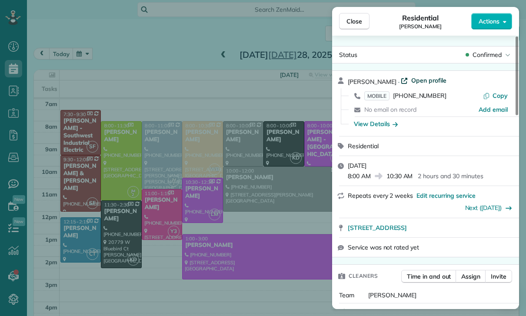
click at [411, 83] on span "Open profile" at bounding box center [428, 80] width 35 height 9
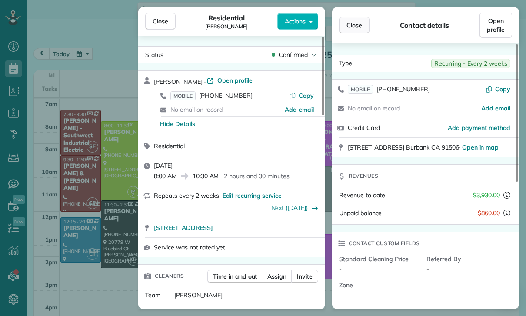
click at [352, 31] on button "Close" at bounding box center [354, 25] width 30 height 17
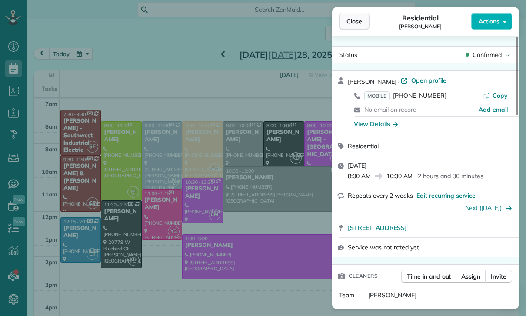
click at [357, 25] on span "Close" at bounding box center [354, 21] width 16 height 9
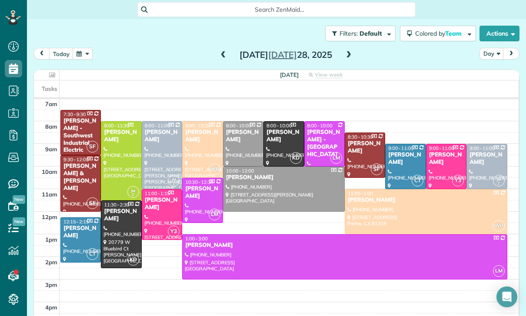
click at [76, 48] on button "button" at bounding box center [83, 54] width 20 height 12
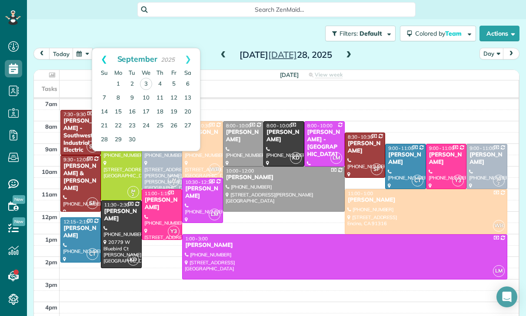
click at [101, 48] on link "Prev" at bounding box center [104, 59] width 24 height 22
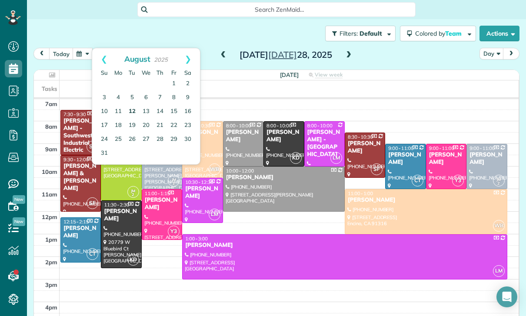
click at [132, 105] on link "12" at bounding box center [132, 112] width 14 height 14
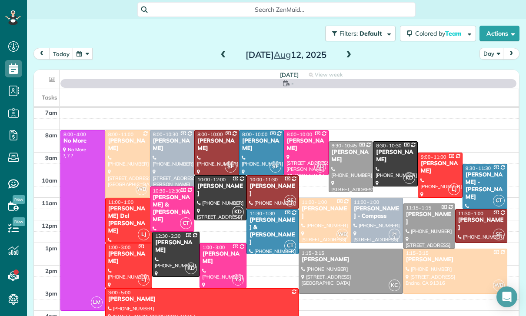
scroll to position [68, 0]
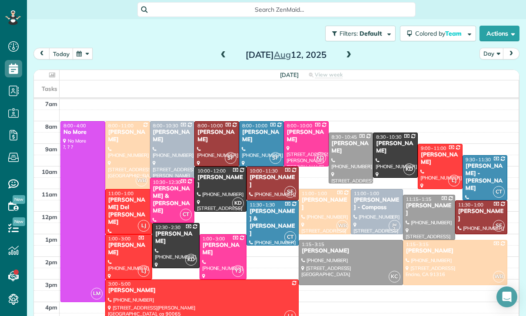
click at [118, 122] on div at bounding box center [128, 155] width 44 height 67
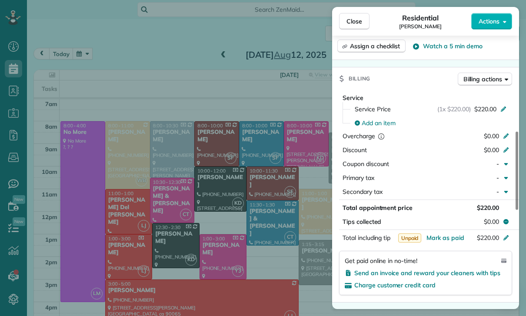
scroll to position [363, 0]
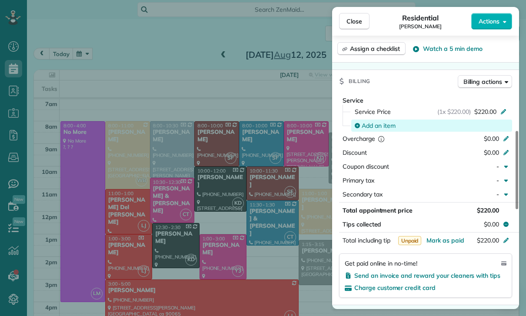
click at [384, 123] on span "Add an item" at bounding box center [378, 125] width 34 height 9
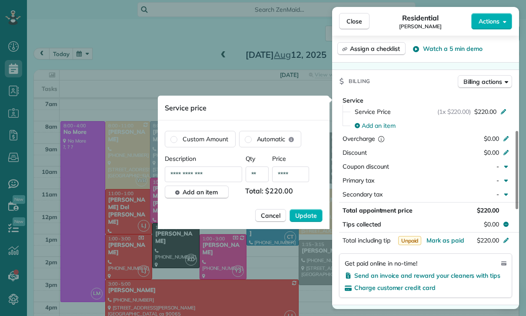
click at [295, 176] on input "****" at bounding box center [290, 174] width 37 height 16
type input "**"
type input "****"
click at [307, 221] on button "Update" at bounding box center [305, 215] width 33 height 13
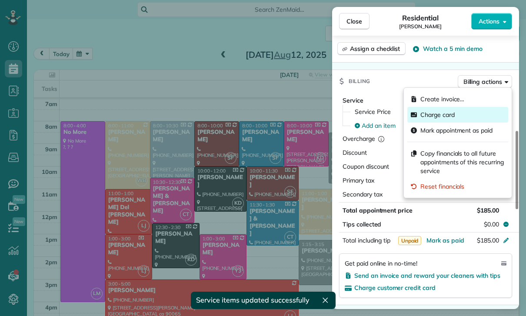
click at [439, 116] on span "Charge card" at bounding box center [437, 114] width 34 height 9
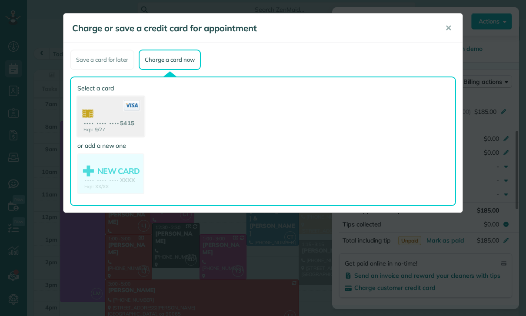
click at [120, 114] on use at bounding box center [110, 117] width 67 height 42
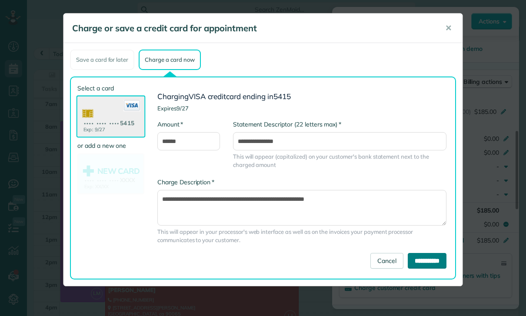
click at [417, 262] on input "**********" at bounding box center [426, 261] width 39 height 16
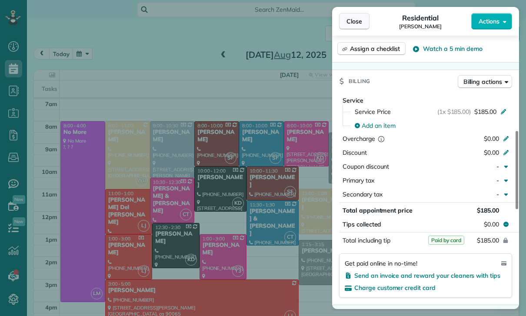
click at [347, 18] on span "Close" at bounding box center [354, 21] width 16 height 9
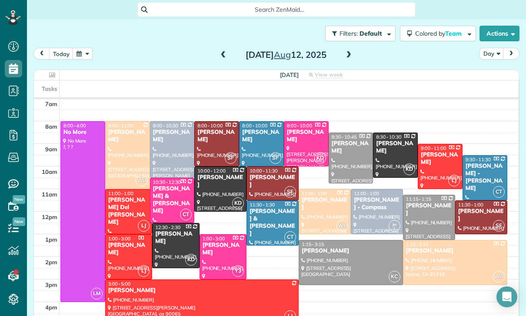
click at [83, 48] on button "button" at bounding box center [83, 54] width 20 height 12
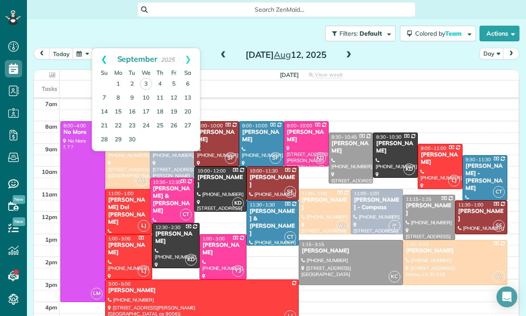
click at [98, 48] on link "Prev" at bounding box center [104, 59] width 24 height 22
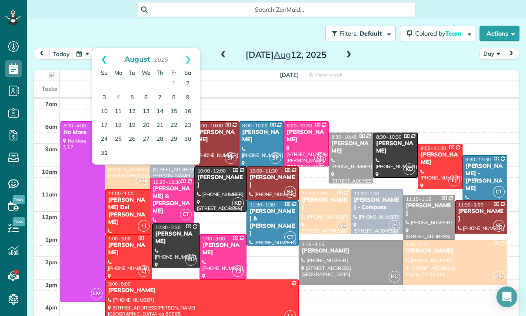
click at [104, 48] on link "Prev" at bounding box center [104, 59] width 24 height 22
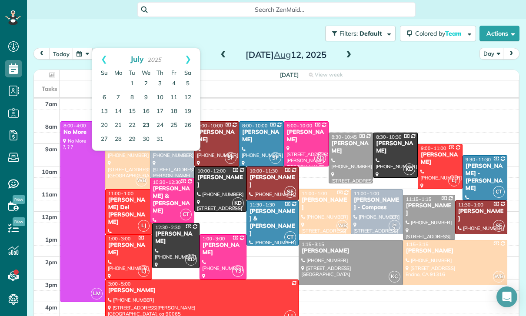
click at [146, 119] on link "23" at bounding box center [146, 126] width 14 height 14
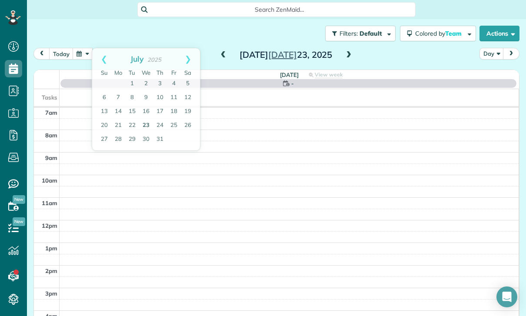
scroll to position [68, 0]
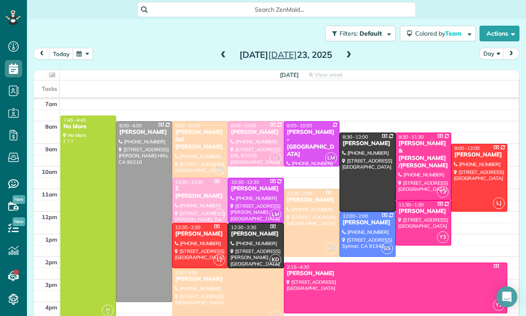
click at [235, 268] on div at bounding box center [227, 296] width 111 height 56
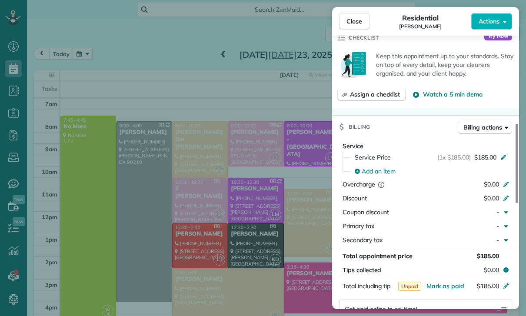
scroll to position [332, 0]
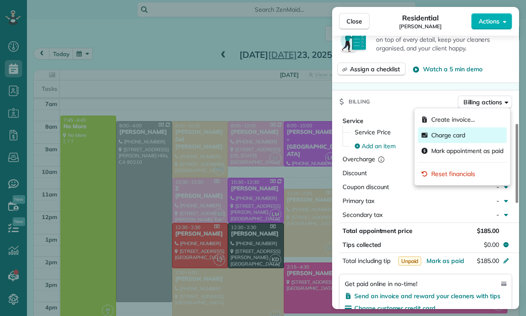
click at [446, 136] on span "Charge card" at bounding box center [448, 135] width 34 height 9
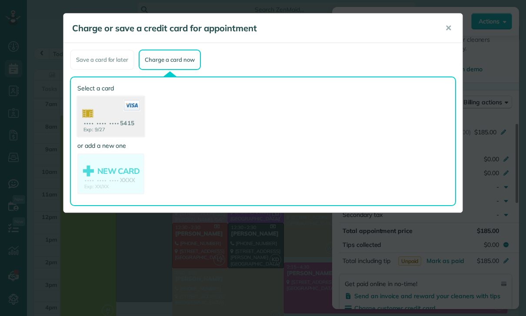
click at [101, 113] on use at bounding box center [110, 117] width 67 height 42
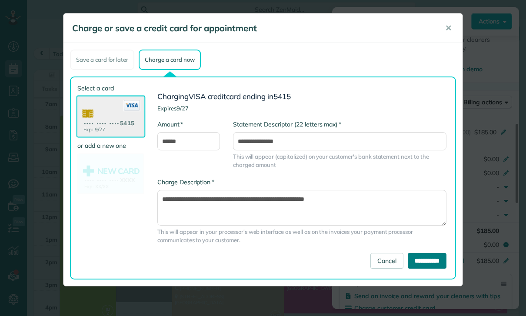
click at [421, 262] on input "**********" at bounding box center [426, 261] width 39 height 16
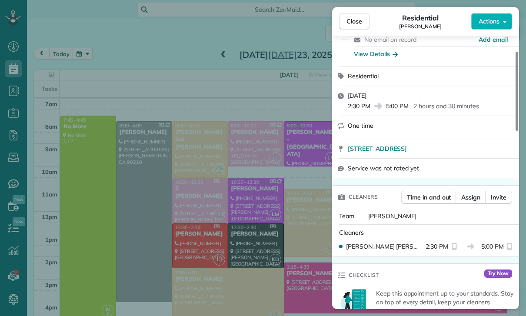
scroll to position [71, 0]
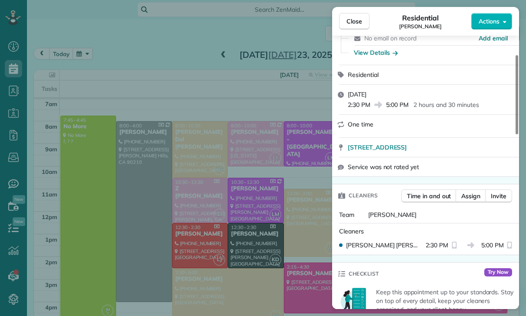
click at [89, 24] on div "Close Residential Diane Cripe Actions Status Confirmed Diane Cripe · Open profi…" at bounding box center [263, 158] width 526 height 316
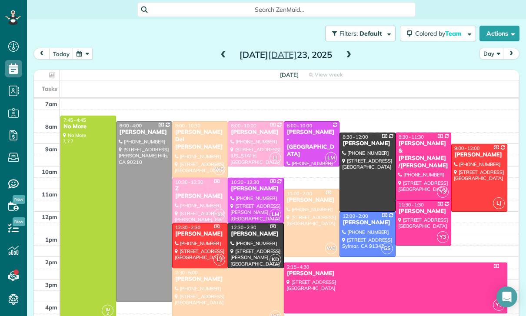
click at [83, 48] on button "button" at bounding box center [83, 54] width 20 height 12
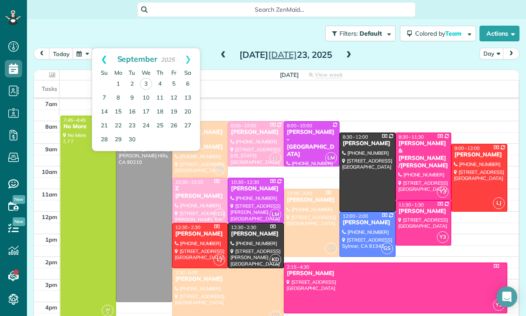
click at [104, 48] on link "Prev" at bounding box center [104, 59] width 24 height 22
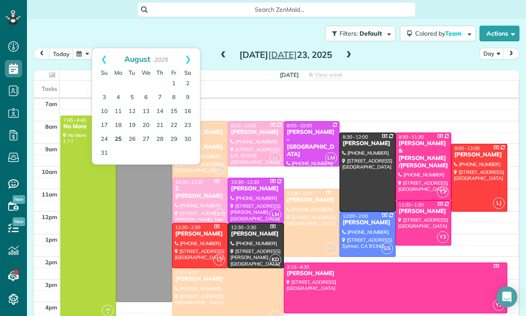
click at [122, 132] on link "25" at bounding box center [118, 139] width 14 height 14
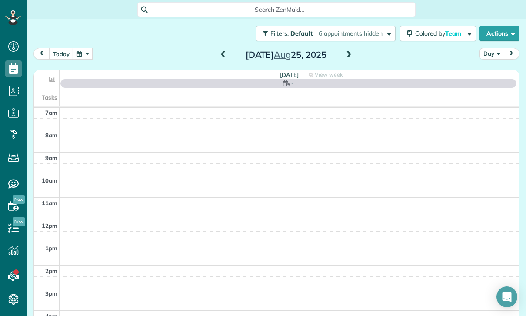
scroll to position [68, 0]
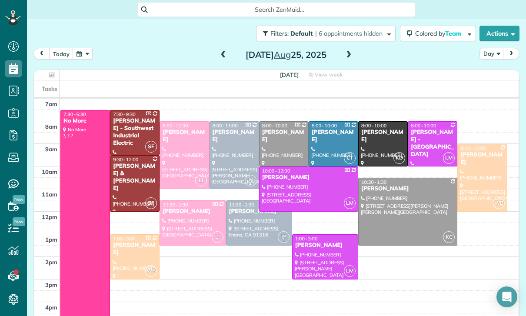
click at [470, 158] on div at bounding box center [481, 177] width 49 height 67
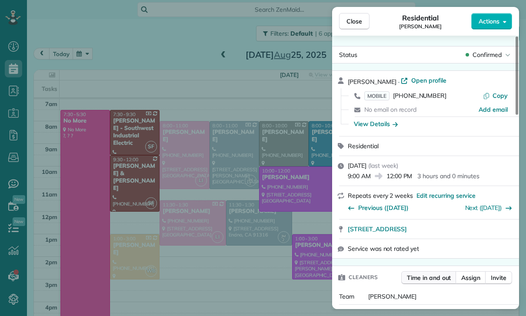
click at [439, 283] on button "Time in and out" at bounding box center [428, 277] width 55 height 13
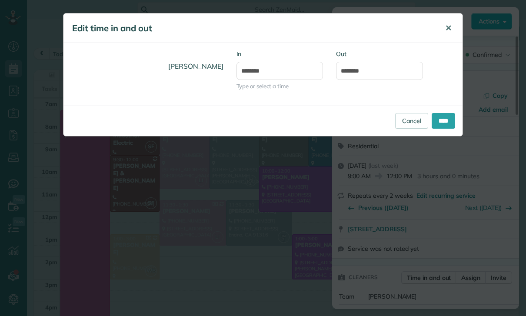
click at [444, 26] on button "✕" at bounding box center [448, 28] width 20 height 21
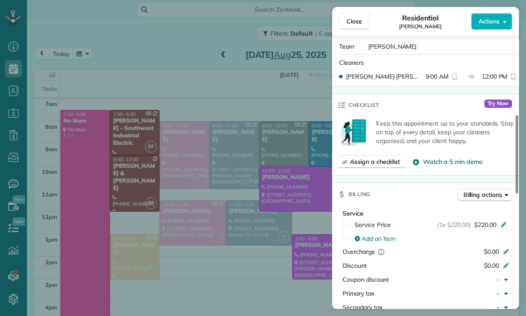
scroll to position [362, 0]
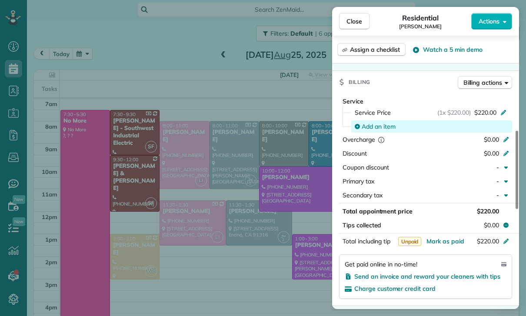
click at [374, 130] on div "Add an item" at bounding box center [431, 126] width 161 height 12
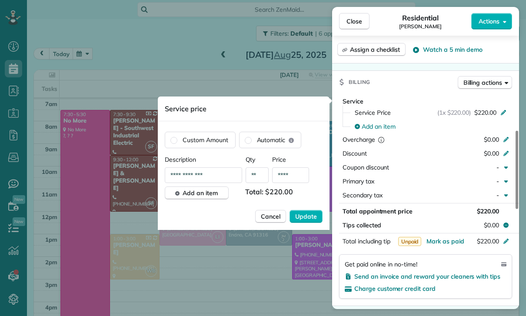
click at [299, 179] on input "****" at bounding box center [290, 175] width 37 height 16
type input "**"
type input "****"
click at [310, 217] on span "Update" at bounding box center [306, 216] width 22 height 9
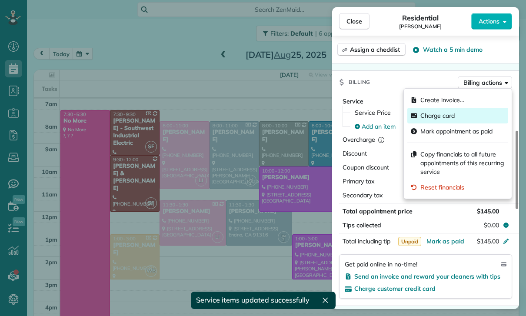
click at [445, 116] on span "Charge card" at bounding box center [437, 115] width 34 height 9
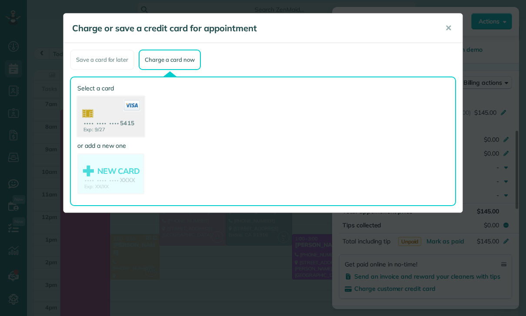
click at [113, 122] on use at bounding box center [110, 117] width 67 height 42
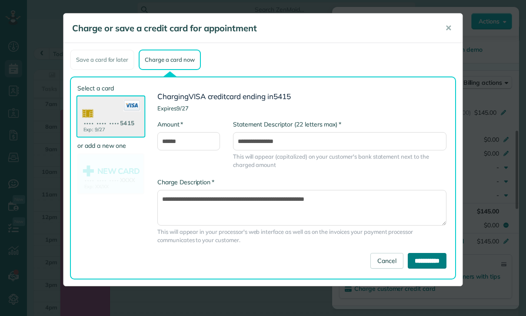
click at [422, 260] on input "**********" at bounding box center [426, 261] width 39 height 16
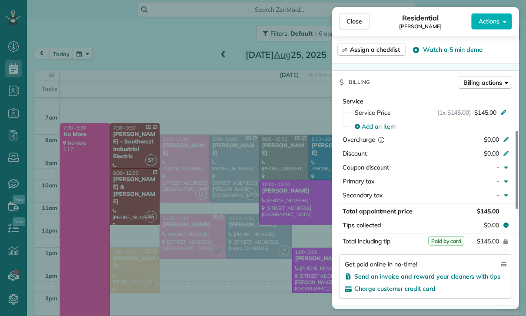
scroll to position [63, 0]
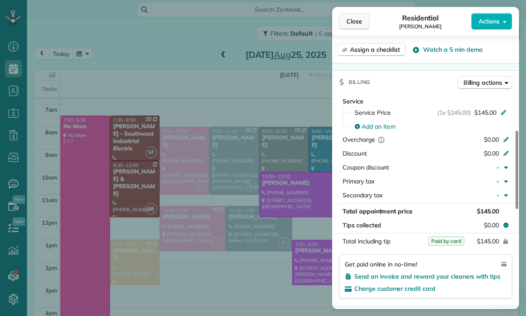
click at [356, 26] on button "Close" at bounding box center [354, 21] width 30 height 17
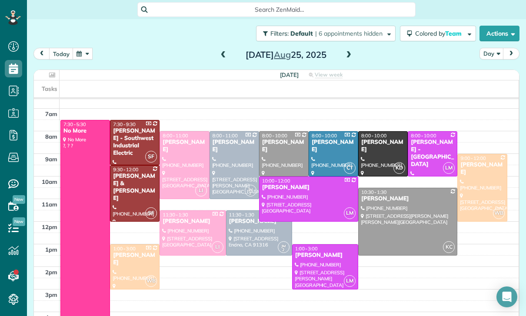
scroll to position [55, 0]
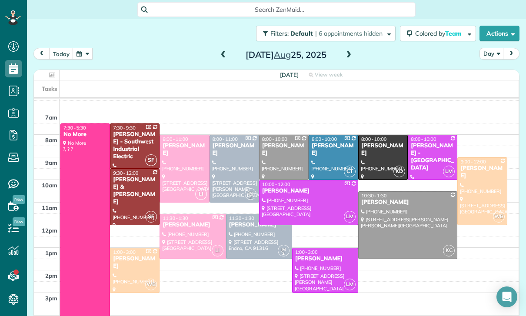
click at [79, 48] on button "button" at bounding box center [83, 54] width 20 height 12
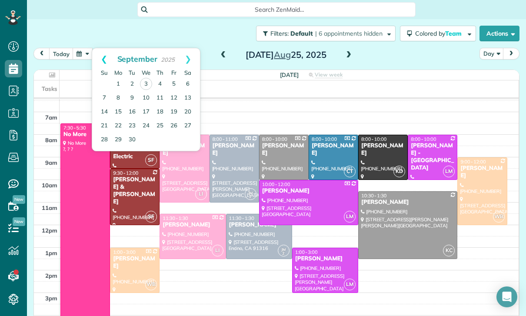
click at [105, 48] on link "Prev" at bounding box center [104, 59] width 24 height 22
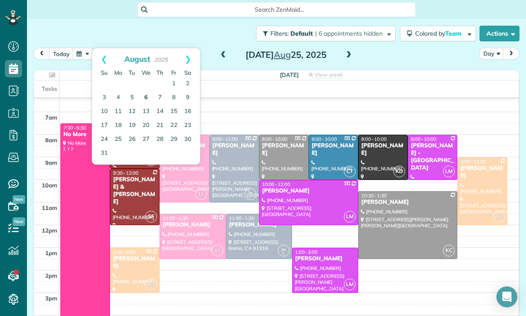
click at [146, 91] on link "6" at bounding box center [146, 98] width 14 height 14
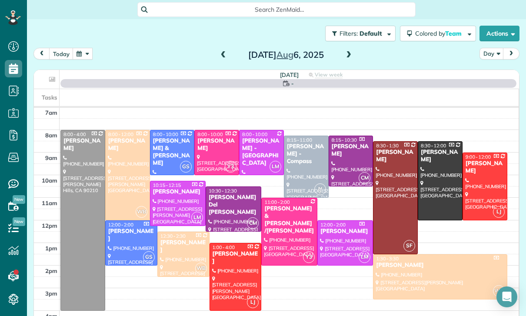
scroll to position [68, 0]
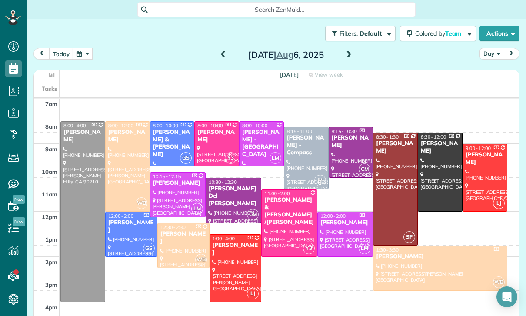
click at [358, 48] on div "today Day Wednesday Aug 6, 2025" at bounding box center [276, 56] width 486 height 16
click at [341, 48] on div "Wednesday Aug 6, 2025" at bounding box center [285, 55] width 139 height 14
click at [346, 51] on span at bounding box center [349, 55] width 10 height 8
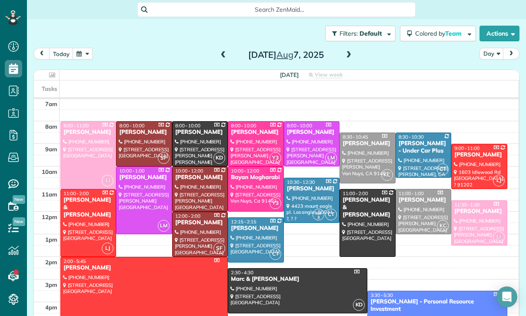
click at [360, 133] on div at bounding box center [367, 158] width 55 height 50
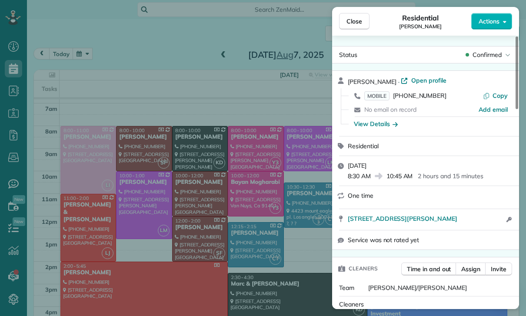
scroll to position [68, 0]
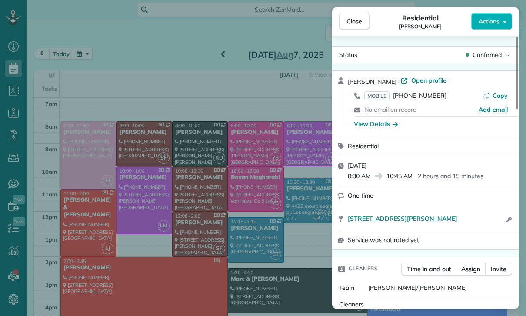
click at [269, 276] on div "Close Residential Diane Gonzales Actions Status Confirmed Diane Gonzales · Open…" at bounding box center [263, 158] width 526 height 316
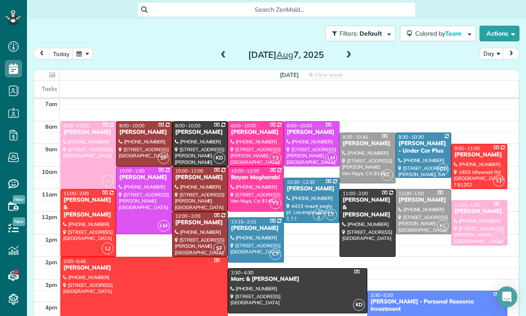
click at [349, 51] on span at bounding box center [349, 55] width 10 height 8
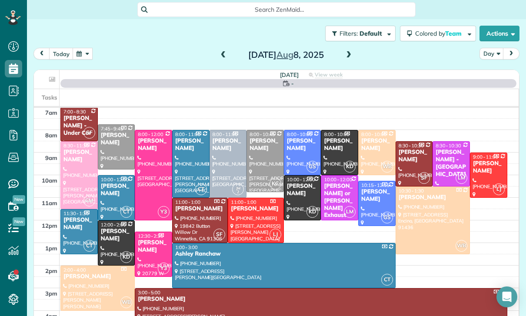
scroll to position [68, 0]
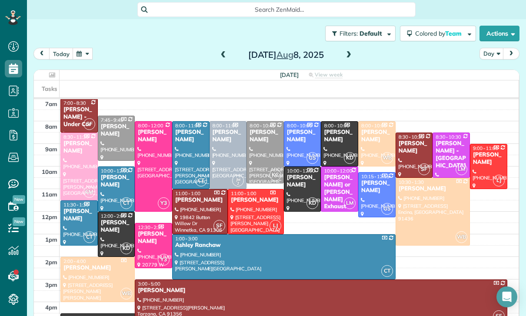
click at [221, 51] on span at bounding box center [223, 55] width 10 height 8
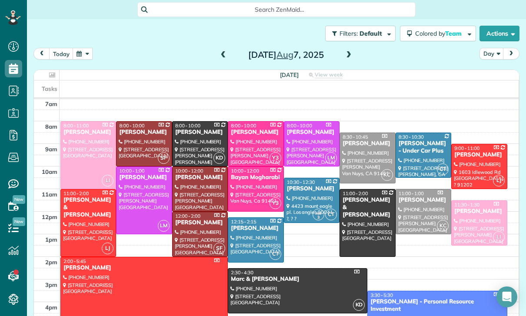
click at [221, 51] on span at bounding box center [223, 55] width 10 height 8
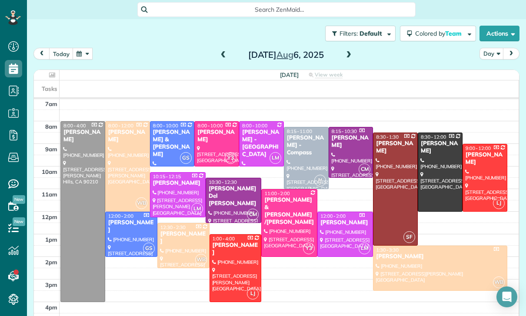
click at [219, 51] on span at bounding box center [223, 55] width 10 height 8
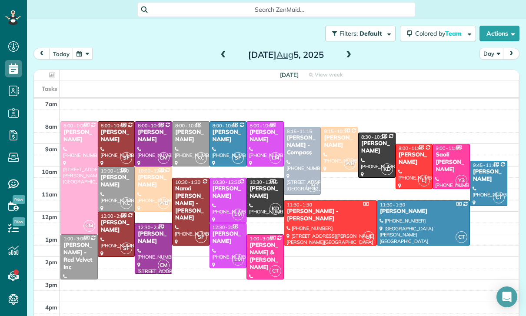
click at [221, 49] on span at bounding box center [223, 55] width 10 height 13
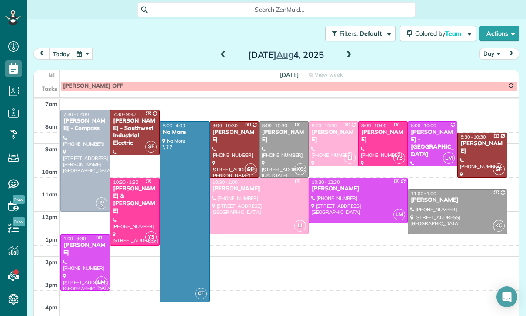
click at [223, 49] on span at bounding box center [223, 55] width 10 height 13
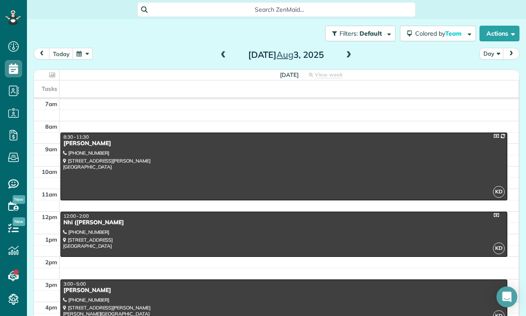
click at [220, 51] on span at bounding box center [223, 55] width 10 height 8
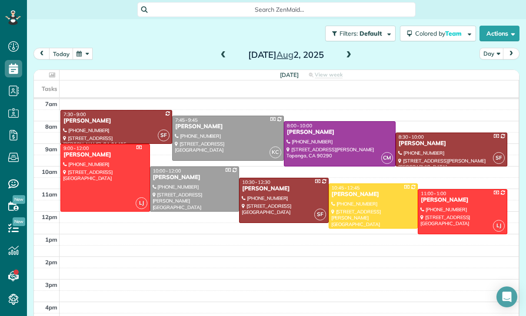
click at [226, 49] on span at bounding box center [223, 55] width 10 height 13
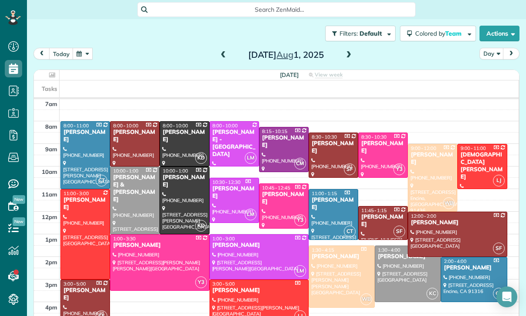
click at [218, 48] on div "today Day Friday Aug 1, 2025 Friday View week $4,435.00 48.5 Man Hours 25 Appoi…" at bounding box center [276, 173] width 486 height 251
click at [220, 51] on span at bounding box center [223, 55] width 10 height 8
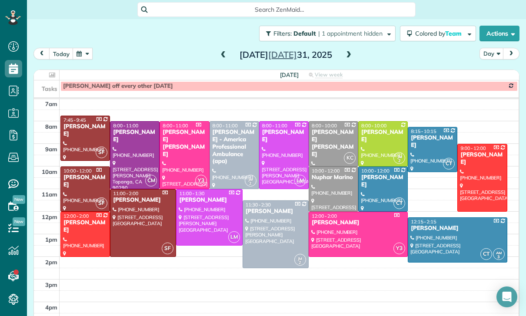
click at [223, 51] on span at bounding box center [223, 55] width 10 height 8
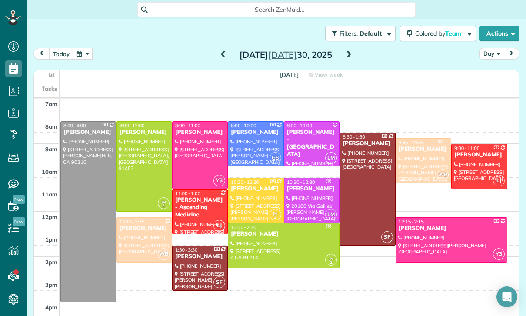
click at [220, 51] on span at bounding box center [223, 55] width 10 height 8
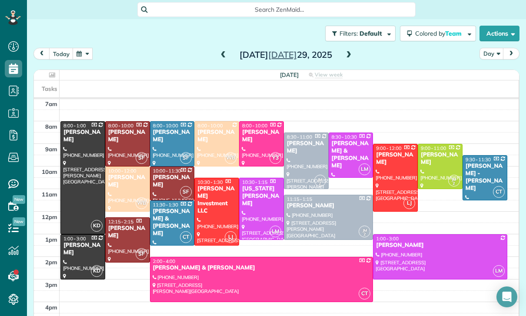
click at [220, 51] on span at bounding box center [223, 55] width 10 height 8
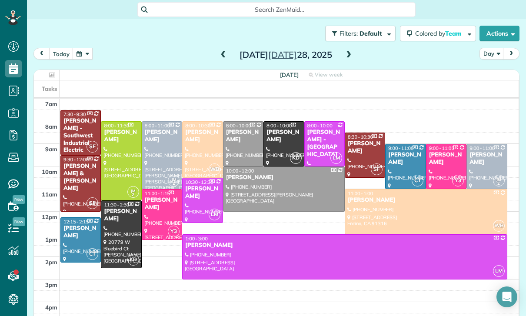
click at [227, 51] on span at bounding box center [223, 55] width 10 height 8
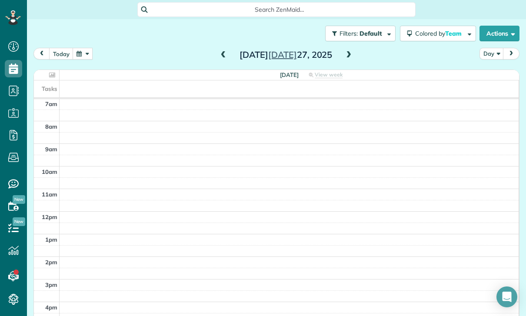
click at [224, 51] on span at bounding box center [223, 55] width 10 height 8
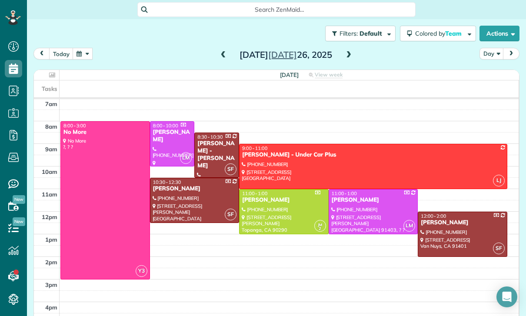
click at [86, 48] on button "button" at bounding box center [83, 54] width 20 height 12
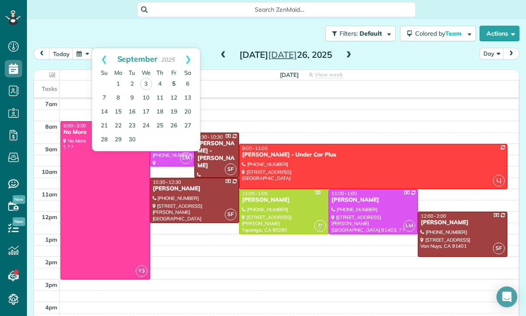
click at [176, 77] on link "5" at bounding box center [174, 84] width 14 height 14
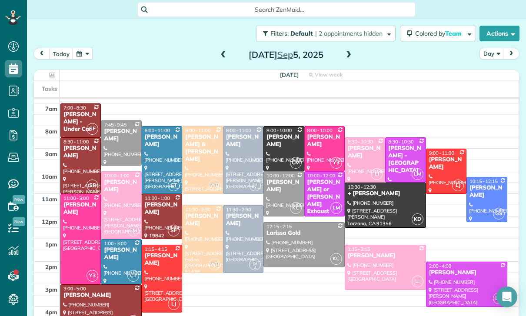
scroll to position [63, 0]
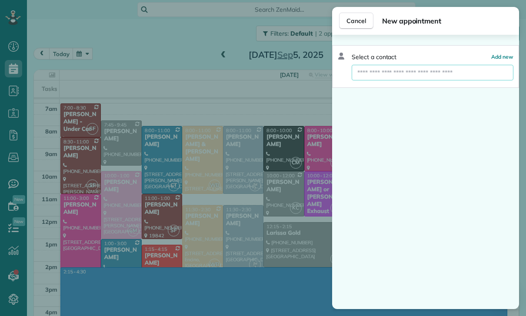
click at [392, 72] on input "text" at bounding box center [432, 73] width 162 height 16
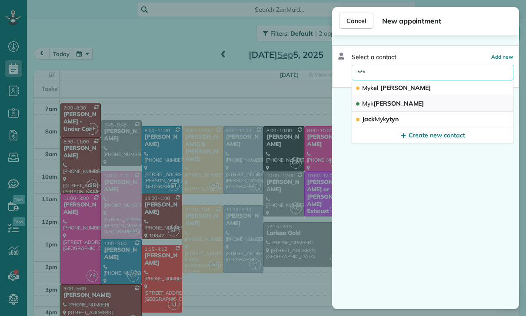
type input "***"
click at [416, 106] on button "Myk ell Bates" at bounding box center [432, 104] width 162 height 16
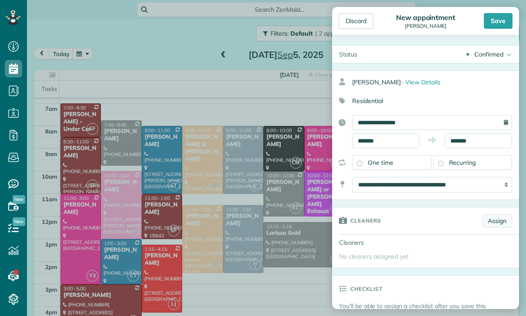
click at [495, 226] on link "Assign" at bounding box center [497, 220] width 30 height 13
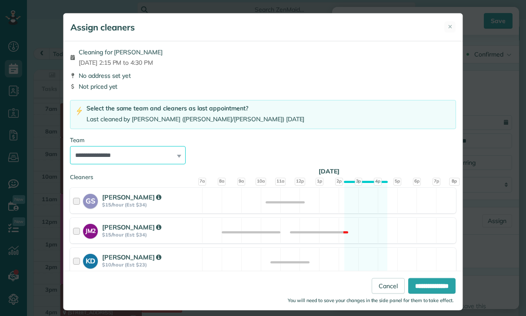
click at [175, 150] on select "**********" at bounding box center [128, 155] width 116 height 18
select select "**"
click at [424, 294] on input "**********" at bounding box center [431, 286] width 47 height 16
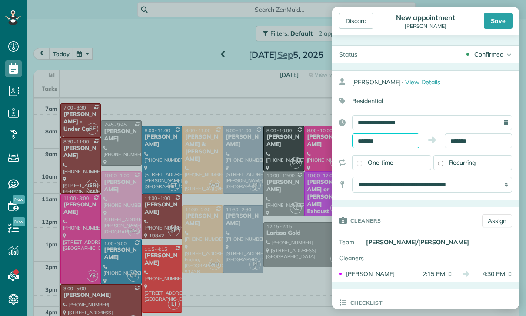
click at [383, 139] on input "*******" at bounding box center [385, 140] width 67 height 15
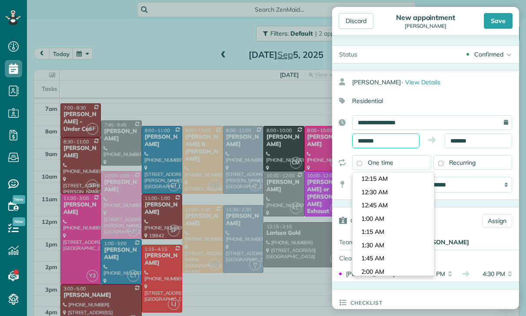
scroll to position [717, 0]
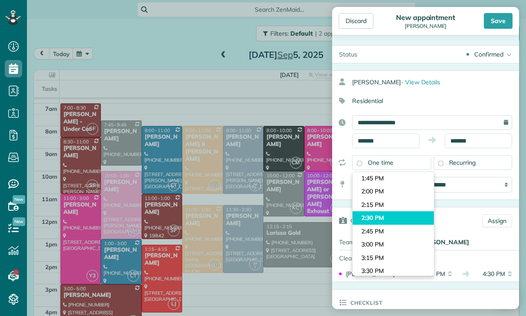
click at [390, 177] on body "Dashboard Scheduling Calendar View List View Dispatch View - Weekly scheduling …" at bounding box center [263, 158] width 526 height 316
type input "*******"
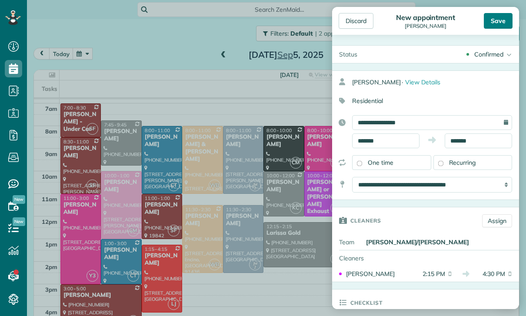
click at [497, 16] on div "Save" at bounding box center [497, 21] width 29 height 16
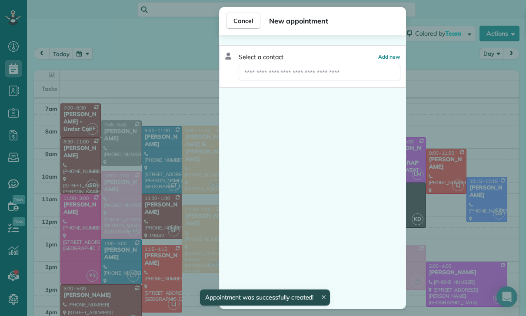
scroll to position [63, 0]
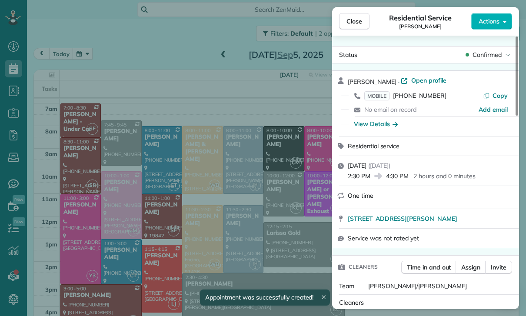
click at [286, 246] on div "Close Residential Service Mykell Bates Actions Status Confirmed Mykell Bates · …" at bounding box center [263, 158] width 526 height 316
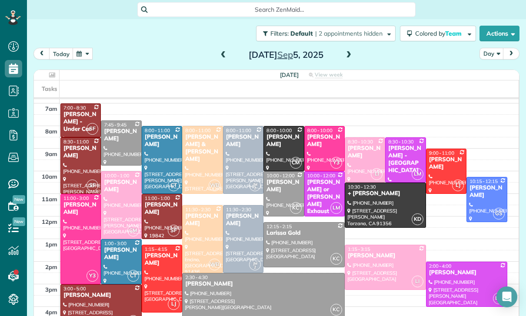
click at [286, 179] on div "Elyce Walkerman" at bounding box center [283, 186] width 35 height 15
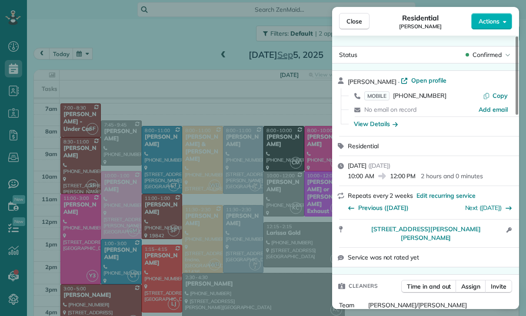
scroll to position [63, 0]
click at [261, 200] on div "Close Residential Elyce Walkerman Actions Status Confirmed Elyce Walkerman · Op…" at bounding box center [263, 158] width 526 height 316
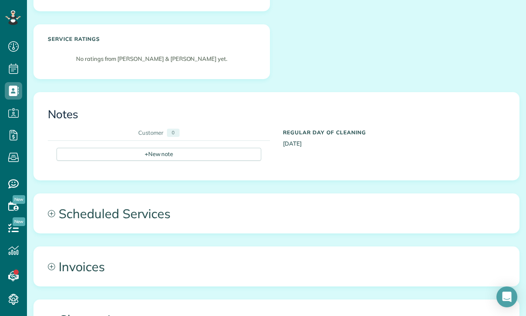
scroll to position [275, 0]
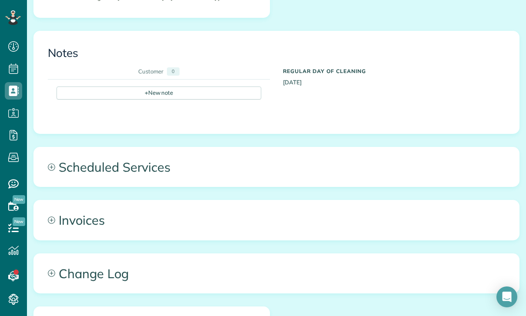
click at [128, 147] on span "Scheduled Services" at bounding box center [276, 166] width 485 height 39
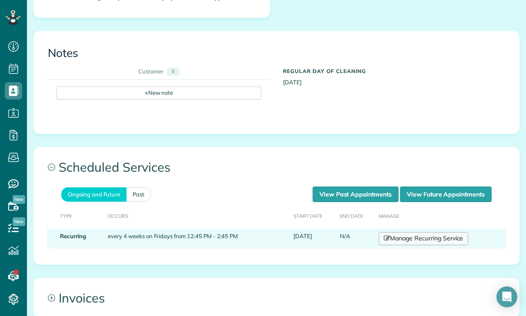
click at [422, 232] on link "Manage Recurring Service" at bounding box center [422, 238] width 89 height 13
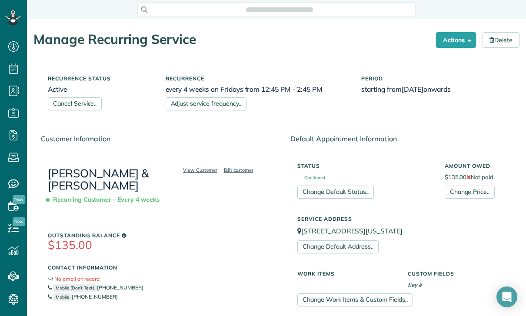
scroll to position [4, 4]
click at [448, 37] on button "Actions" at bounding box center [456, 40] width 40 height 16
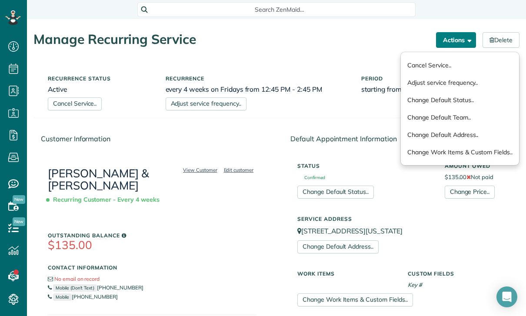
scroll to position [0, 0]
click at [467, 192] on link "Change Price.." at bounding box center [469, 191] width 50 height 13
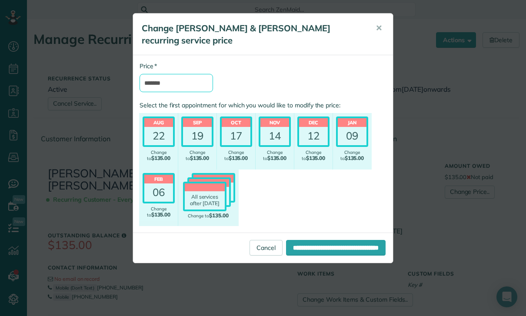
click at [192, 89] on input "*******" at bounding box center [175, 83] width 73 height 18
type input "****"
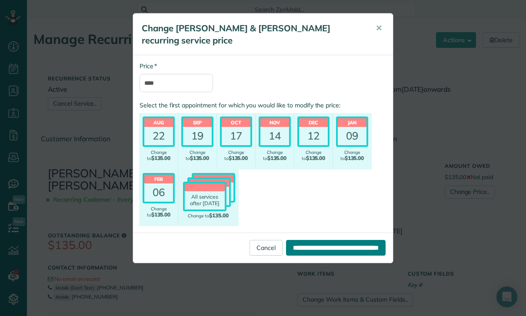
click at [322, 247] on input "**********" at bounding box center [335, 248] width 99 height 16
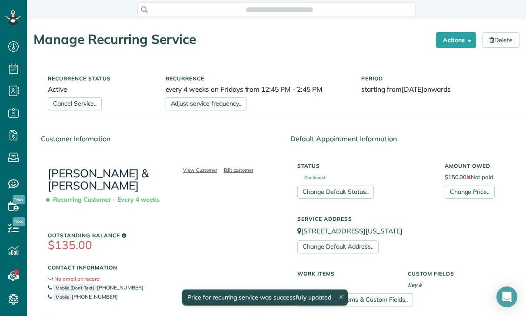
scroll to position [4, 4]
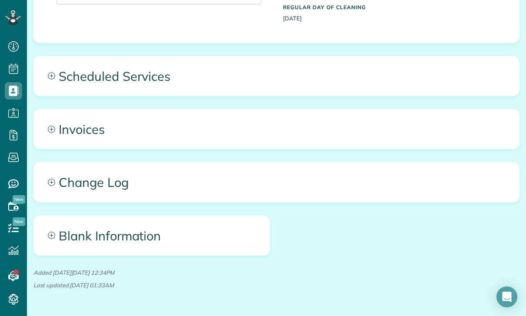
scroll to position [363, 0]
click at [117, 77] on span "Scheduled Services" at bounding box center [276, 76] width 485 height 39
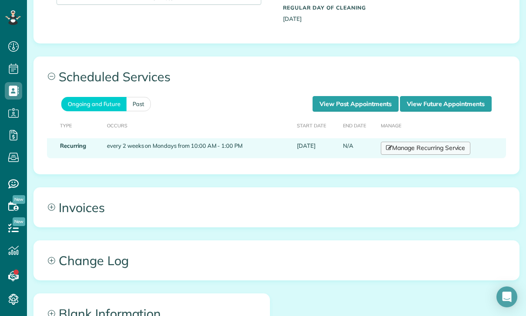
click at [406, 144] on link "Manage Recurring Service" at bounding box center [425, 148] width 89 height 13
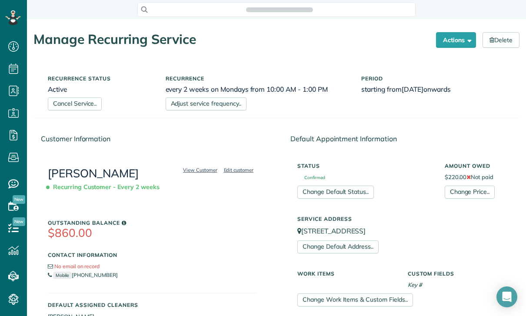
scroll to position [4, 4]
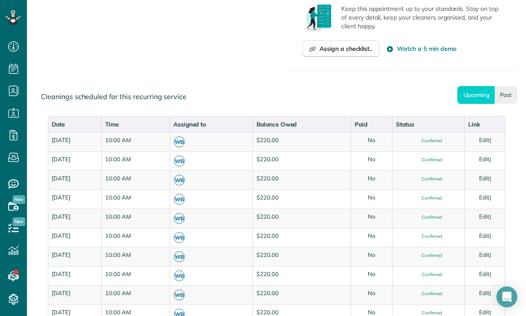
click at [504, 99] on link "Past" at bounding box center [505, 95] width 23 height 18
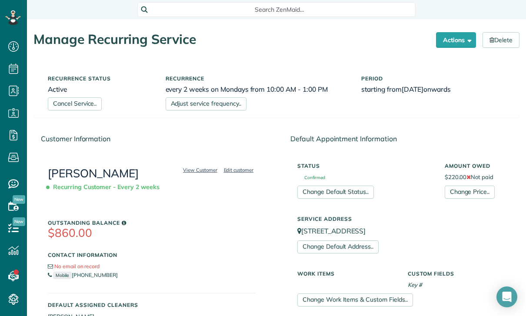
scroll to position [-14, 0]
click at [203, 152] on div "View Customer Edit customer [PERSON_NAME] Recurring Customer - Every 2 weeks Ou…" at bounding box center [152, 255] width 236 height 206
click at [206, 152] on div "View Customer Edit customer [PERSON_NAME] Recurring Customer - Every 2 weeks Ou…" at bounding box center [152, 255] width 236 height 206
click at [84, 152] on div "View Customer Edit customer Diane Cripe Recurring Customer - Every 2 weeks Outs…" at bounding box center [152, 255] width 236 height 206
click at [197, 152] on div "View Customer Edit customer Diane Cripe Recurring Customer - Every 2 weeks Outs…" at bounding box center [152, 255] width 236 height 206
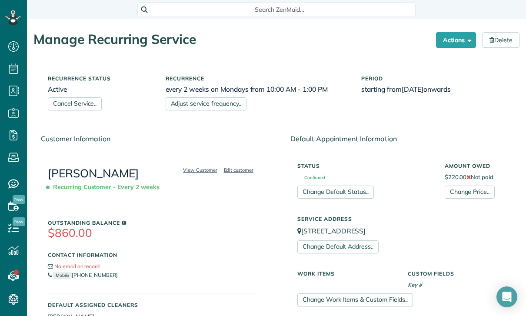
click at [195, 152] on div "View Customer Edit customer Diane Cripe Recurring Customer - Every 2 weeks Outs…" at bounding box center [152, 255] width 236 height 206
click at [176, 179] on div "Recurring Customer - Every 2 weeks" at bounding box center [152, 186] width 208 height 15
click at [107, 152] on div "View Customer Edit customer Diane Cripe Recurring Customer - Every 2 weeks Outs…" at bounding box center [152, 255] width 236 height 206
click at [70, 152] on div "View Customer Edit customer Diane Cripe Recurring Customer - Every 2 weeks Outs…" at bounding box center [152, 255] width 236 height 206
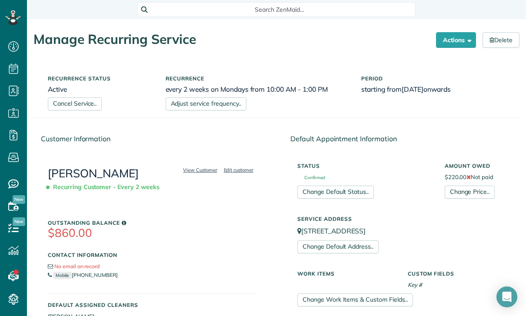
click at [66, 152] on div "View Customer Edit customer Diane Cripe Recurring Customer - Every 2 weeks Outs…" at bounding box center [152, 255] width 236 height 206
click at [76, 152] on div "View Customer Edit customer Diane Cripe Recurring Customer - Every 2 weeks Outs…" at bounding box center [152, 255] width 236 height 206
click at [98, 179] on link "[PERSON_NAME]" at bounding box center [93, 173] width 91 height 14
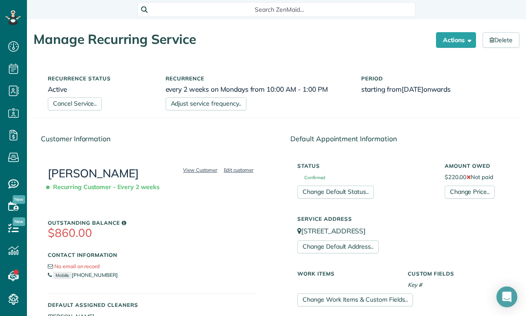
click at [91, 167] on div "View Customer Edit customer Diane Cripe Recurring Customer - Every 2 weeks Outs…" at bounding box center [152, 255] width 236 height 206
click at [139, 110] on div "Recurrence status Active Cancel Service.." at bounding box center [100, 90] width 118 height 39
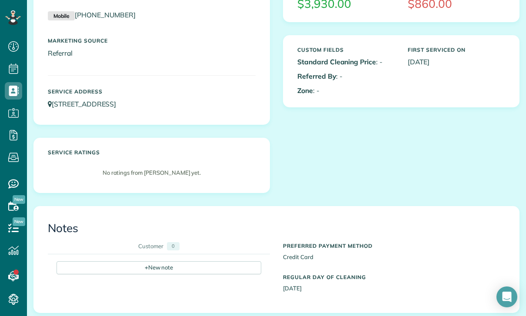
scroll to position [224, 0]
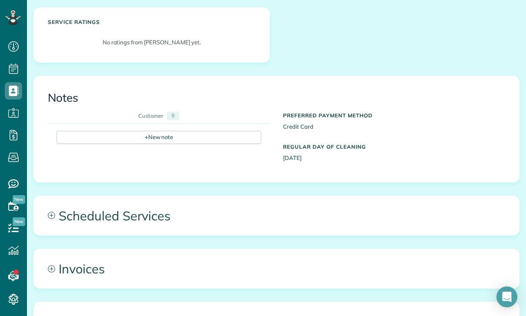
click at [125, 210] on span "Scheduled Services" at bounding box center [276, 215] width 485 height 39
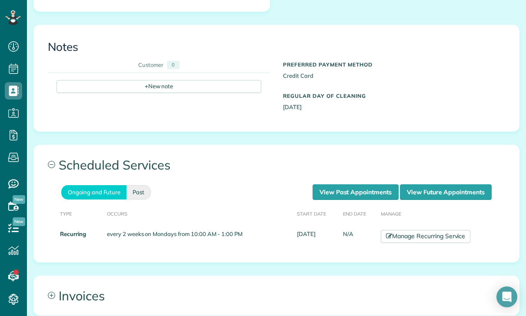
click at [139, 189] on link "Past" at bounding box center [138, 192] width 24 height 14
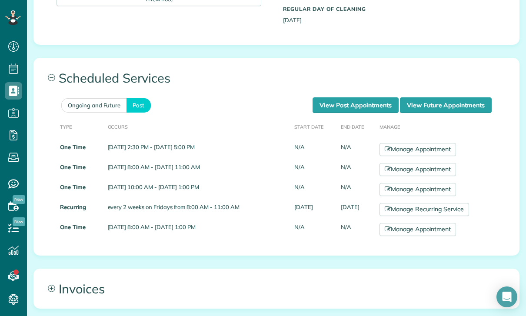
scroll to position [362, 0]
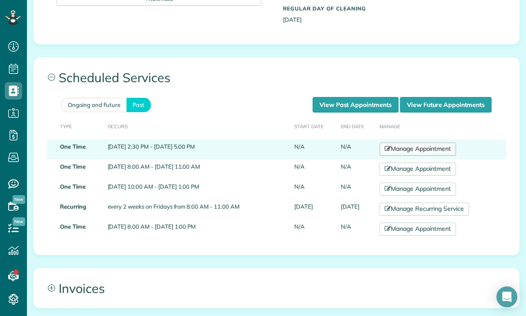
click at [426, 144] on link "Manage Appointment" at bounding box center [417, 148] width 76 height 13
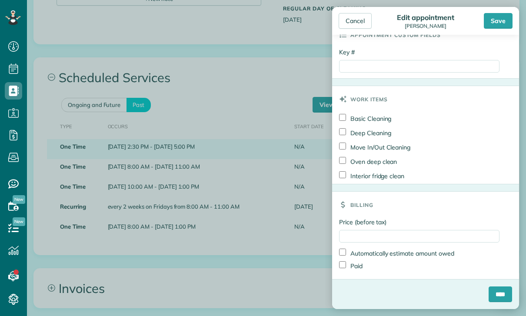
scroll to position [414, 0]
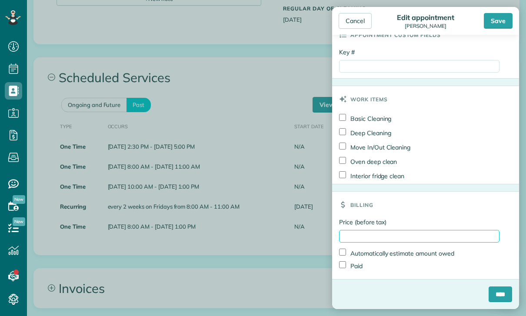
click at [383, 234] on input "Price (before tax)" at bounding box center [419, 236] width 160 height 13
type input "***"
click at [504, 295] on input "****" at bounding box center [499, 294] width 23 height 16
